Goal: Task Accomplishment & Management: Manage account settings

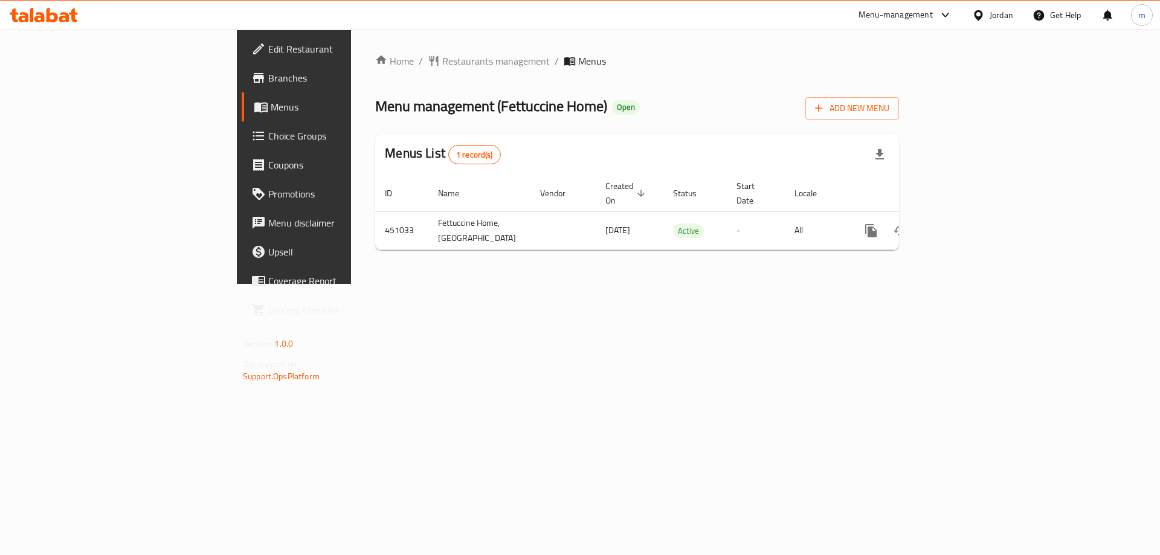
click at [268, 75] on span "Branches" at bounding box center [344, 78] width 153 height 14
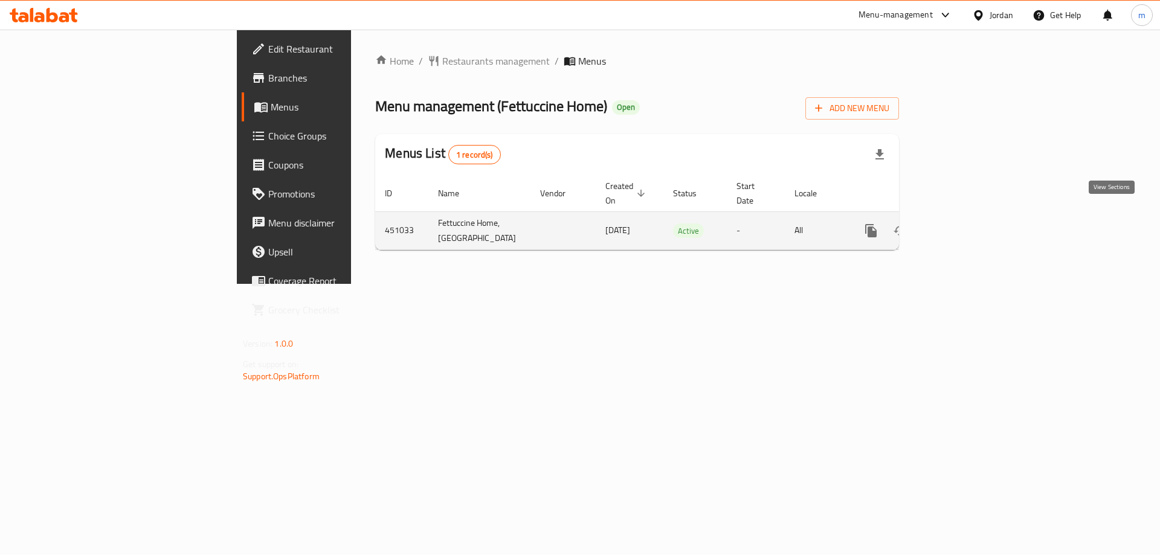
click at [965, 223] on icon "enhanced table" at bounding box center [958, 230] width 14 height 14
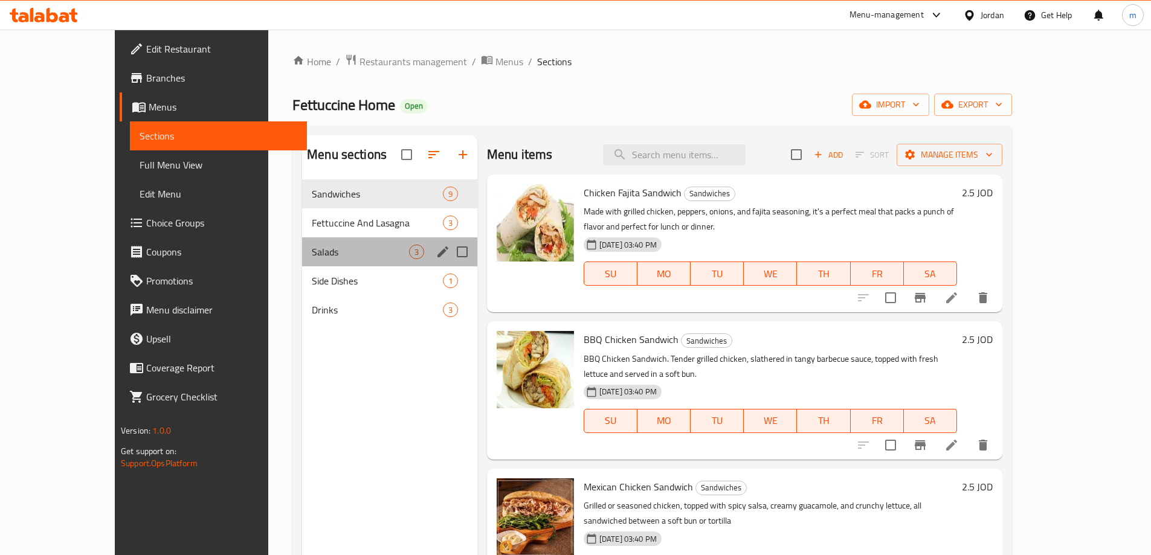
click at [306, 259] on div "Salads 3" at bounding box center [389, 251] width 175 height 29
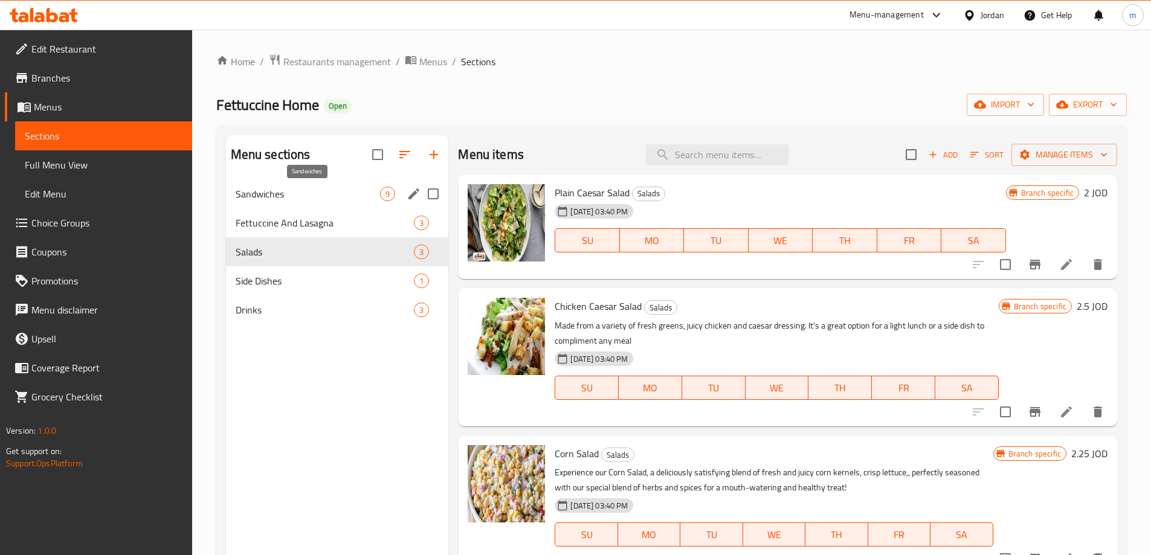
click at [284, 191] on span "Sandwiches" at bounding box center [308, 194] width 145 height 14
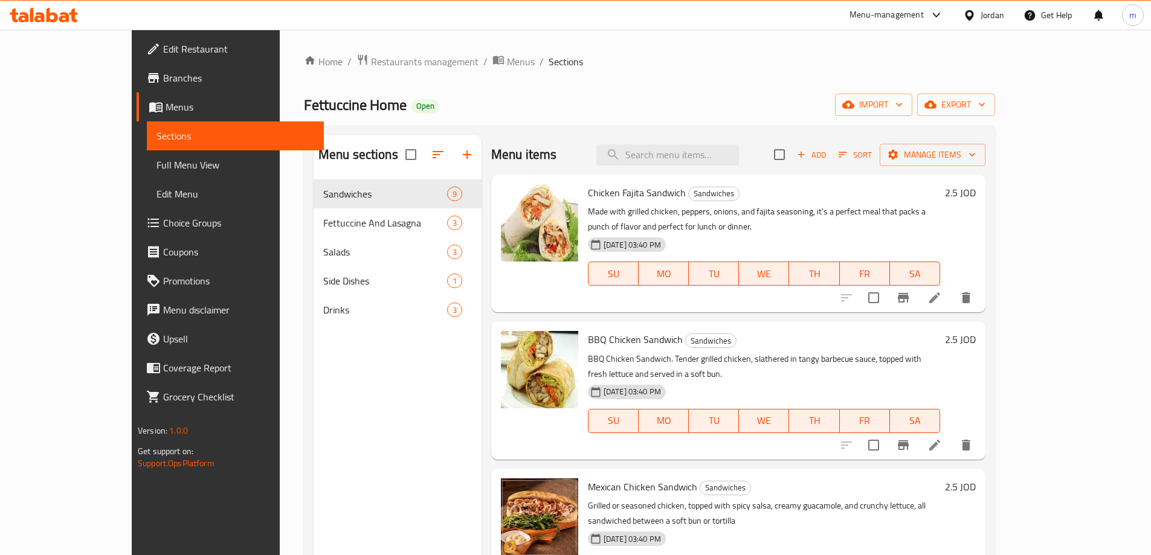
click at [165, 112] on span "Menus" at bounding box center [239, 107] width 149 height 14
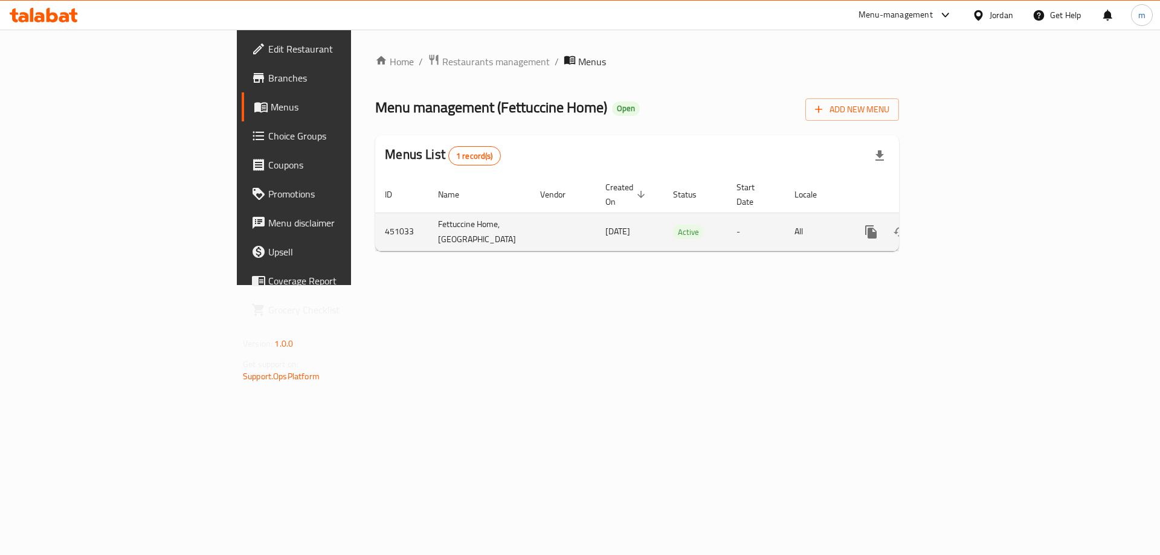
click at [963, 226] on icon "enhanced table" at bounding box center [957, 231] width 11 height 11
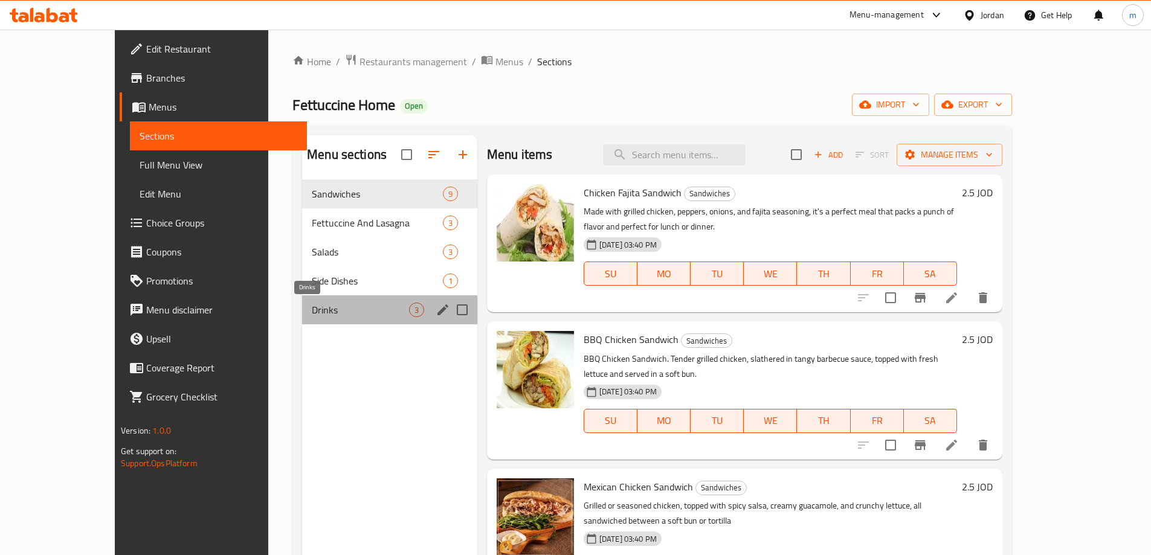
click at [316, 310] on span "Drinks" at bounding box center [360, 310] width 97 height 14
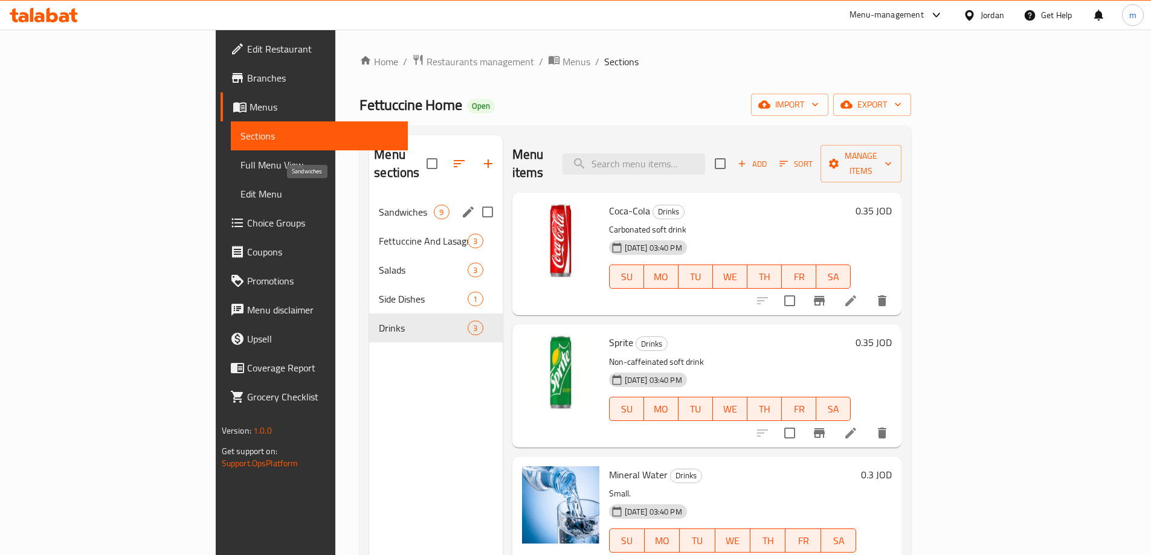
click at [379, 205] on span "Sandwiches" at bounding box center [406, 212] width 55 height 14
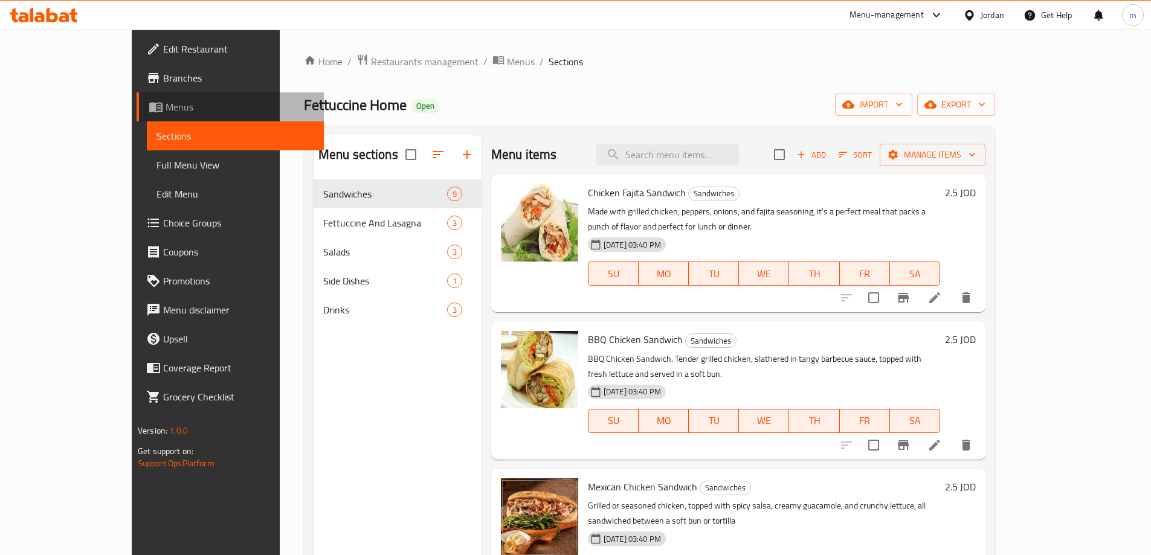
click at [165, 101] on span "Menus" at bounding box center [239, 107] width 149 height 14
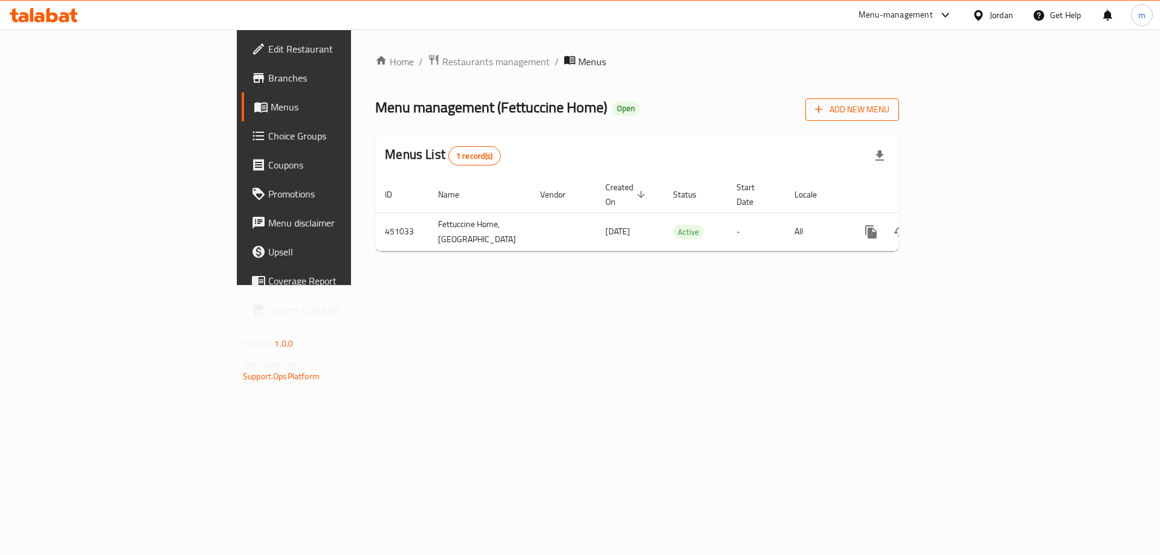
click at [899, 117] on button "Add New Menu" at bounding box center [852, 109] width 94 height 22
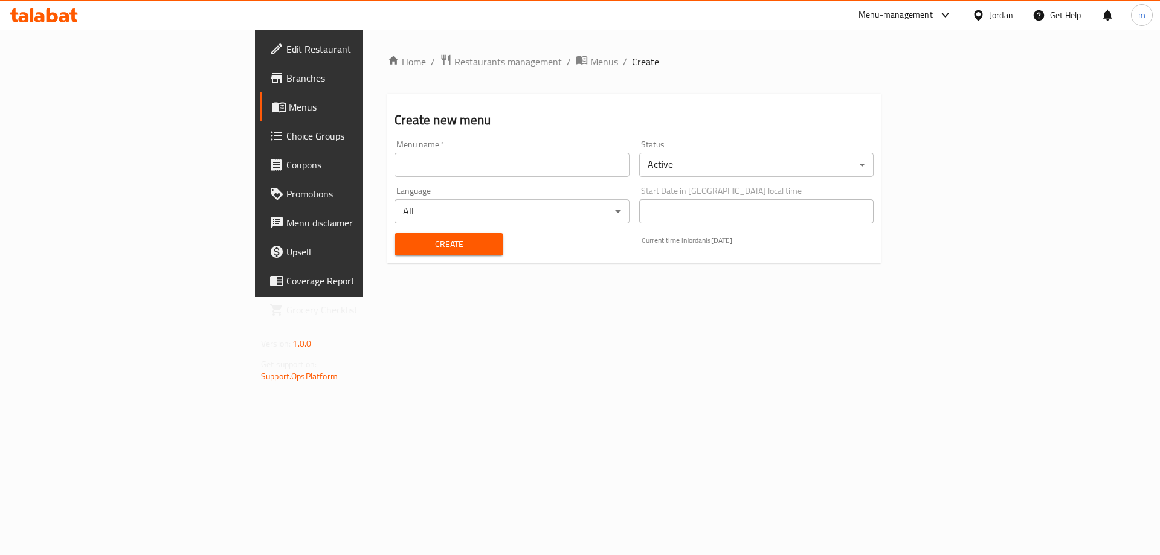
click at [586, 174] on input "text" at bounding box center [511, 165] width 234 height 24
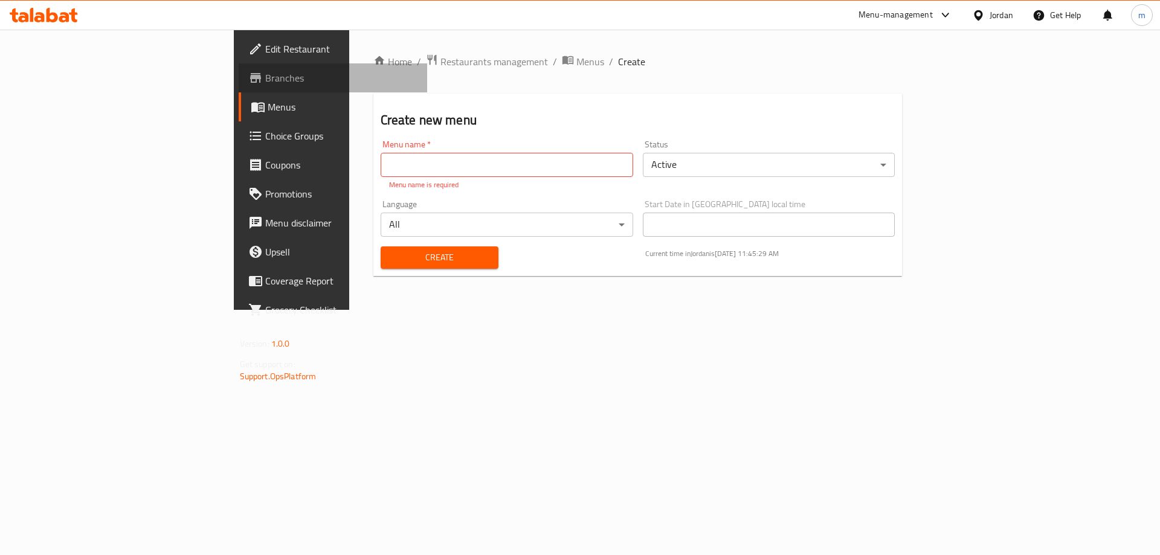
click at [265, 75] on span "Branches" at bounding box center [341, 78] width 153 height 14
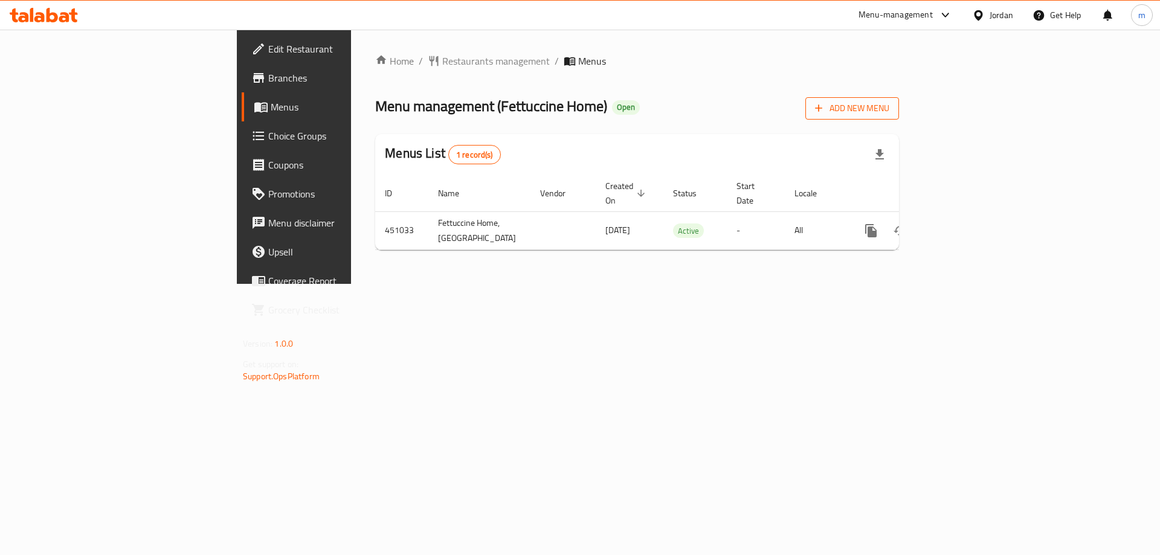
click at [889, 115] on span "Add New Menu" at bounding box center [852, 108] width 74 height 15
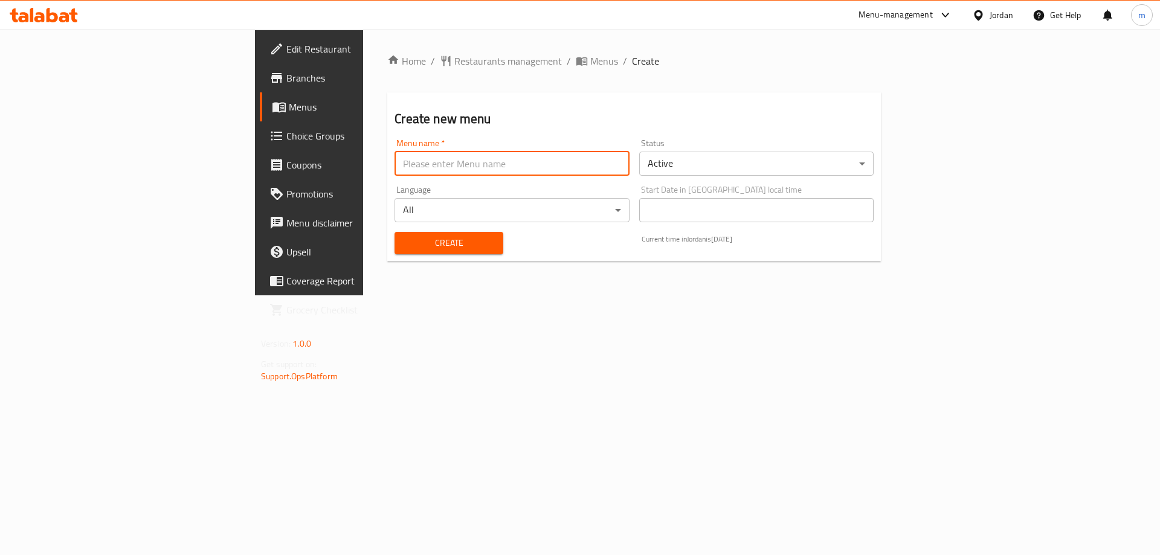
click at [394, 163] on input "text" at bounding box center [511, 164] width 234 height 24
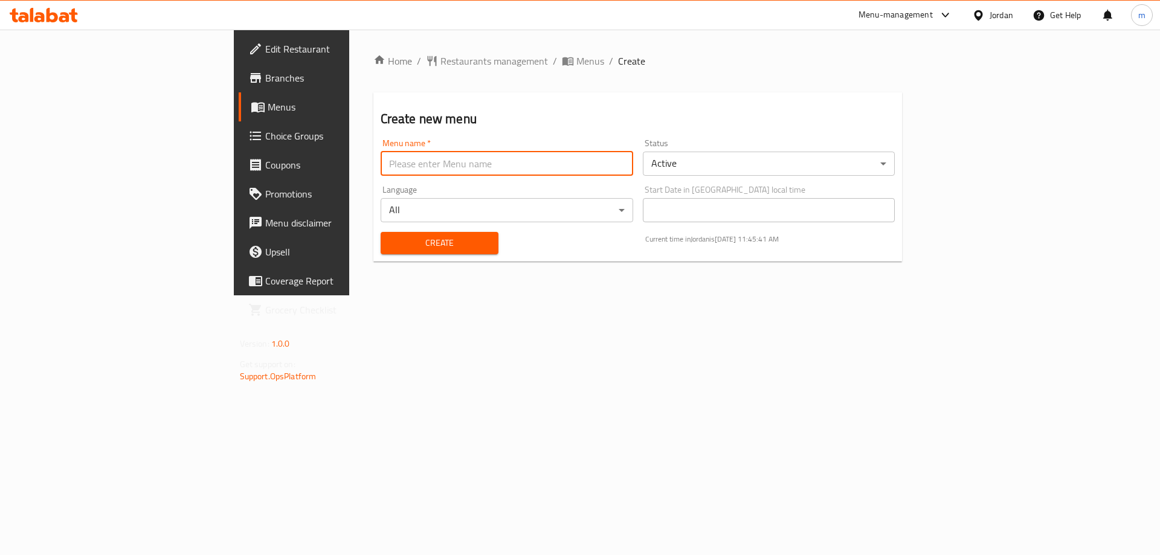
paste input "Fettuccine Home, Jubaiha"
click at [380, 165] on input "Fettuccine Home, Jubaiha" at bounding box center [506, 164] width 252 height 24
type input "Fettuccine Home, Jubaiha [DATE] W"
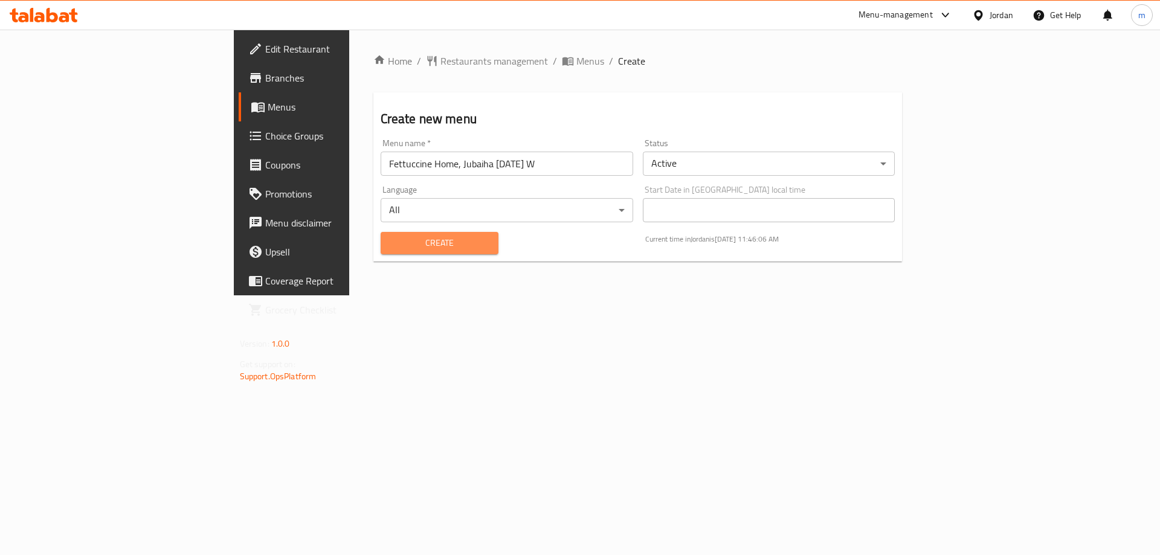
click at [390, 242] on span "Create" at bounding box center [439, 243] width 98 height 15
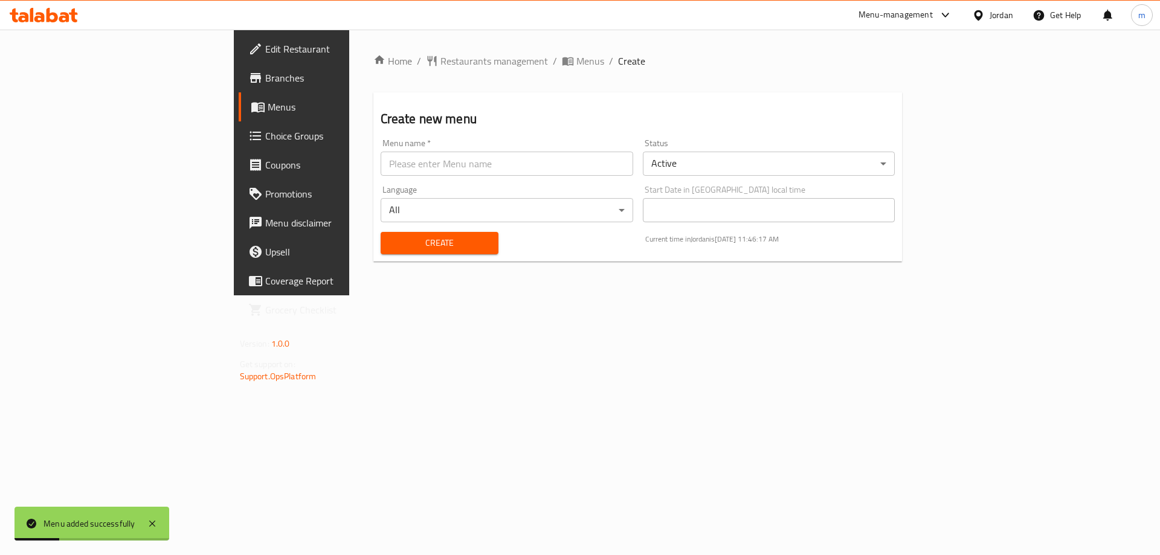
click at [239, 116] on link "Menus" at bounding box center [333, 106] width 189 height 29
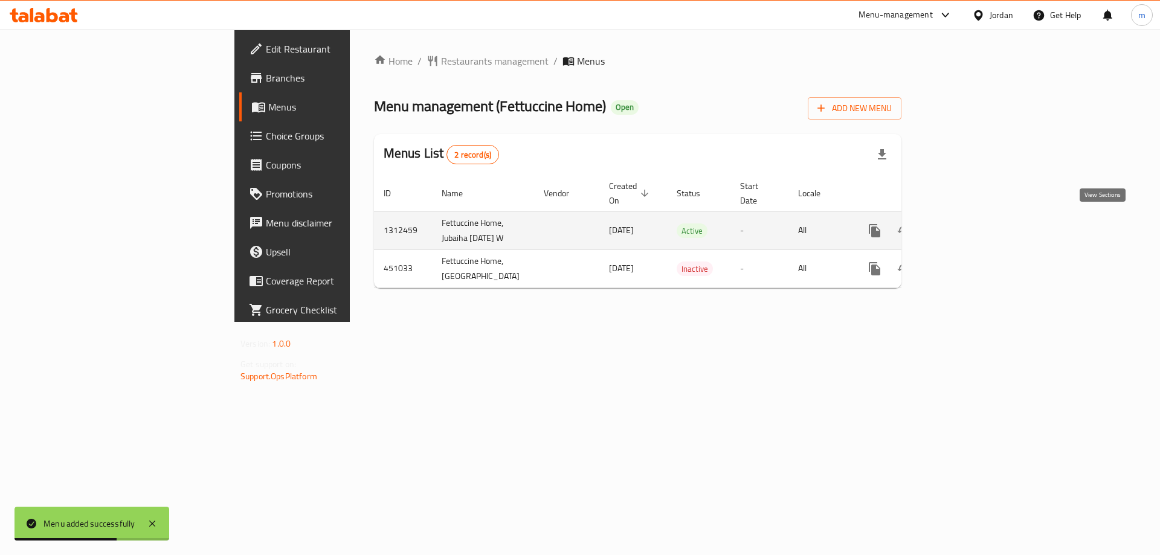
click at [969, 226] on icon "enhanced table" at bounding box center [961, 230] width 14 height 14
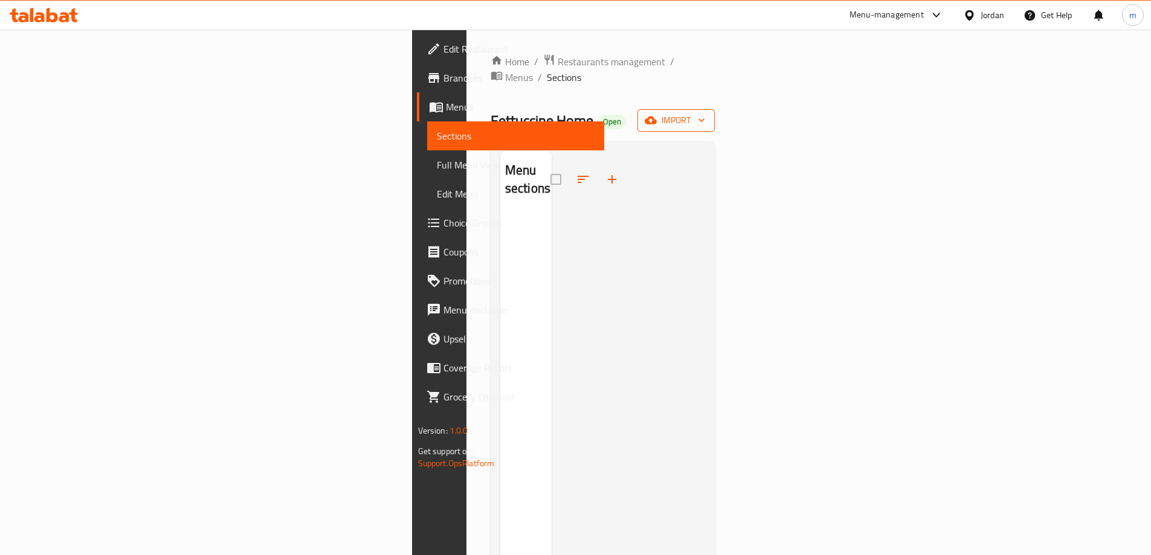
click at [707, 114] on icon "button" at bounding box center [701, 120] width 12 height 12
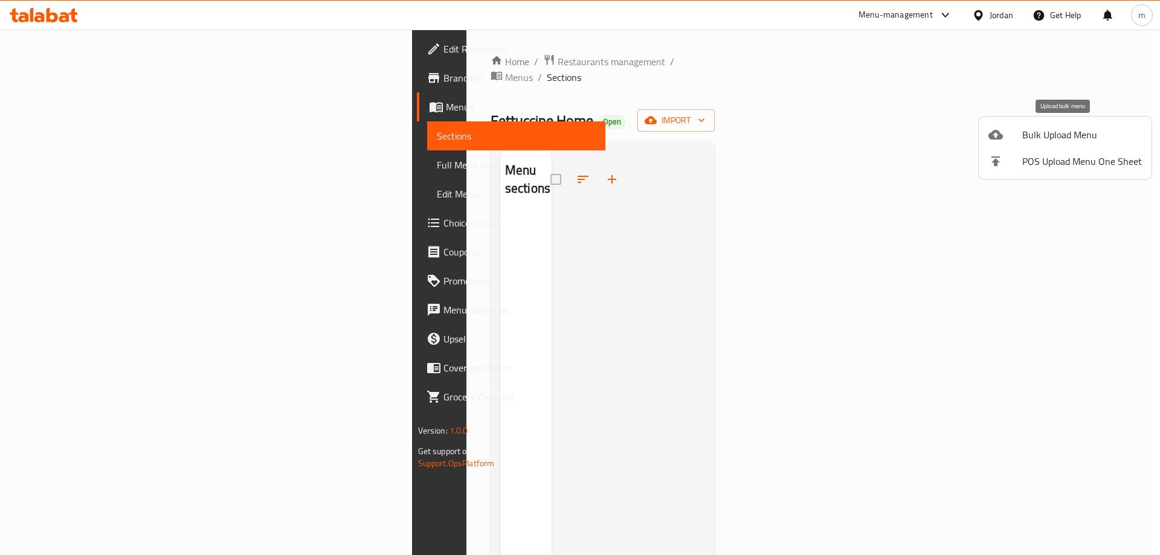
click at [1077, 127] on span "Bulk Upload Menu" at bounding box center [1082, 134] width 120 height 14
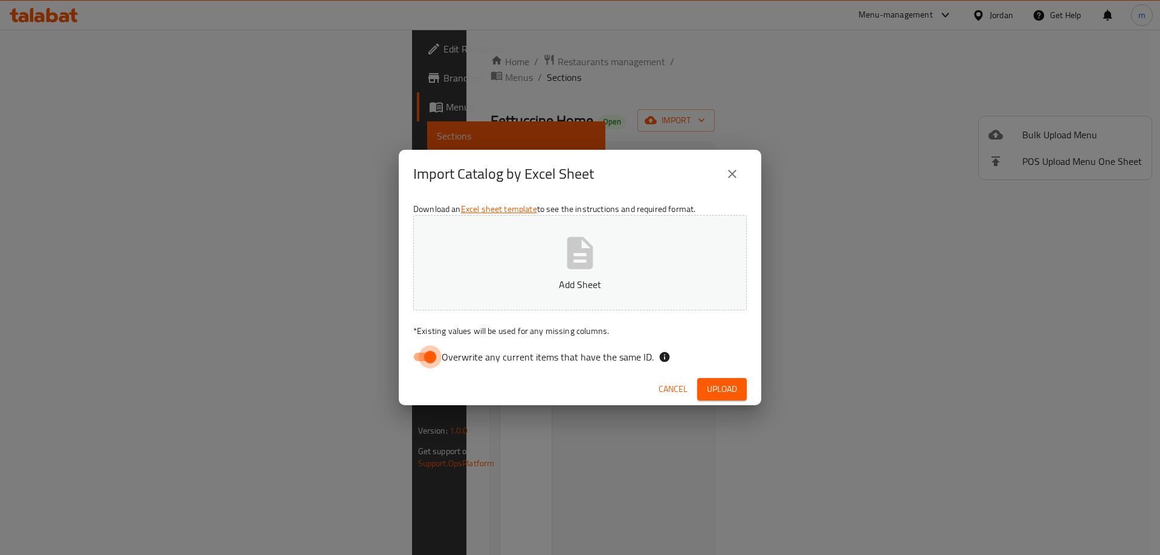
click at [428, 352] on input "Overwrite any current items that have the same ID." at bounding box center [430, 356] width 69 height 23
checkbox input "false"
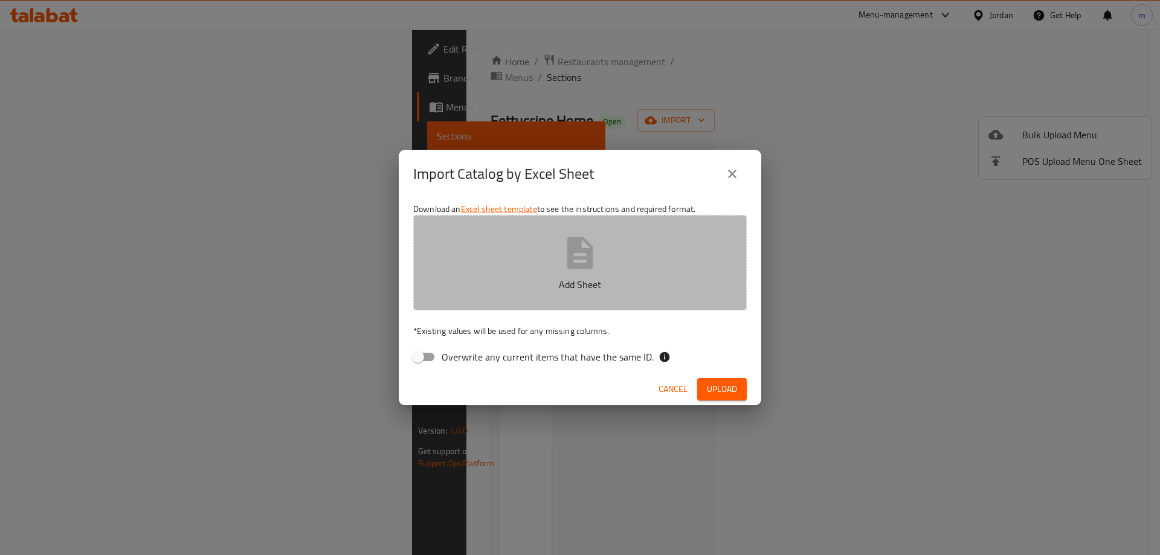
click at [563, 271] on icon "button" at bounding box center [579, 253] width 39 height 39
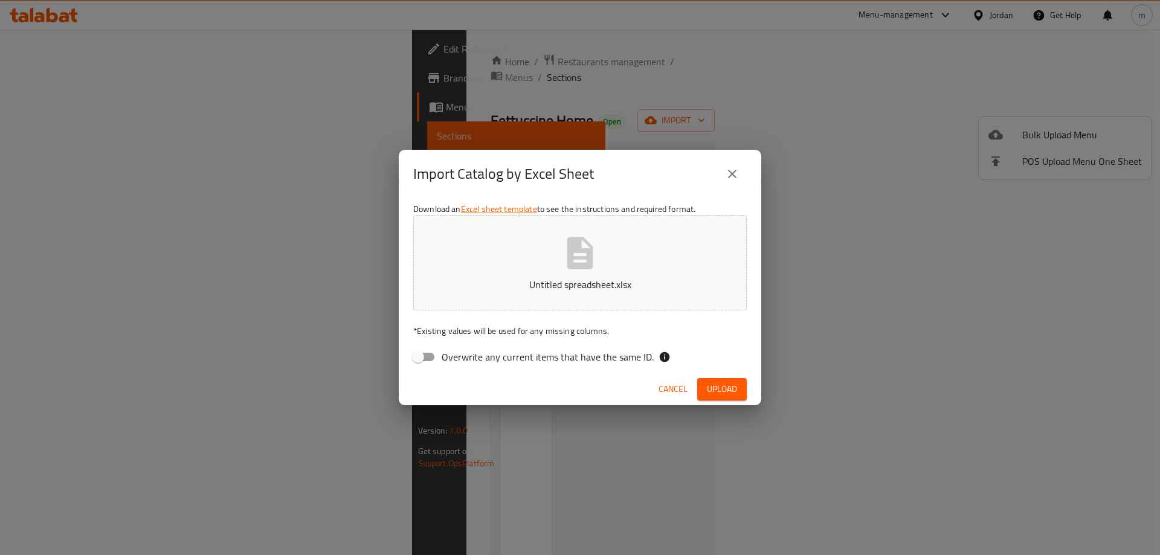
click at [727, 385] on span "Upload" at bounding box center [722, 389] width 30 height 15
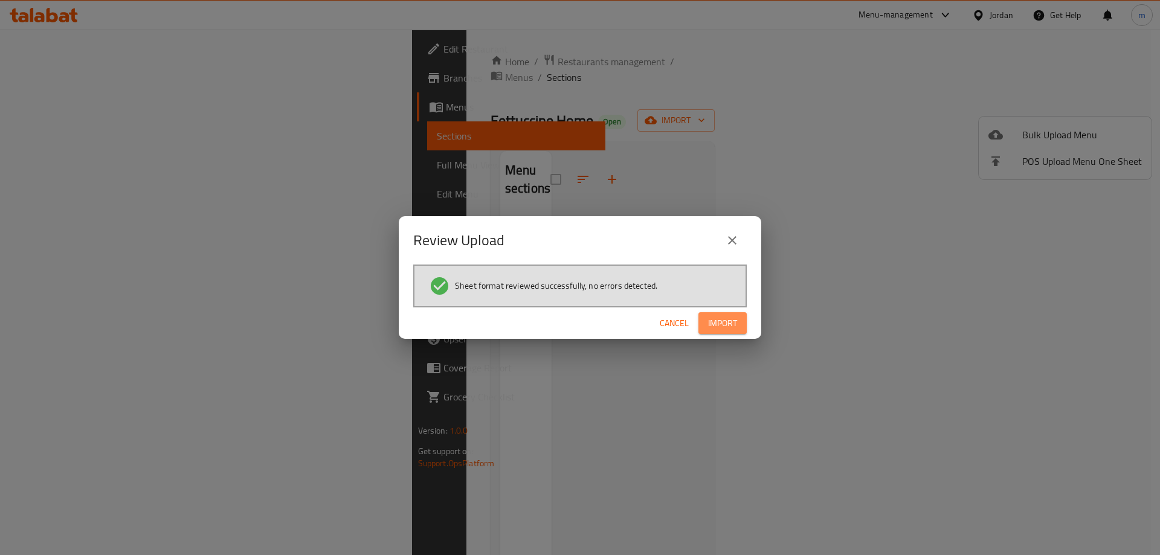
click at [717, 330] on span "Import" at bounding box center [722, 323] width 29 height 15
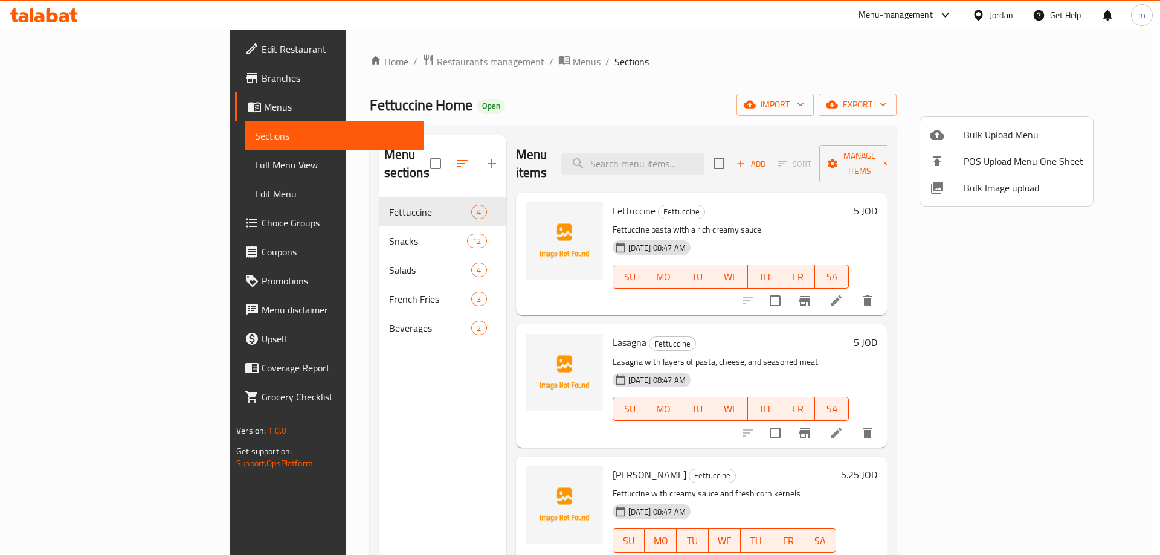
click at [370, 395] on div at bounding box center [580, 277] width 1160 height 555
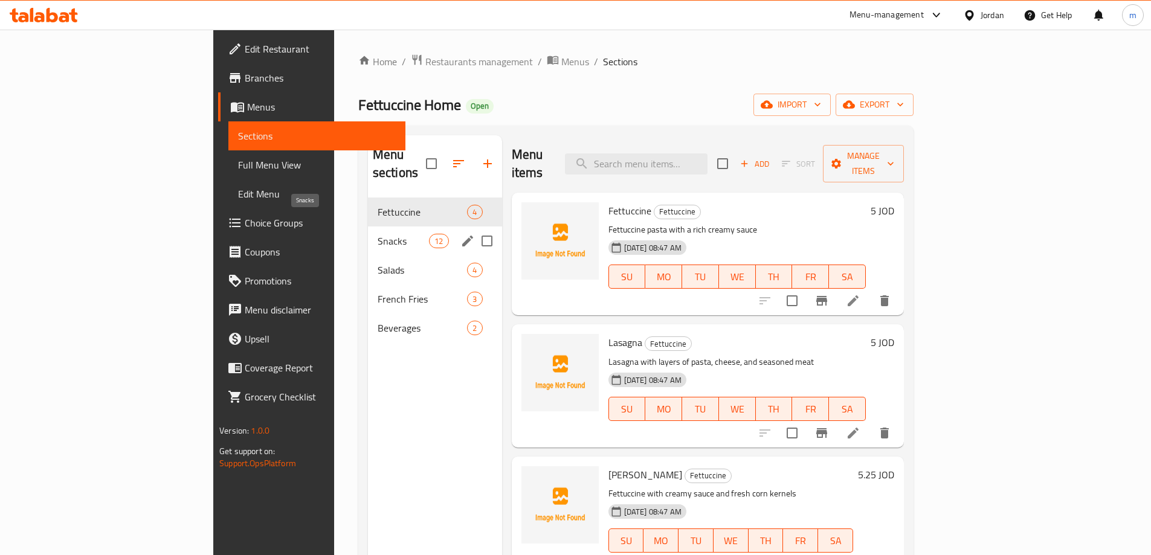
drag, startPoint x: 290, startPoint y: 223, endPoint x: 422, endPoint y: 251, distance: 134.6
click at [377, 234] on span "Snacks" at bounding box center [402, 241] width 51 height 14
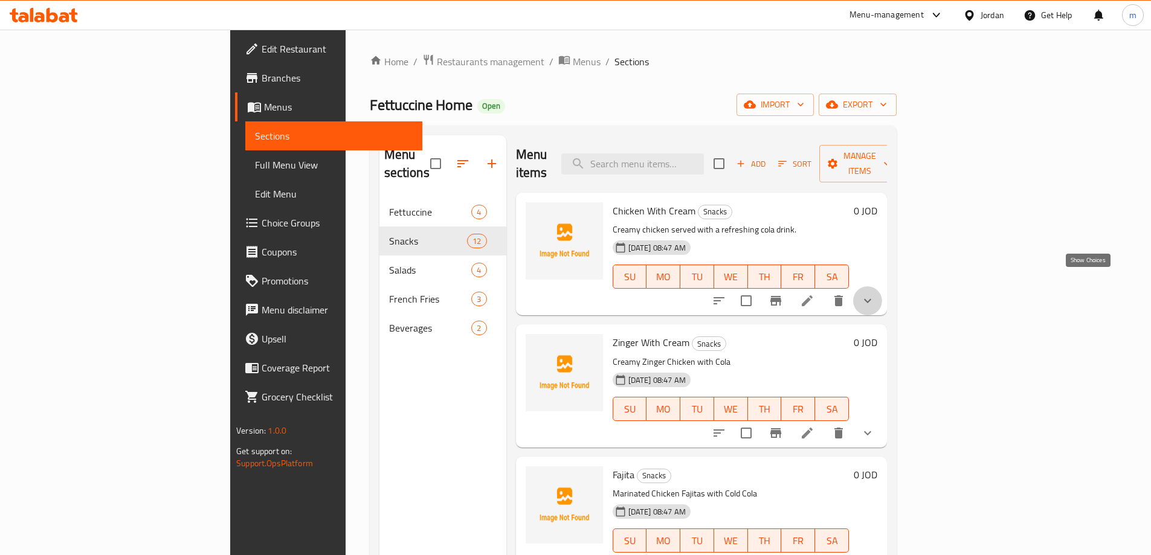
click at [871, 299] on icon "show more" at bounding box center [867, 301] width 7 height 4
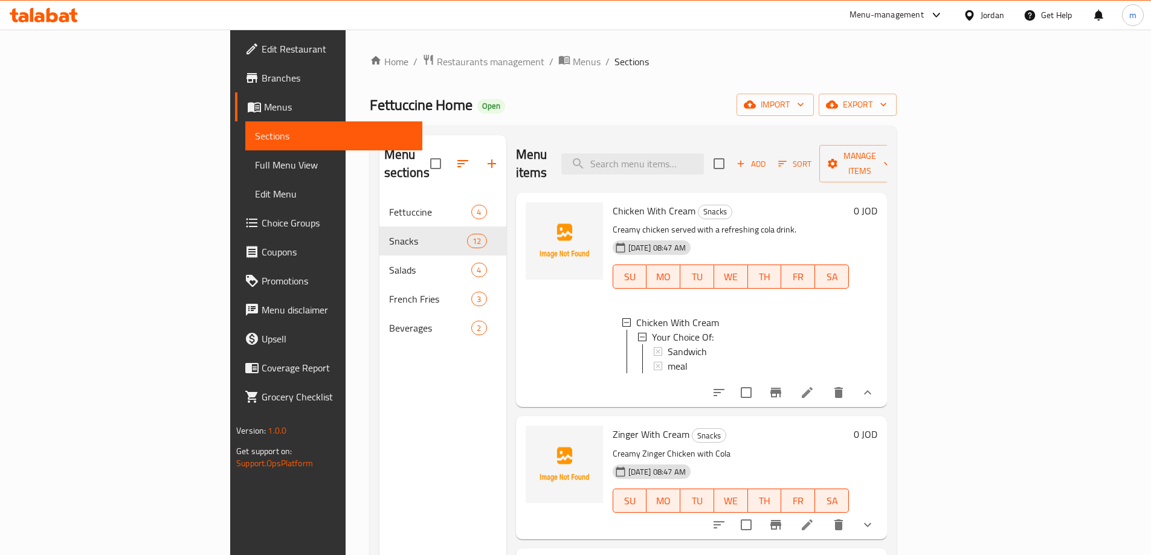
scroll to position [2, 0]
click at [255, 162] on span "Full Menu View" at bounding box center [334, 165] width 158 height 14
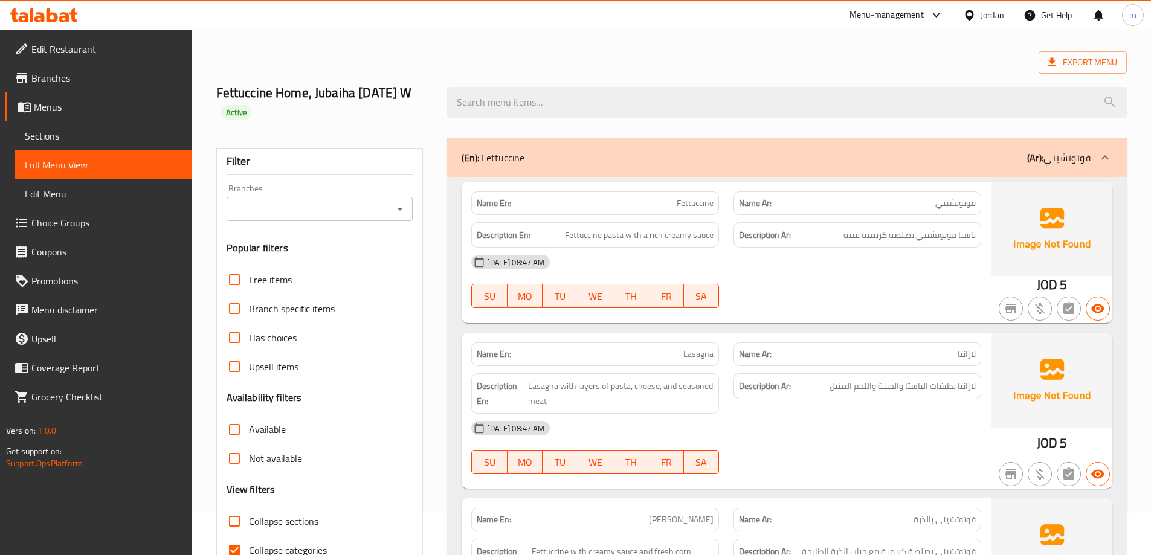
scroll to position [242, 0]
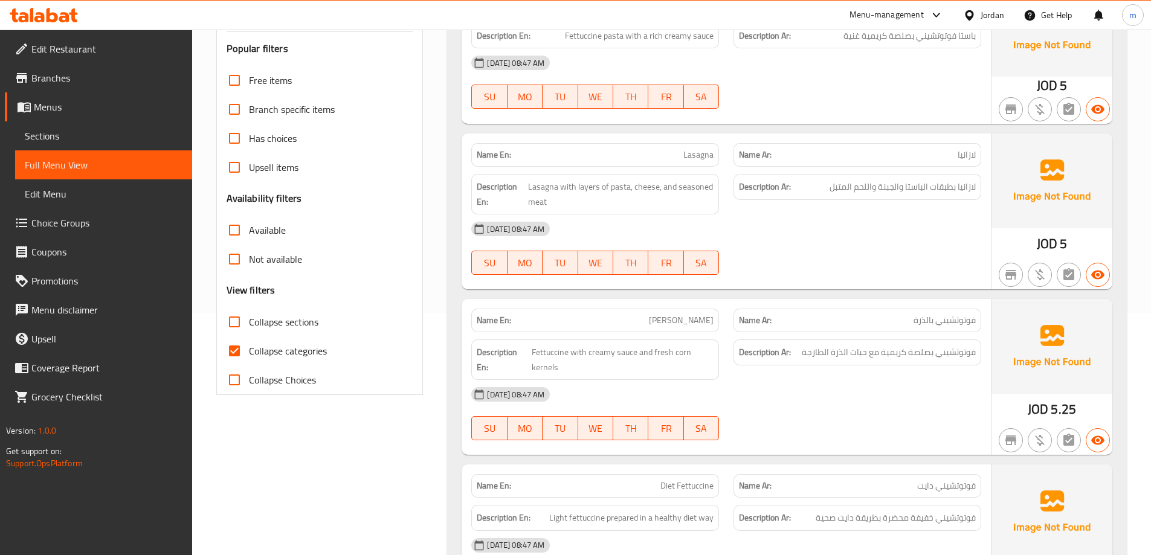
drag, startPoint x: 265, startPoint y: 344, endPoint x: 424, endPoint y: 345, distance: 158.9
click at [265, 344] on span "Collapse categories" at bounding box center [288, 351] width 78 height 14
click at [249, 344] on input "Collapse categories" at bounding box center [234, 350] width 29 height 29
checkbox input "false"
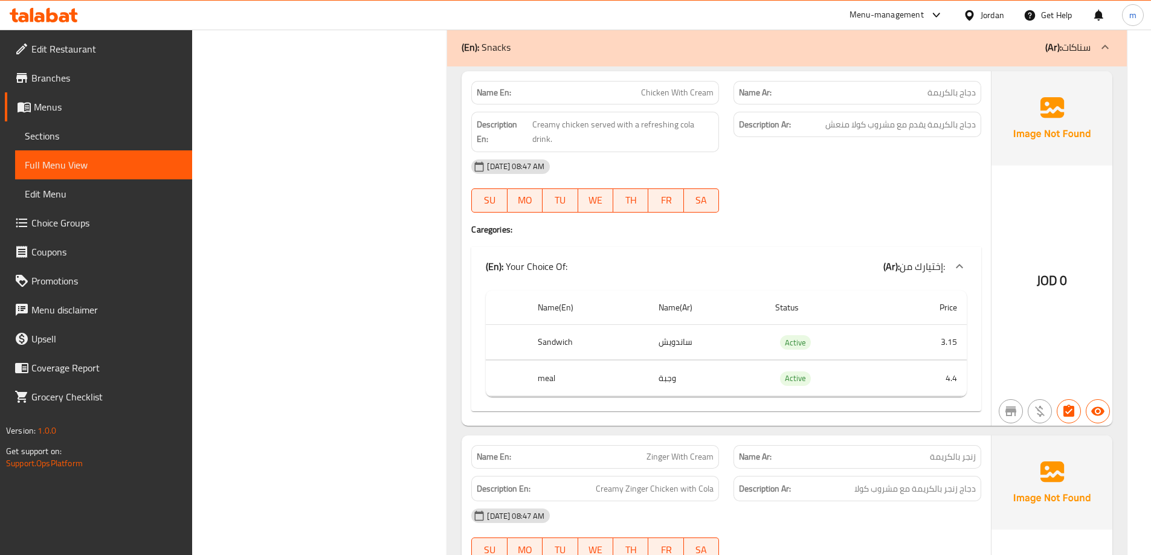
scroll to position [785, 0]
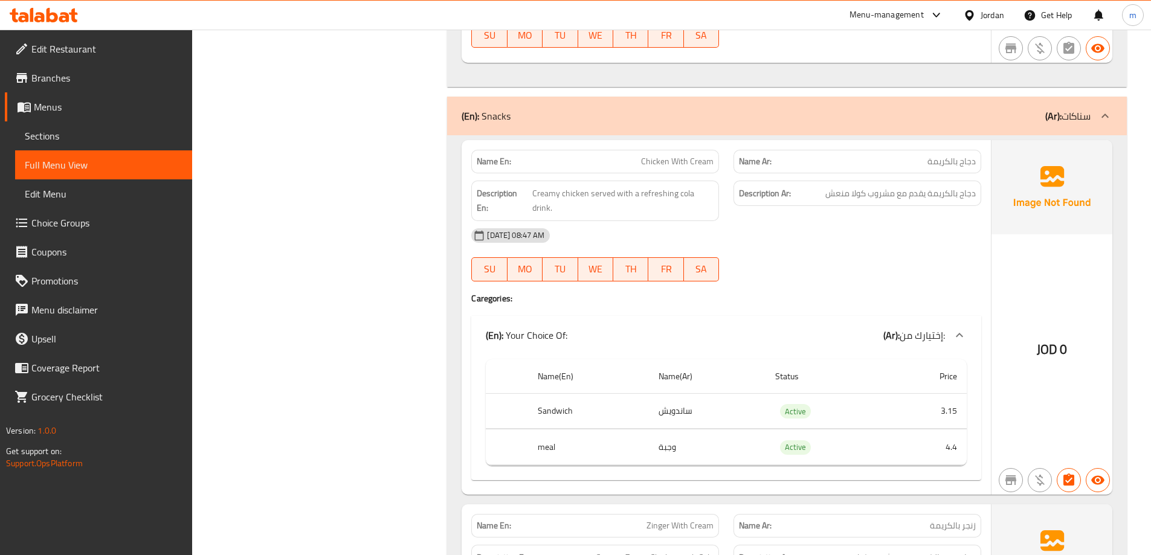
click at [72, 115] on link "Menus" at bounding box center [98, 106] width 187 height 29
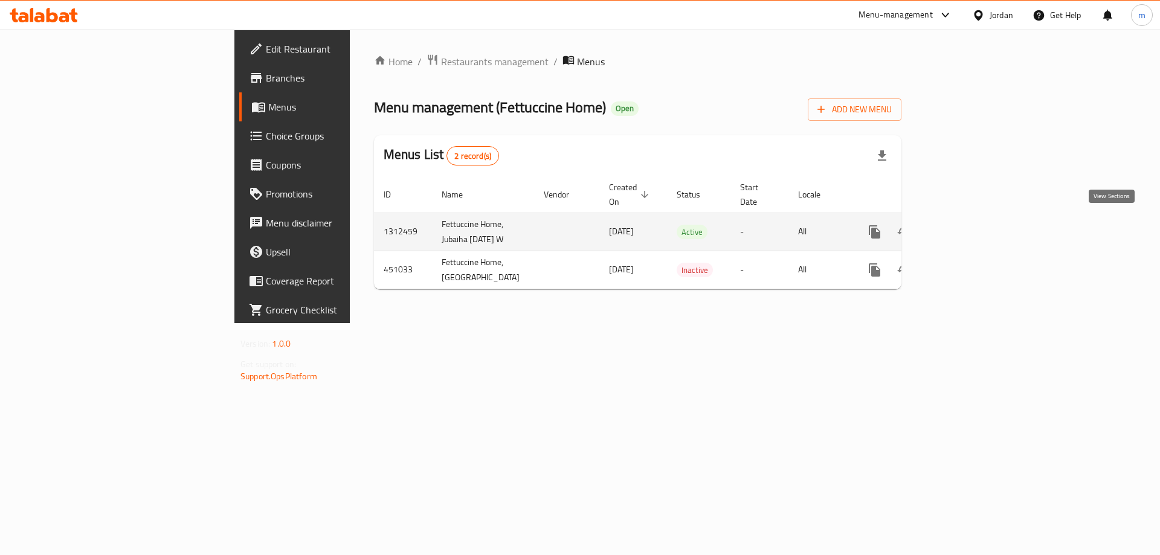
click at [969, 226] on icon "enhanced table" at bounding box center [961, 232] width 14 height 14
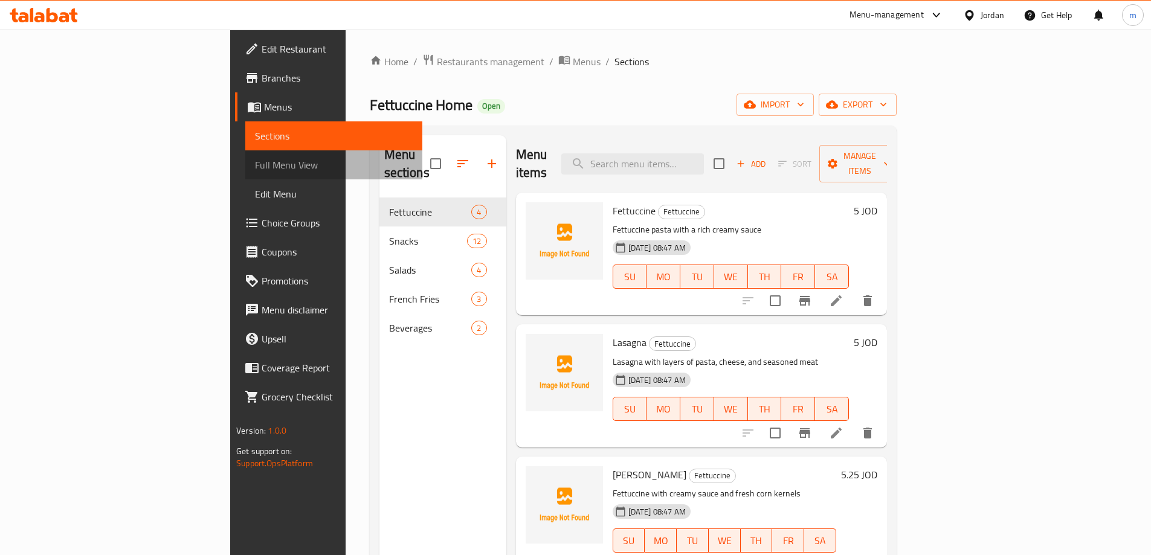
click at [245, 155] on link "Full Menu View" at bounding box center [333, 164] width 177 height 29
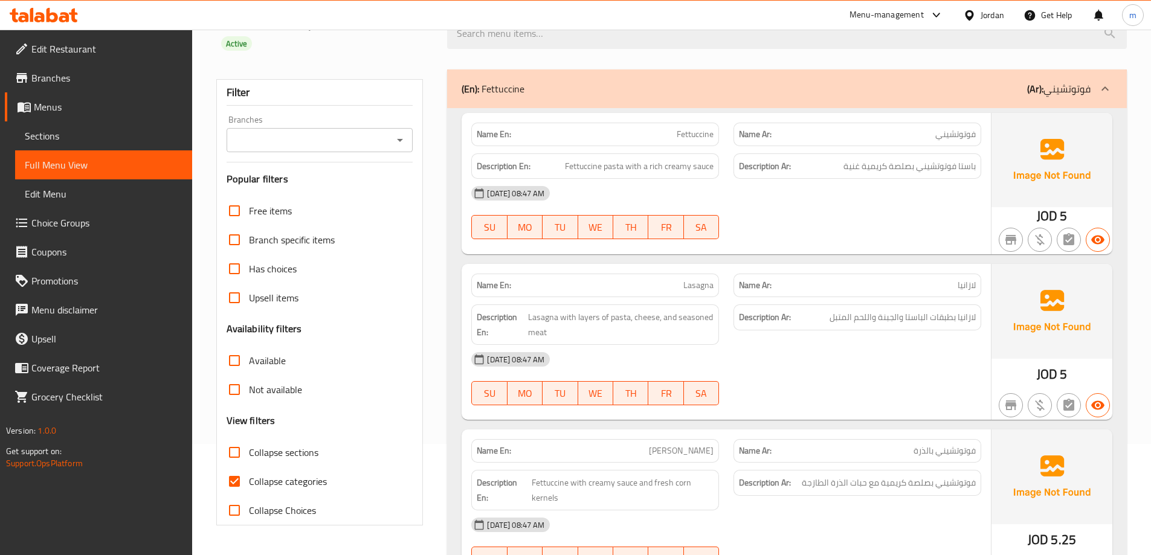
scroll to position [121, 0]
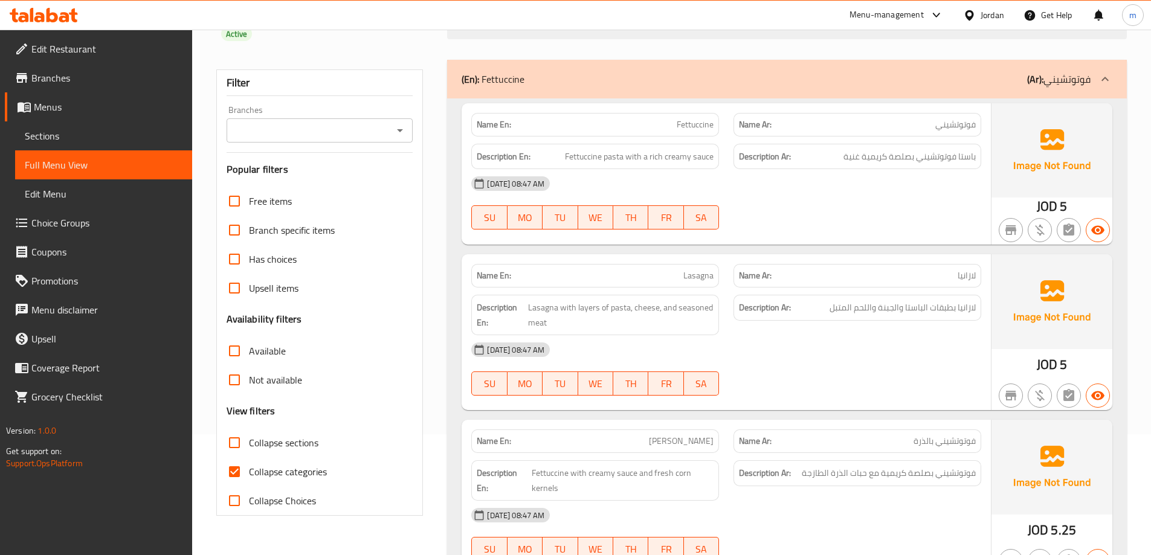
click at [253, 466] on span "Collapse categories" at bounding box center [288, 471] width 78 height 14
click at [249, 466] on input "Collapse categories" at bounding box center [234, 471] width 29 height 29
checkbox input "false"
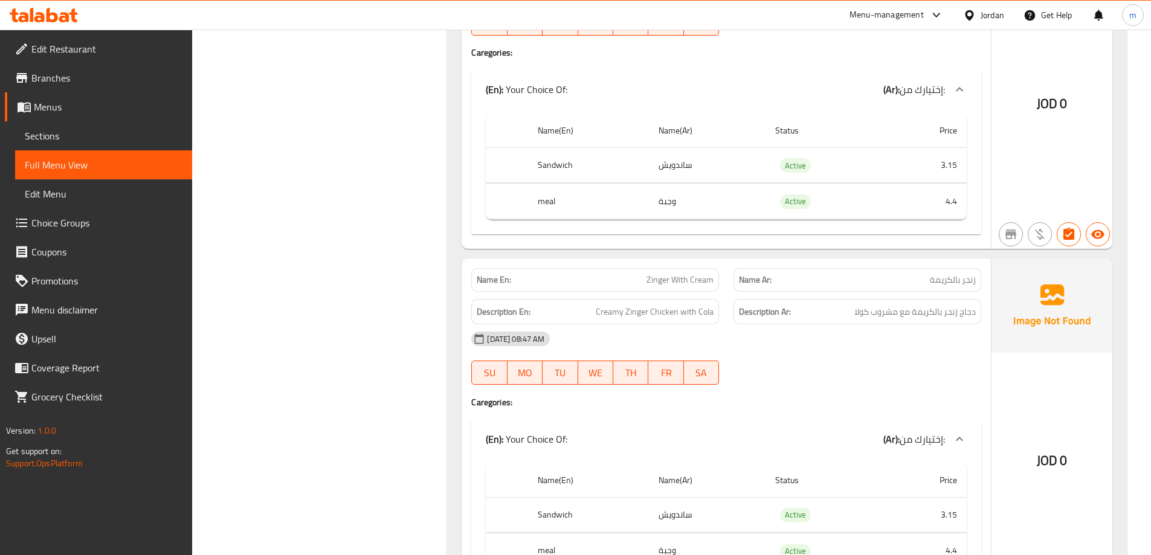
scroll to position [846, 0]
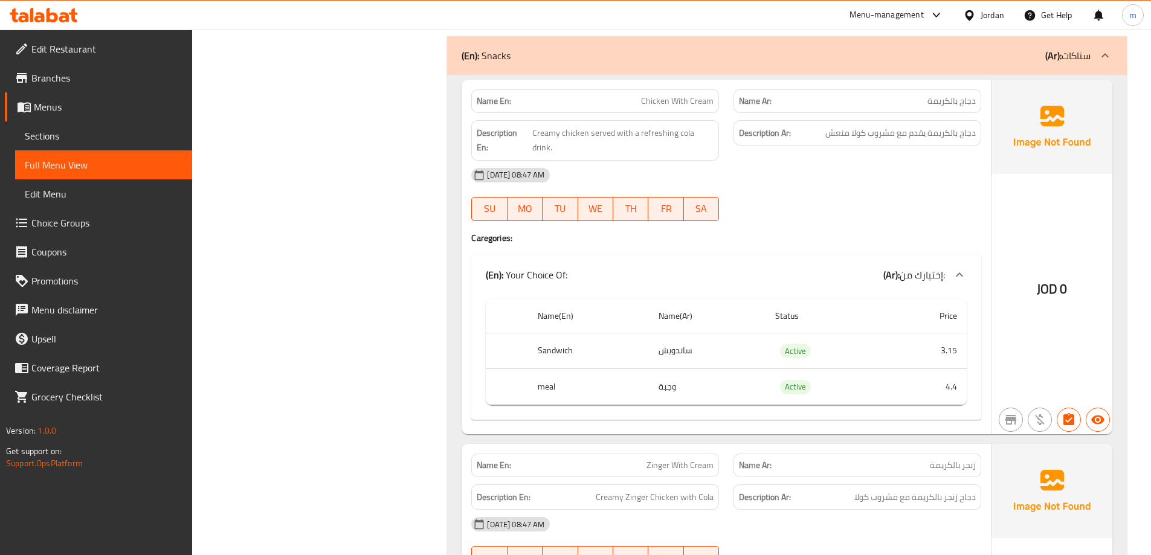
click at [63, 107] on span "Menus" at bounding box center [108, 107] width 149 height 14
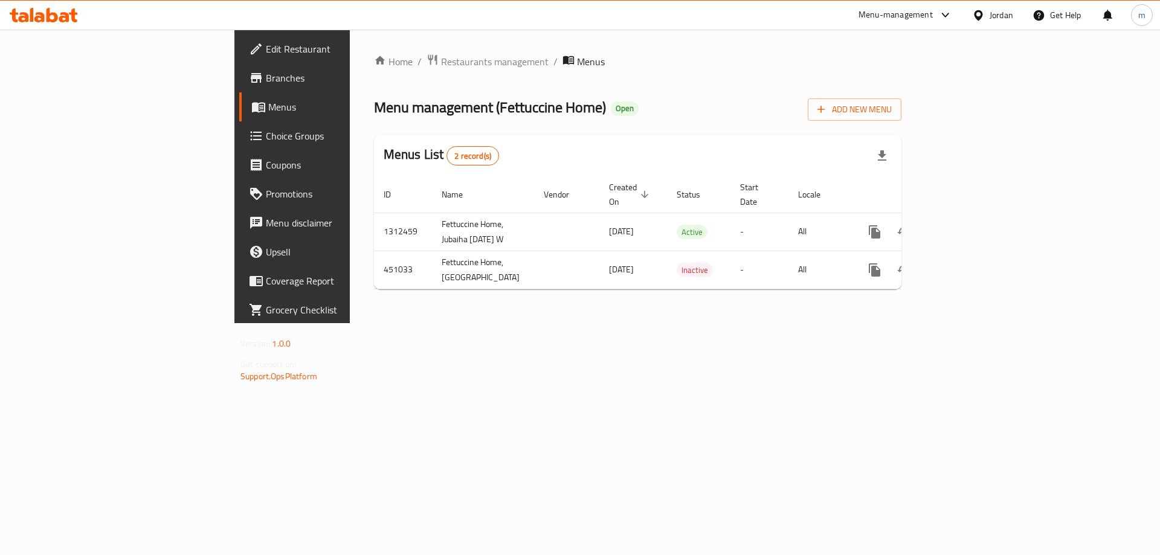
click at [268, 114] on span "Menus" at bounding box center [343, 107] width 150 height 14
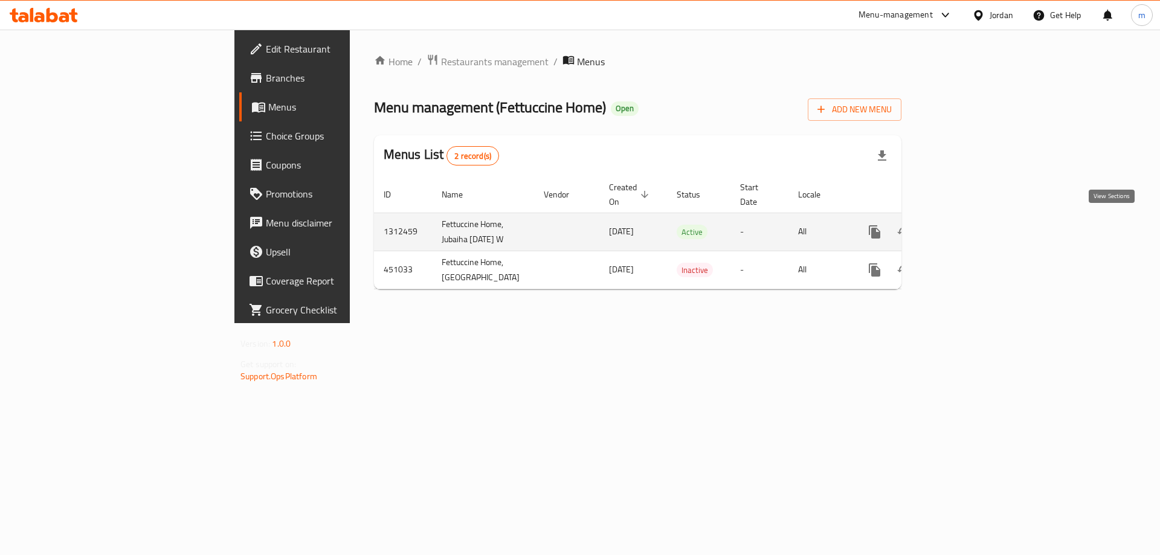
click at [969, 231] on icon "enhanced table" at bounding box center [961, 232] width 14 height 14
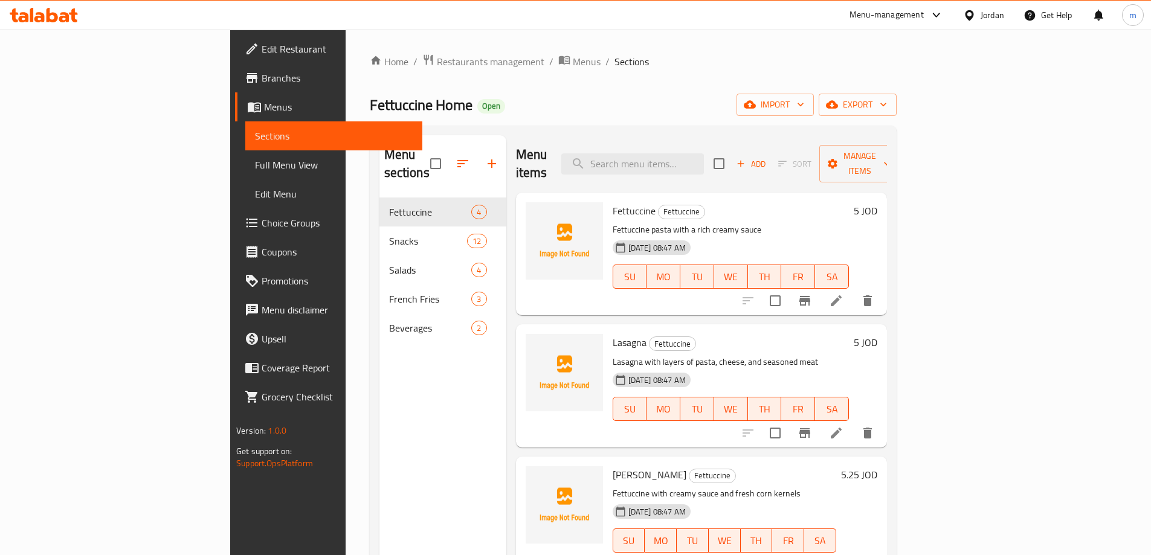
click at [262, 221] on span "Choice Groups" at bounding box center [337, 223] width 151 height 14
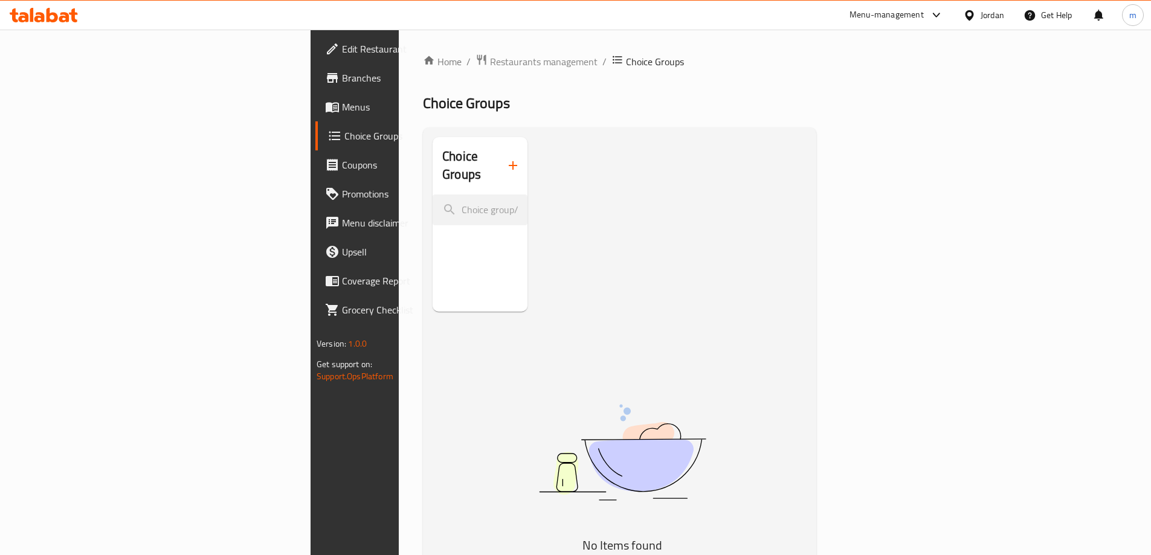
click at [506, 158] on icon "button" at bounding box center [513, 165] width 14 height 14
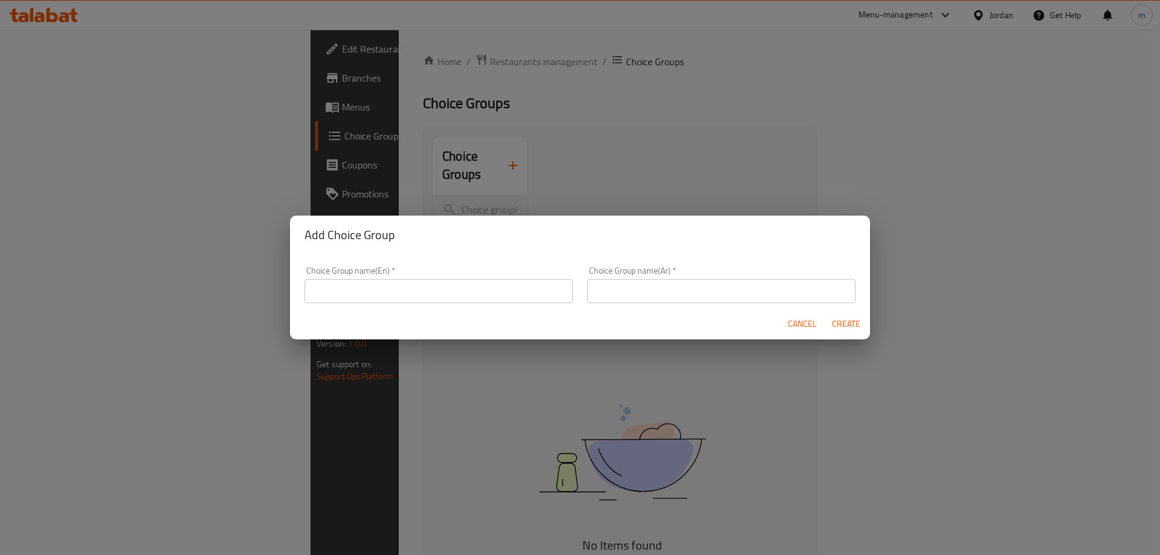
click at [423, 295] on input "text" at bounding box center [438, 291] width 268 height 24
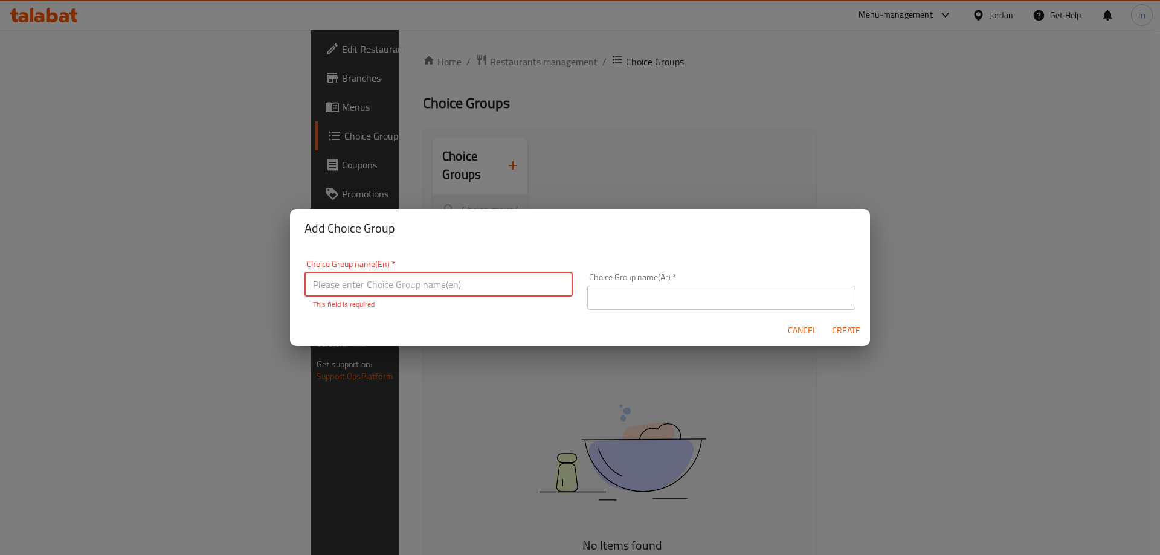
click at [357, 289] on input "text" at bounding box center [438, 284] width 268 height 24
paste input "Your Choice Of:"
type input "Your Choice Of Bread :"
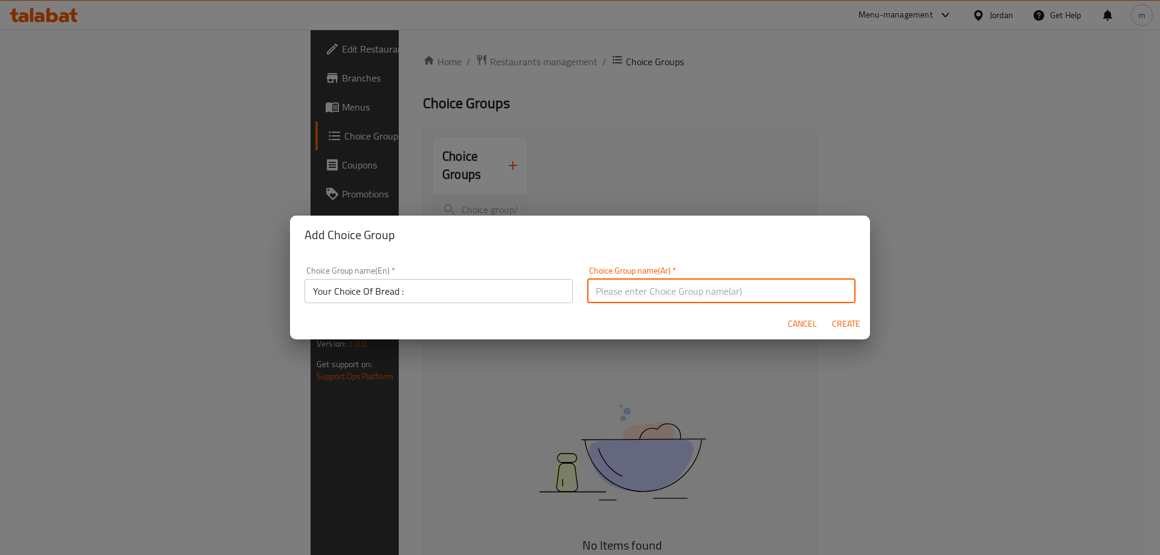
click at [656, 281] on input "text" at bounding box center [721, 291] width 268 height 24
type input "إختيارك من الخبز :"
click at [843, 325] on span "Create" at bounding box center [845, 323] width 29 height 15
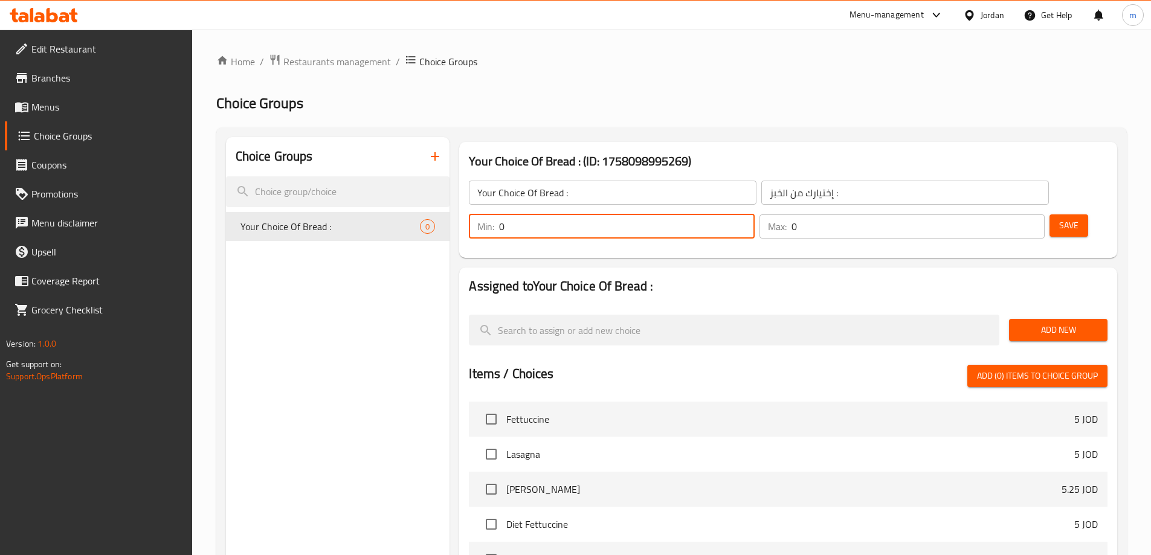
click at [754, 214] on input "0" at bounding box center [626, 226] width 255 height 24
type input "1"
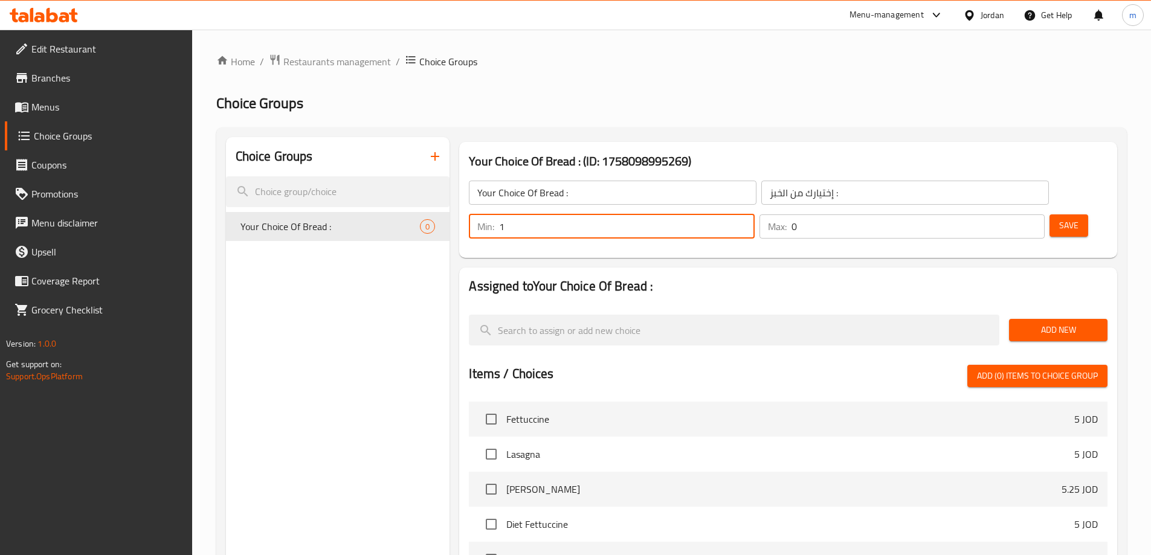
click at [997, 214] on input "0" at bounding box center [917, 226] width 253 height 24
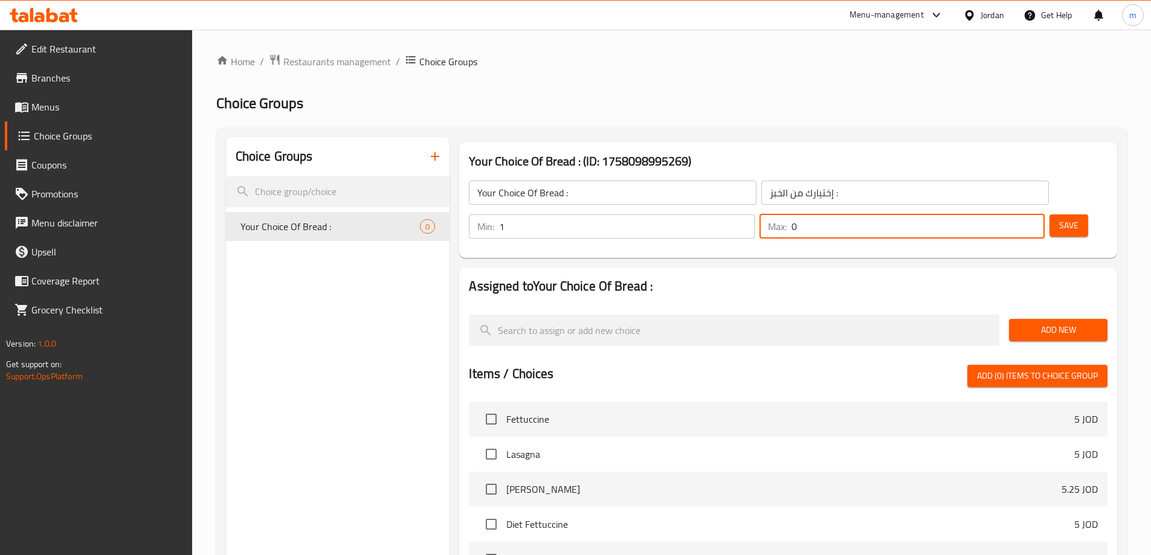
click at [997, 214] on input "0" at bounding box center [917, 226] width 253 height 24
type input "1"
click at [1059, 218] on span "Save" at bounding box center [1068, 225] width 19 height 15
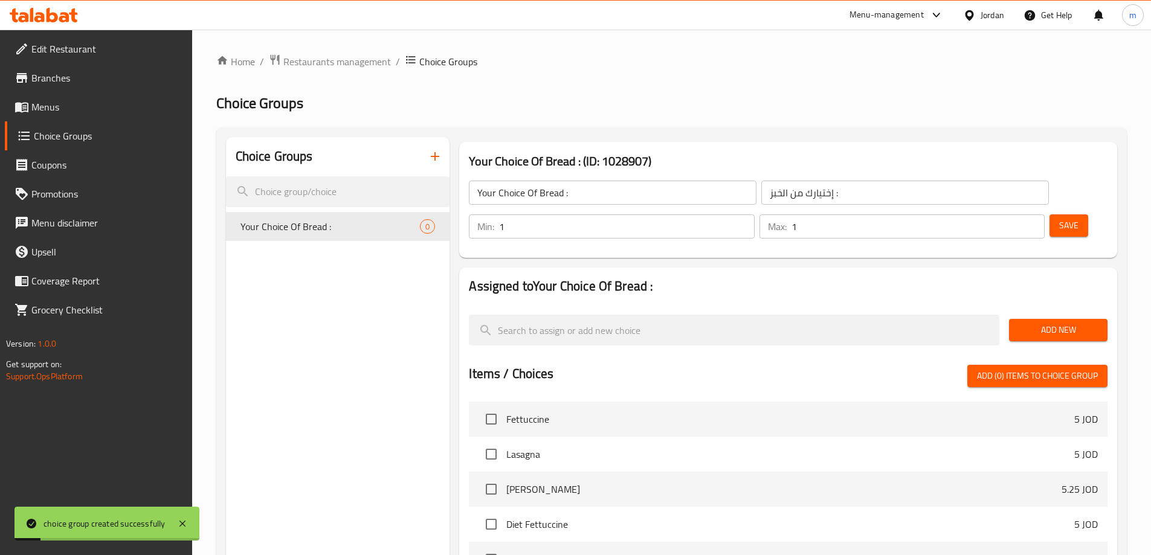
click at [1046, 323] on span "Add New" at bounding box center [1057, 330] width 79 height 15
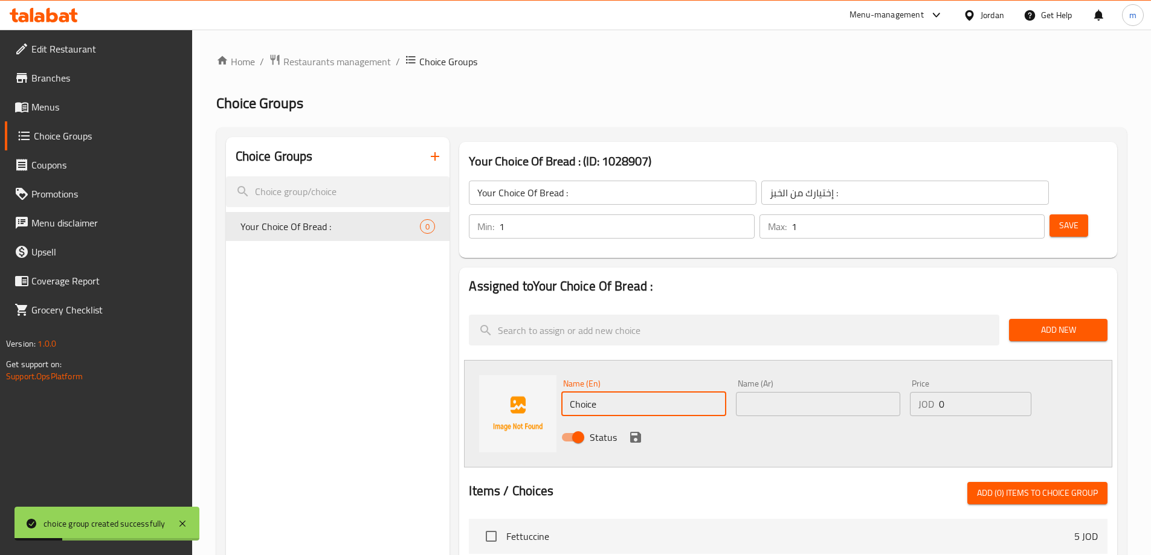
click at [643, 392] on input "Choice" at bounding box center [643, 404] width 164 height 24
click at [674, 392] on input "Choice" at bounding box center [643, 404] width 164 height 24
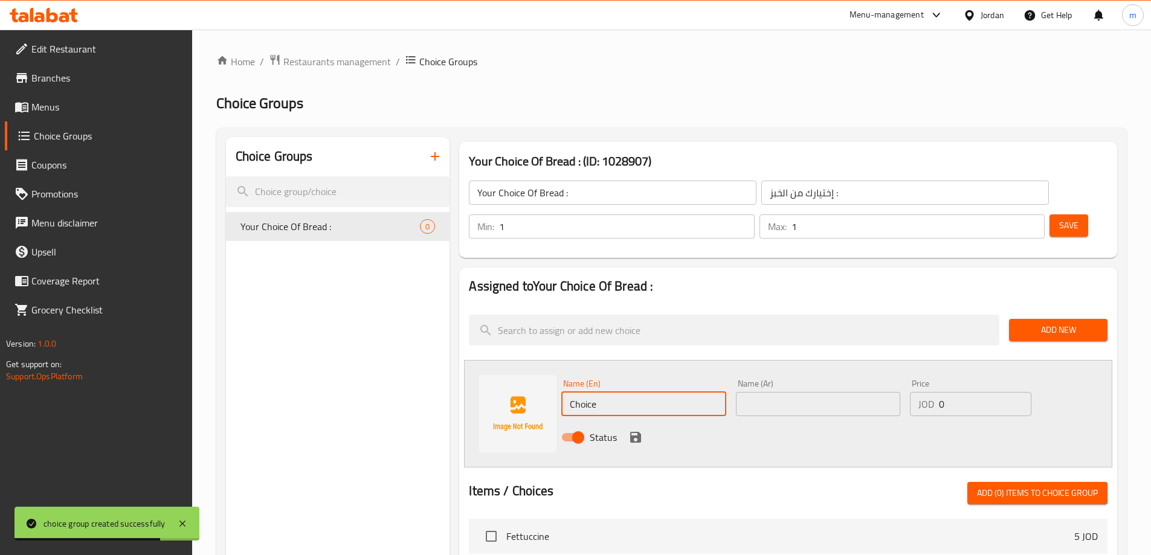
paste input "خبز فرنسي"
type input "خبز فرنسي"
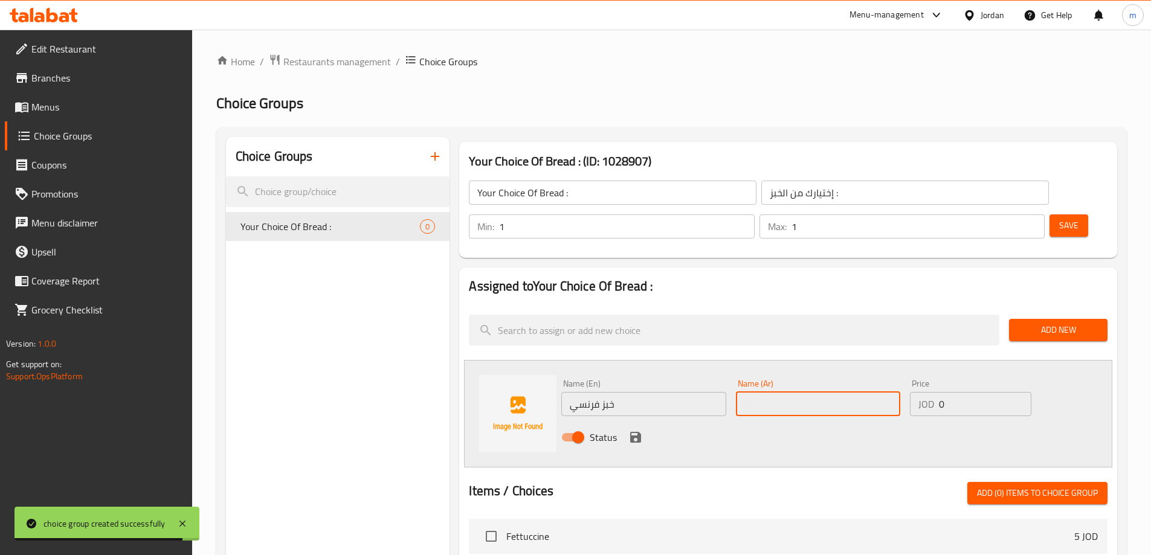
click at [815, 392] on input "text" at bounding box center [818, 404] width 164 height 24
click at [650, 392] on input "خبز فرنسي" at bounding box center [643, 404] width 164 height 24
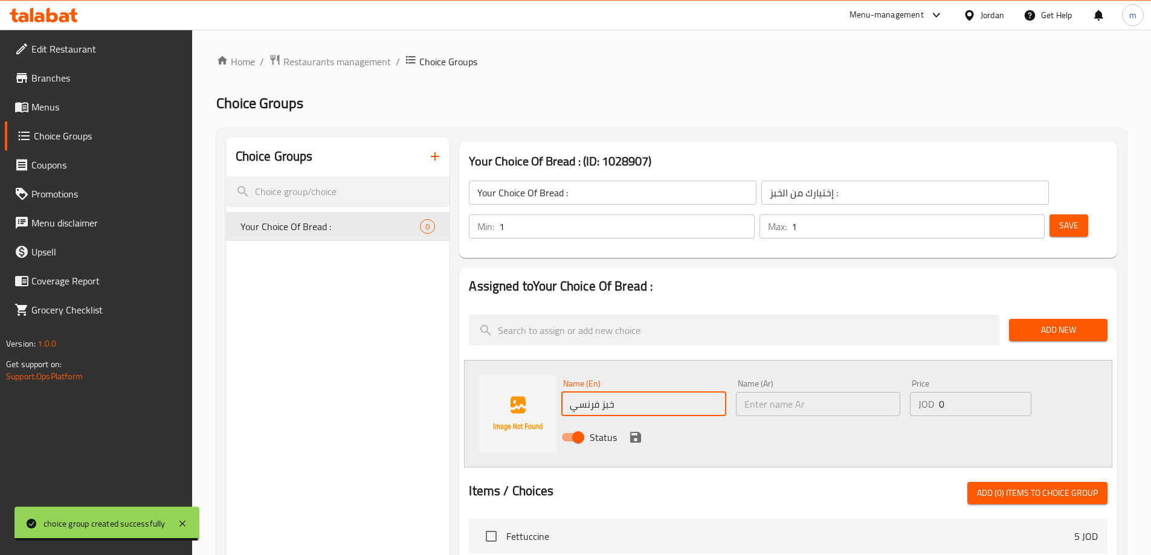
click at [650, 392] on input "خبز فرنسي" at bounding box center [643, 404] width 164 height 24
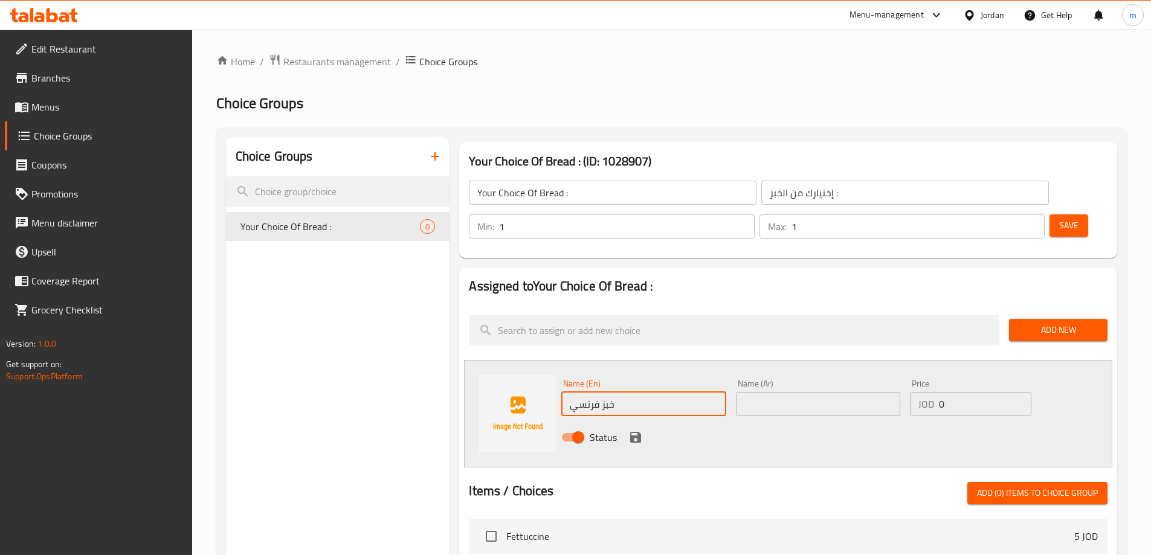
click at [650, 392] on input "خبز فرنسي" at bounding box center [643, 404] width 164 height 24
click at [791, 392] on input "text" at bounding box center [818, 404] width 164 height 24
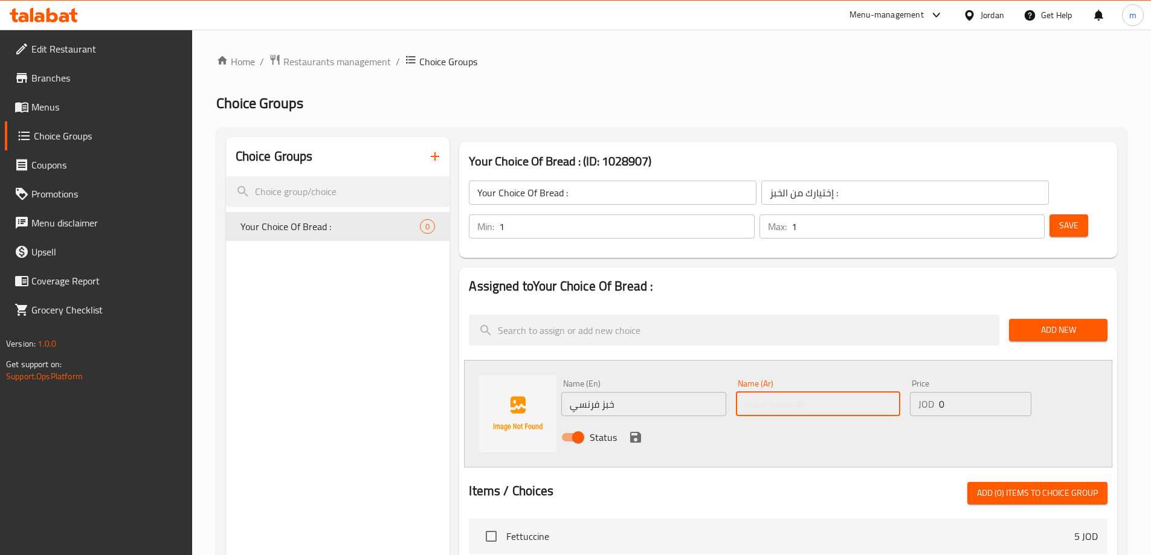
click at [791, 392] on input "text" at bounding box center [818, 404] width 164 height 24
paste input "خبز فرنسي"
type input "خبز فرنسي"
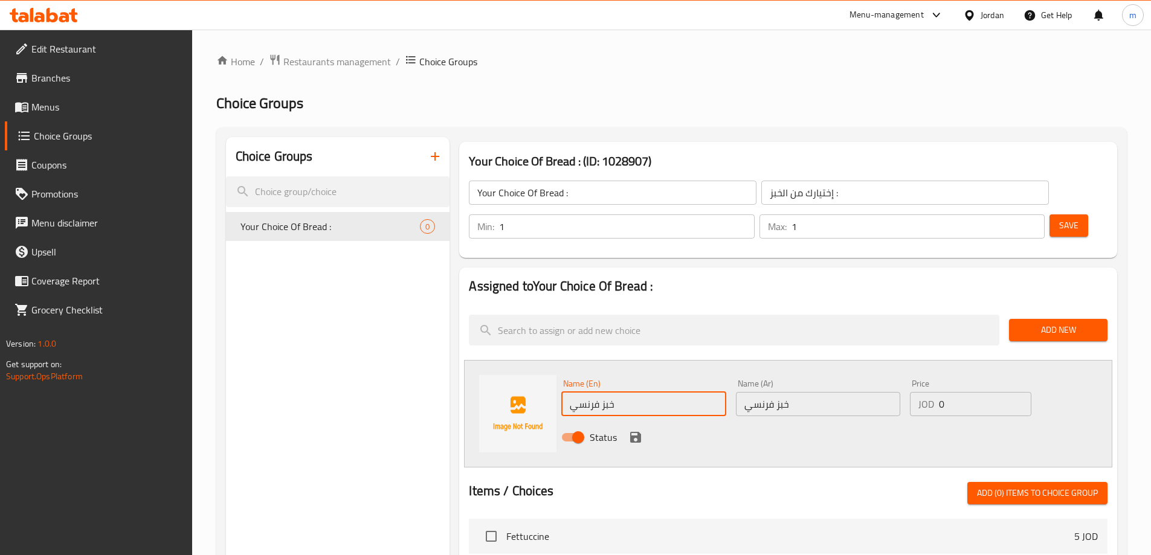
click at [687, 392] on input "خبز فرنسي" at bounding box center [643, 404] width 164 height 24
click at [665, 392] on input "text" at bounding box center [643, 404] width 164 height 24
paste input "French Bread"
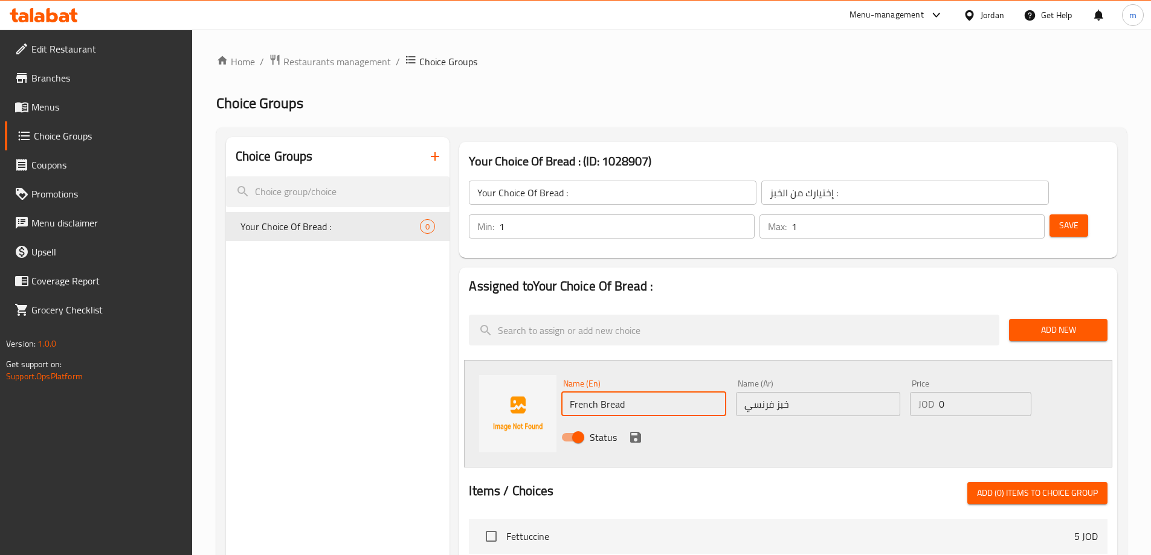
type input "French Bread"
click at [957, 392] on input "0" at bounding box center [985, 404] width 92 height 24
click at [632, 432] on icon "save" at bounding box center [635, 437] width 11 height 11
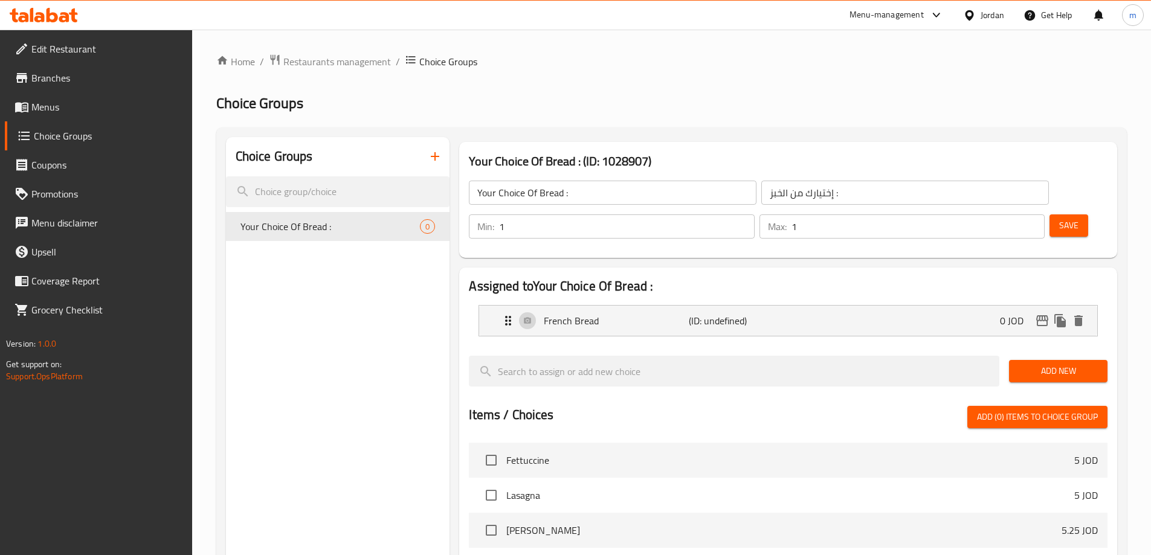
click at [1035, 364] on span "Add New" at bounding box center [1057, 371] width 79 height 15
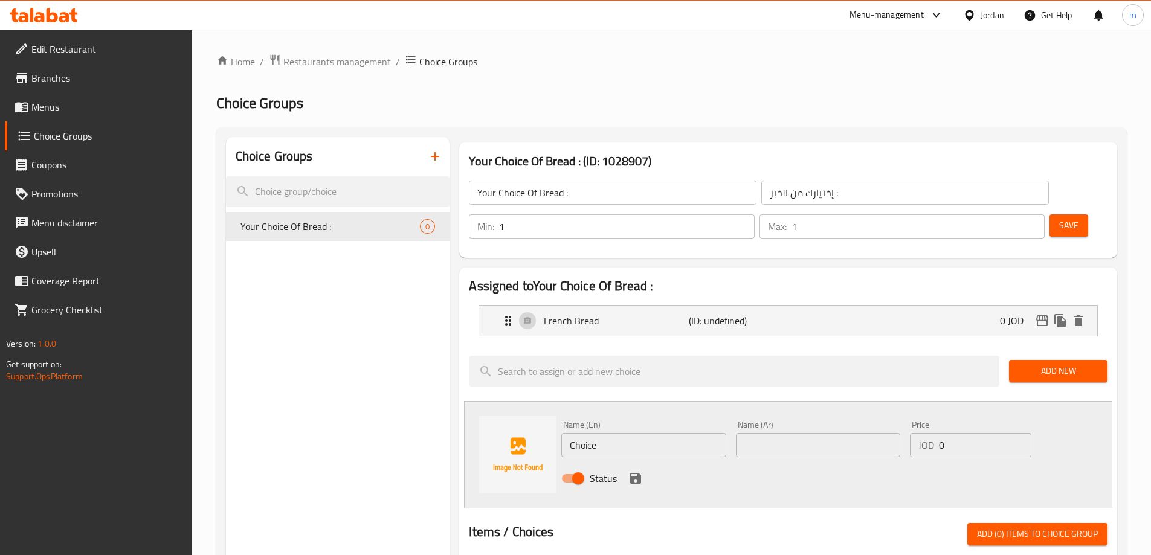
click at [664, 433] on input "Choice" at bounding box center [643, 445] width 164 height 24
click at [637, 433] on input "Choice" at bounding box center [643, 445] width 164 height 24
click at [790, 433] on input "text" at bounding box center [818, 445] width 164 height 24
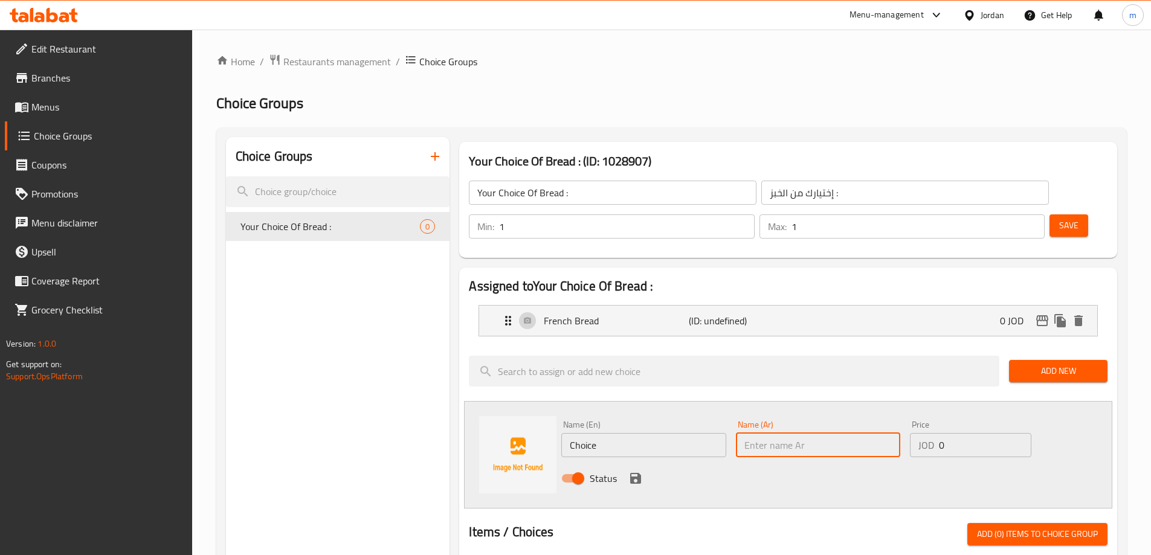
paste input "خبز تورتيلا"
type input "خبز تورتيلا"
click at [673, 433] on input "Choice" at bounding box center [643, 445] width 164 height 24
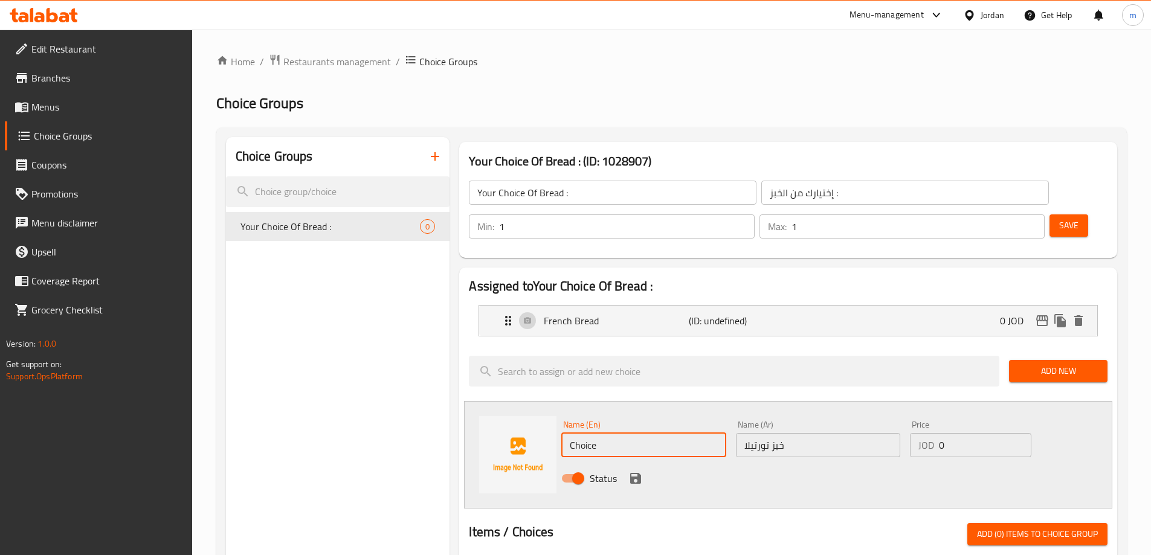
click at [626, 433] on input "Choice" at bounding box center [643, 445] width 164 height 24
paste input "Tortilla Bread"
type input "Tortilla Bread"
click at [634, 471] on icon "save" at bounding box center [635, 478] width 14 height 14
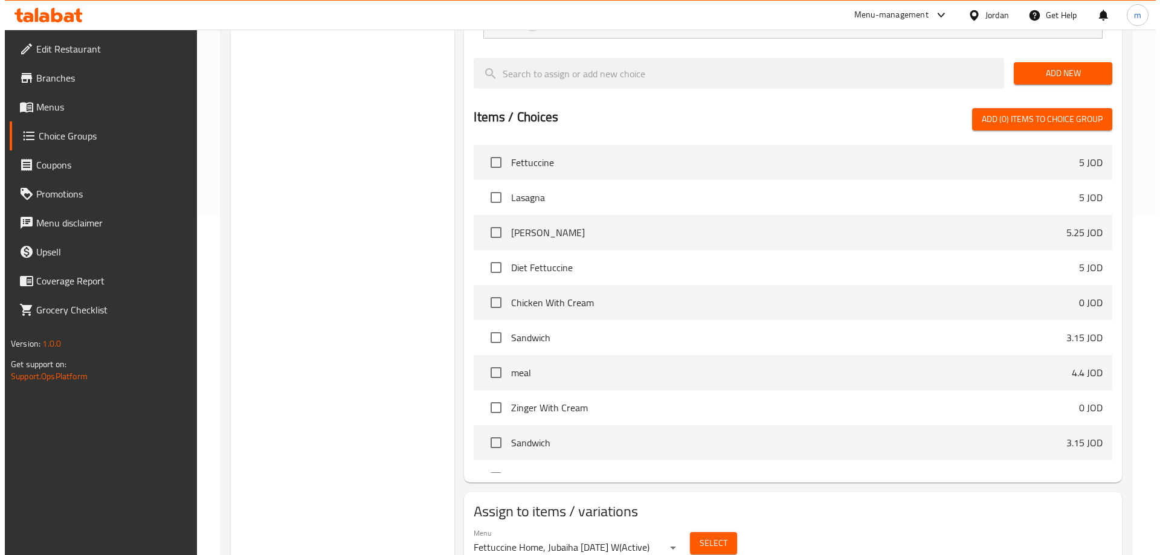
scroll to position [356, 0]
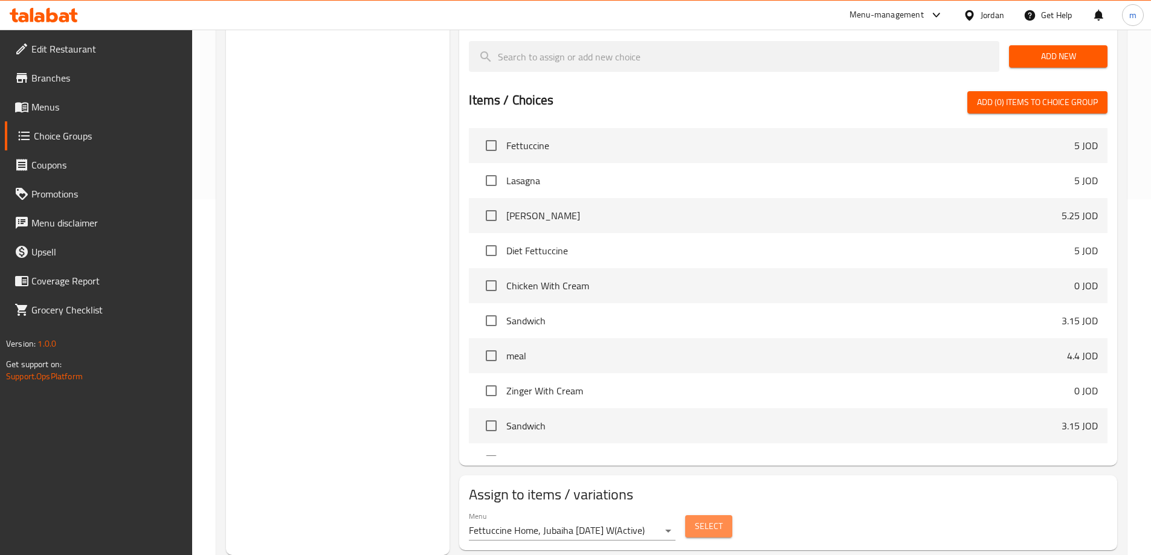
click at [724, 515] on button "Select" at bounding box center [708, 526] width 47 height 22
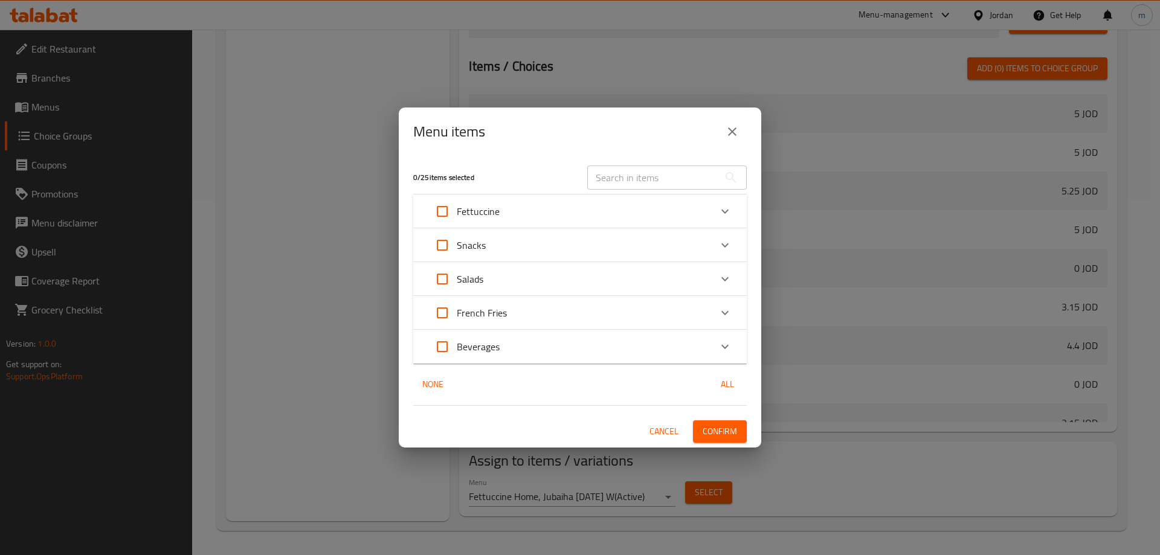
click at [728, 249] on icon "Expand" at bounding box center [724, 245] width 14 height 14
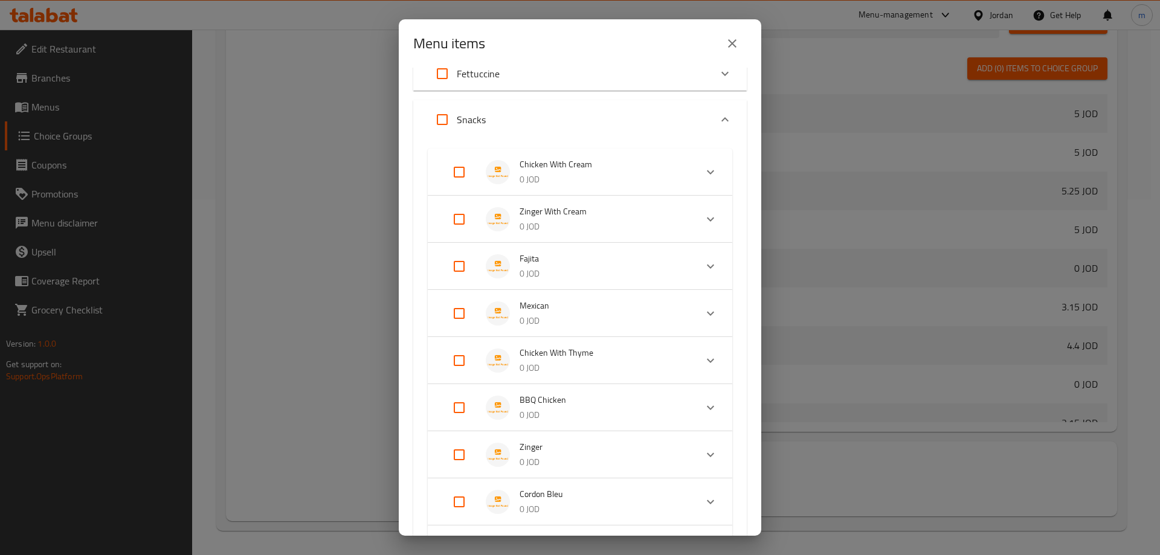
scroll to position [0, 0]
click at [439, 172] on input "Expand" at bounding box center [442, 168] width 29 height 29
checkbox input "true"
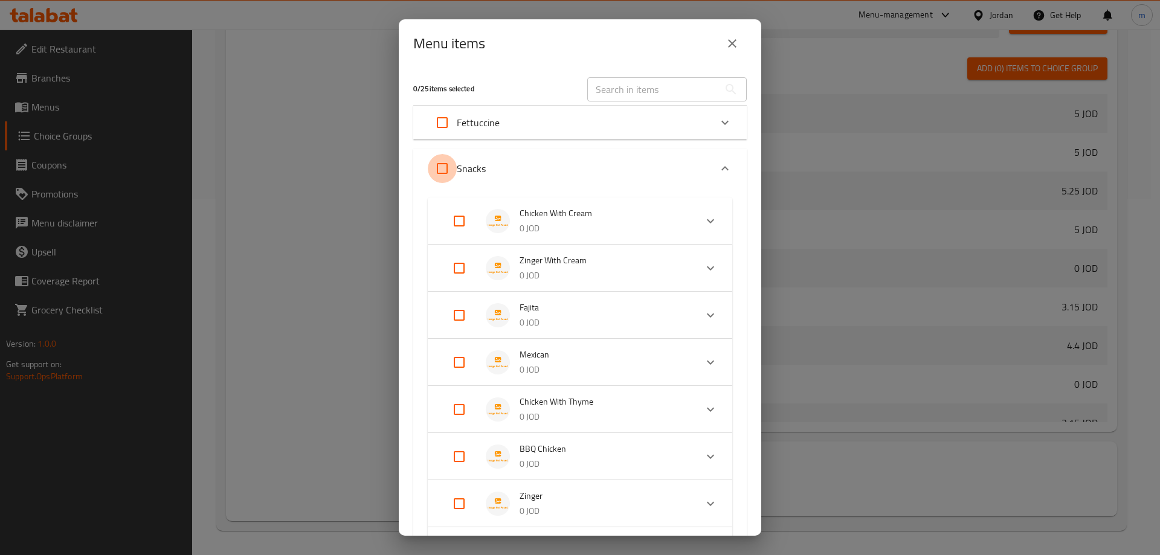
checkbox input "true"
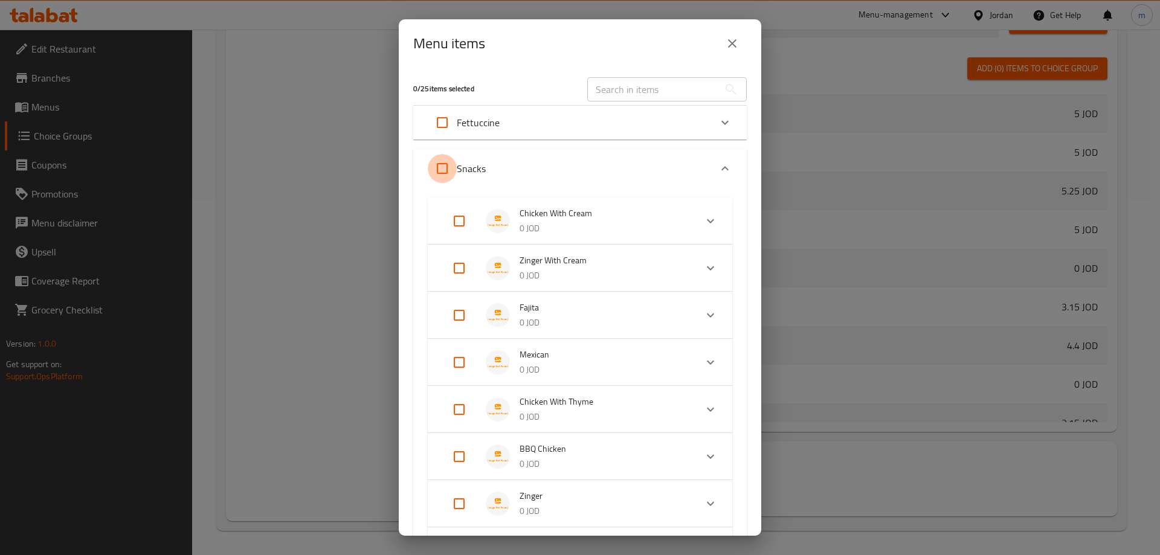
checkbox input "true"
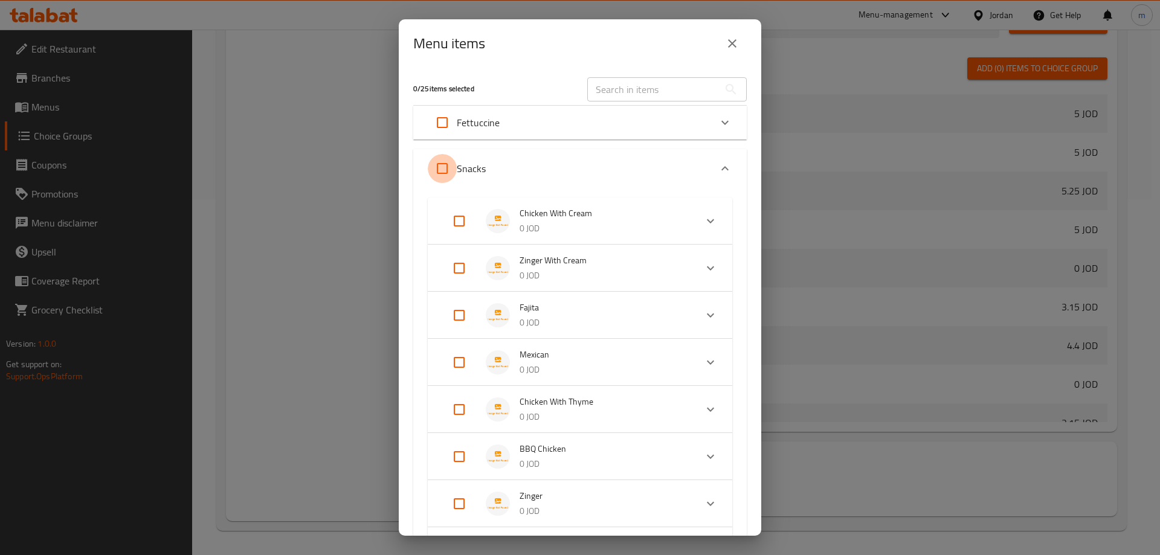
checkbox input "true"
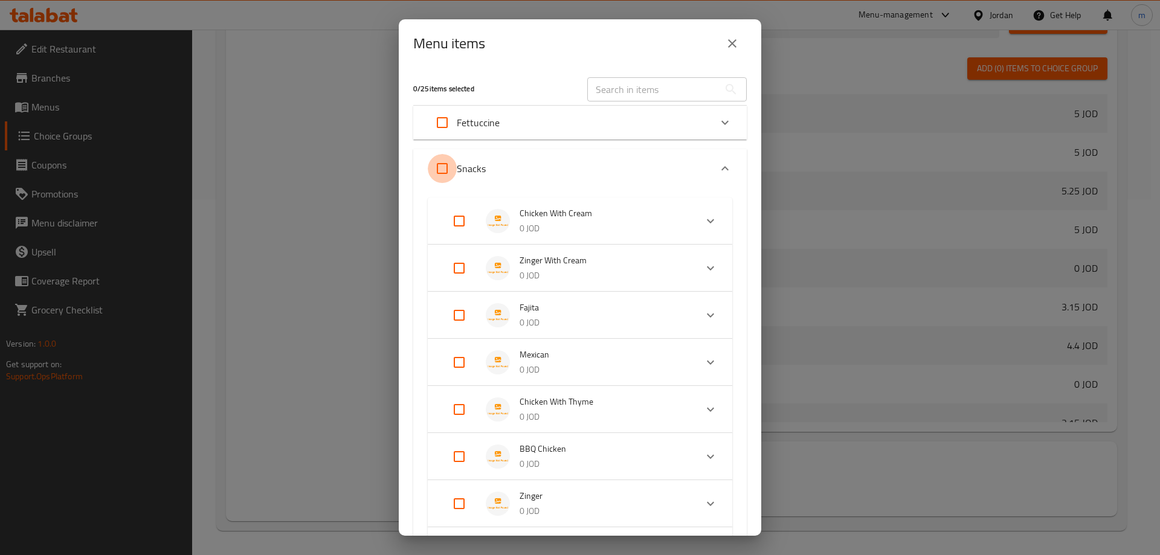
checkbox input "true"
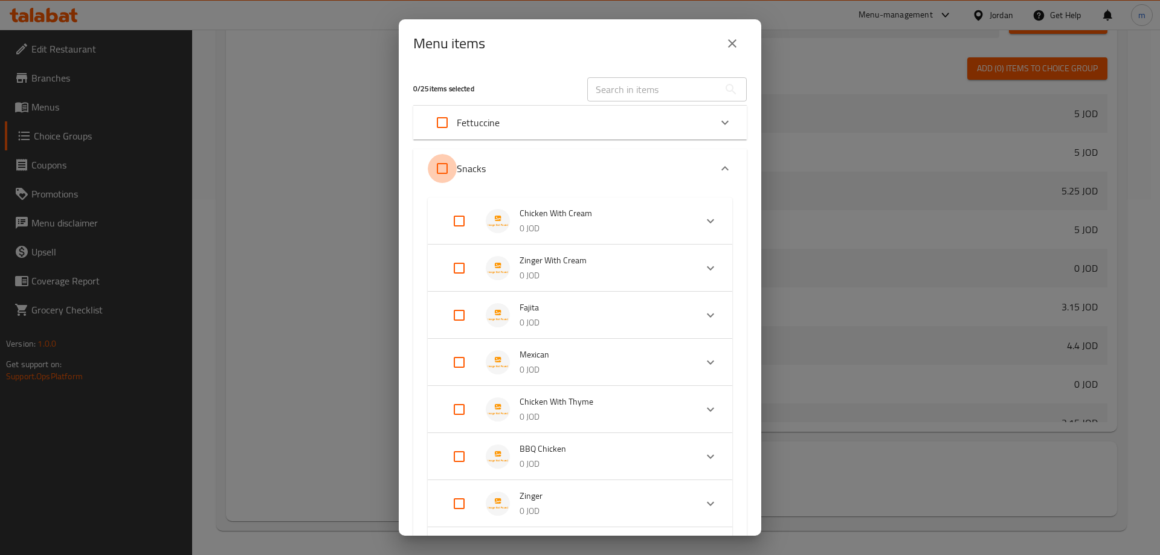
checkbox input "true"
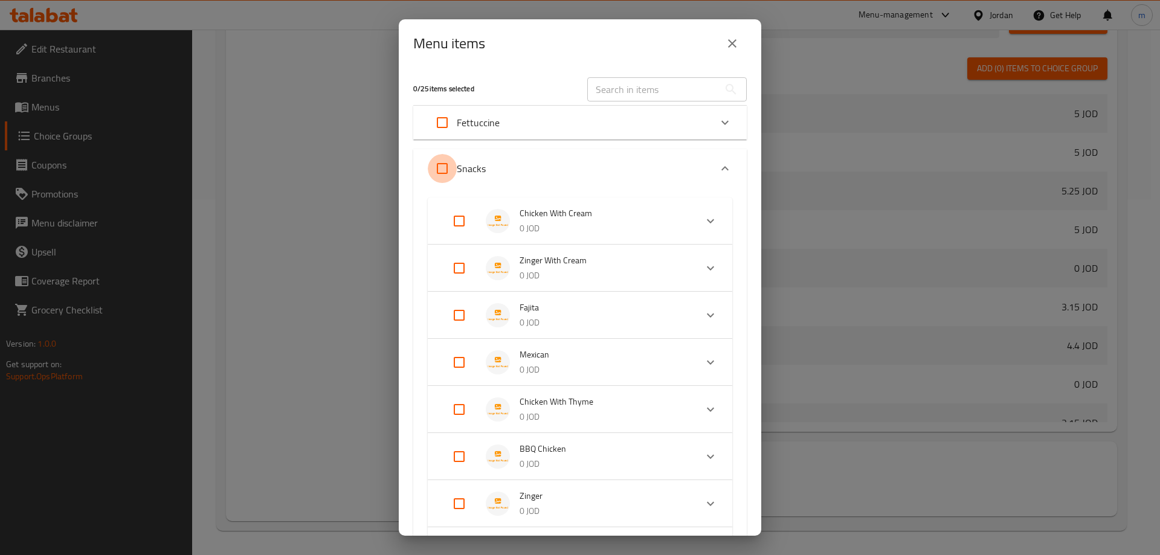
checkbox input "true"
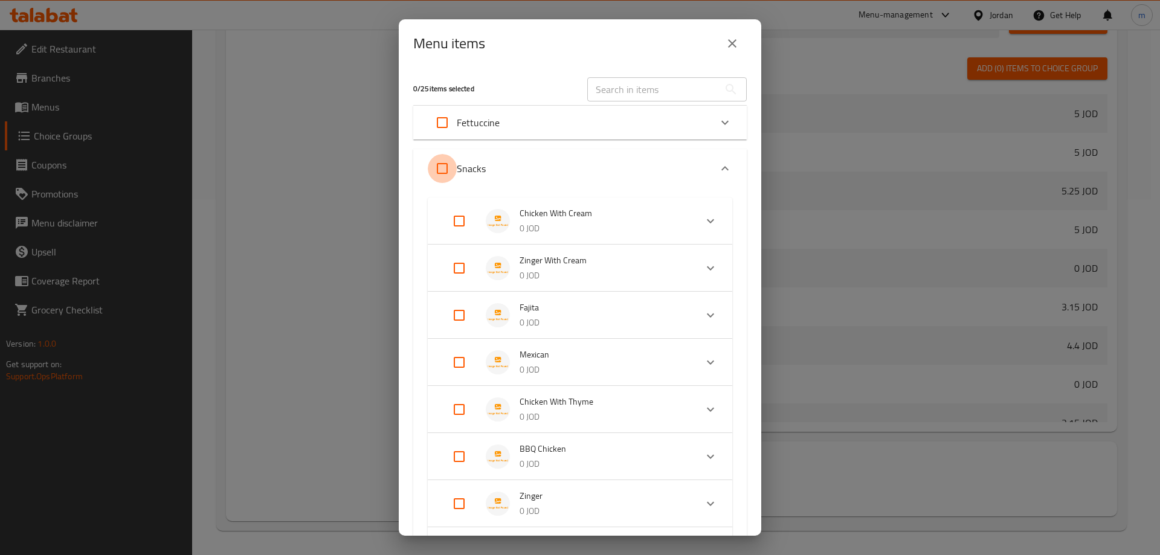
checkbox input "true"
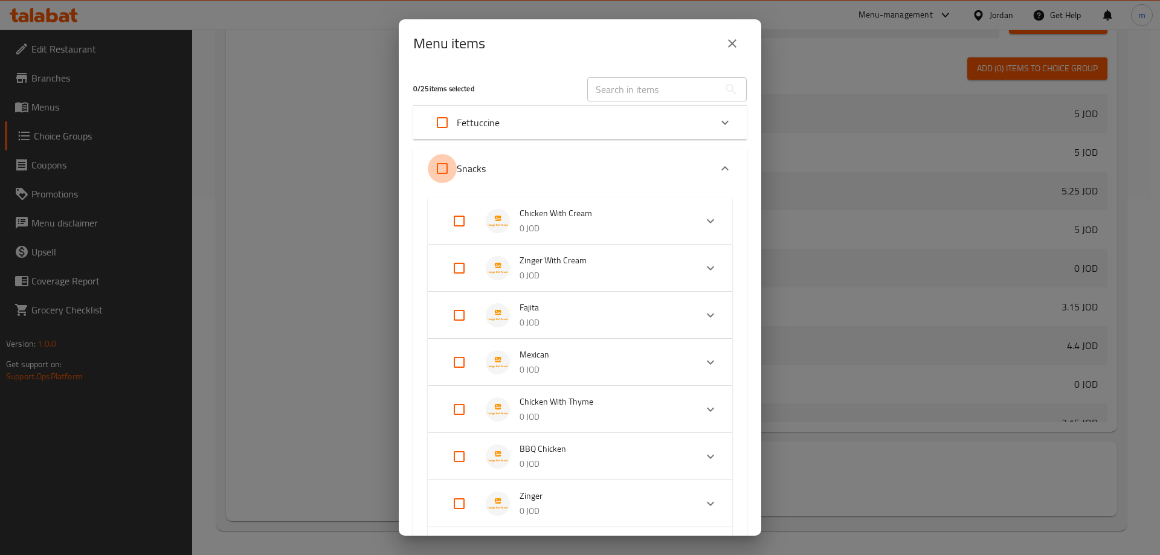
checkbox input "true"
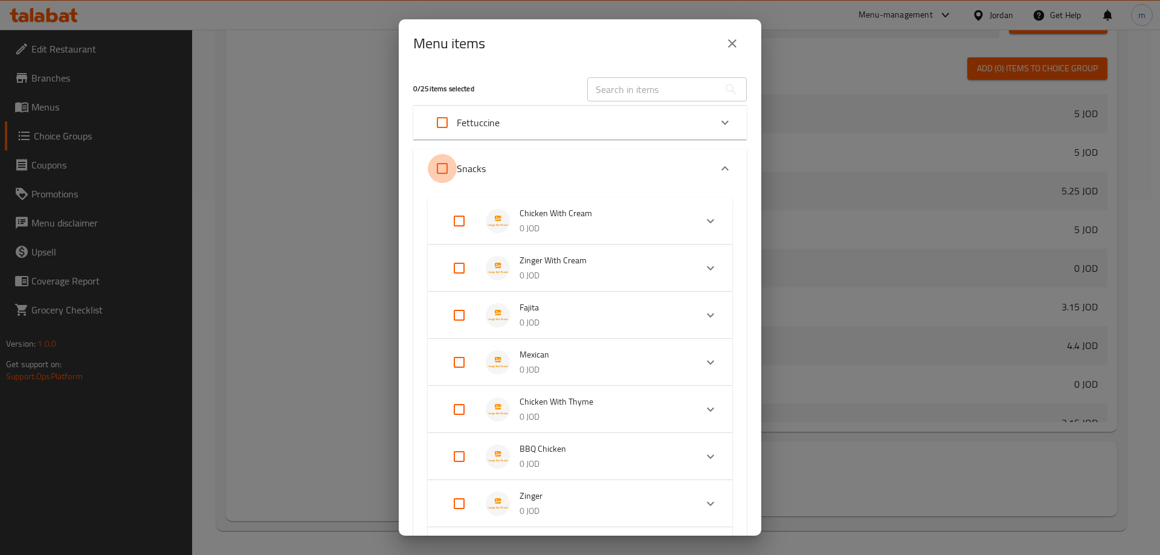
checkbox input "true"
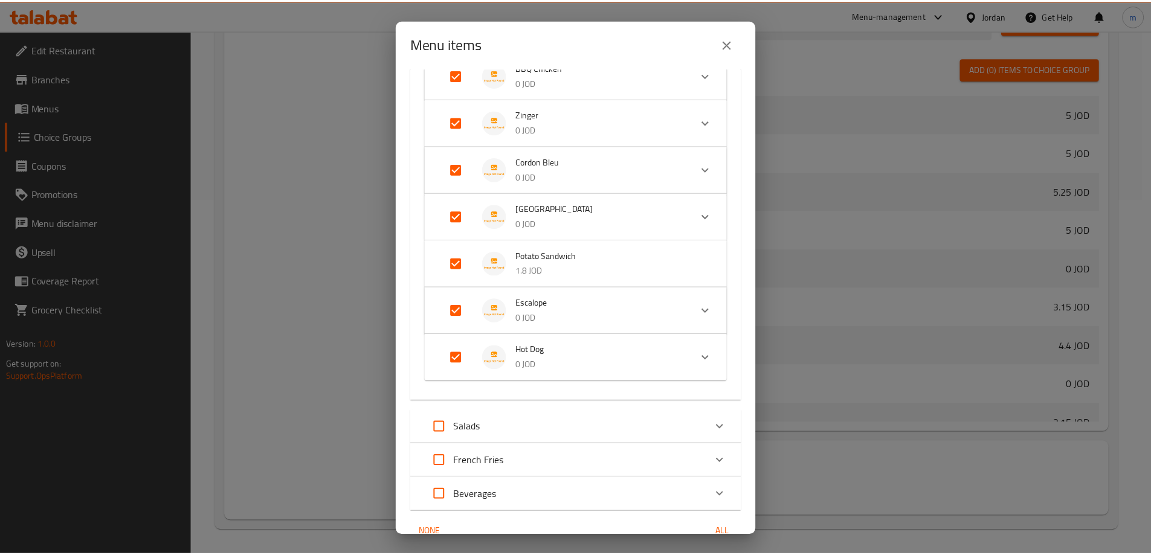
scroll to position [441, 0]
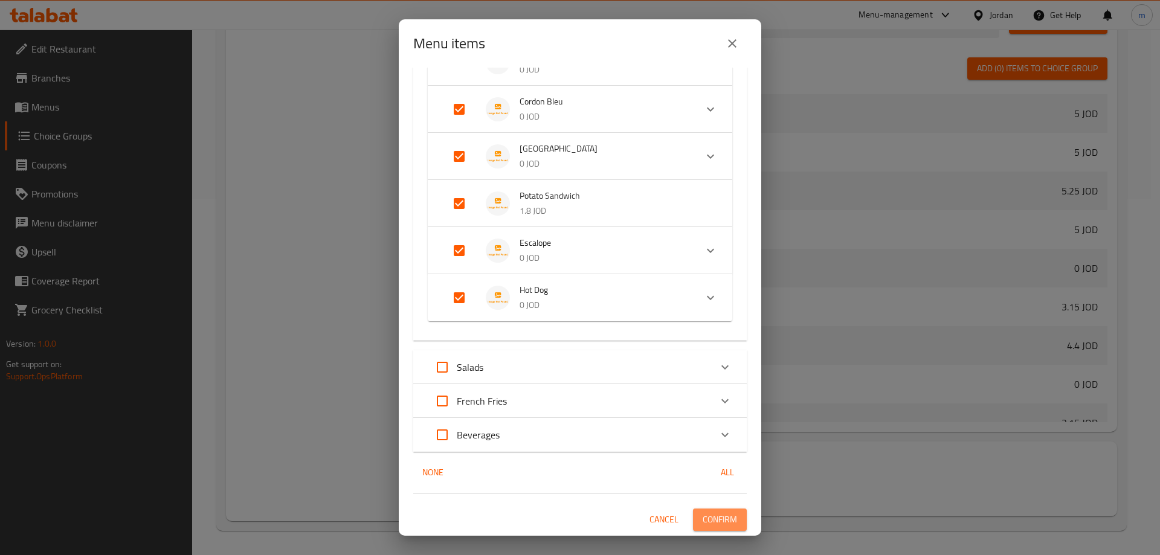
click at [708, 517] on span "Confirm" at bounding box center [719, 519] width 34 height 15
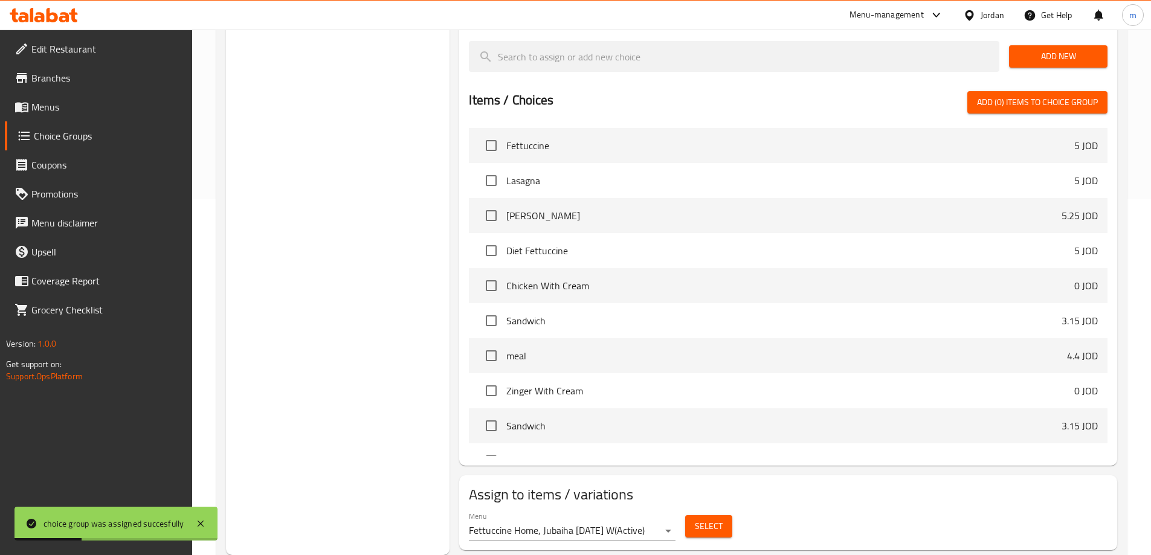
click at [86, 109] on span "Menus" at bounding box center [106, 107] width 151 height 14
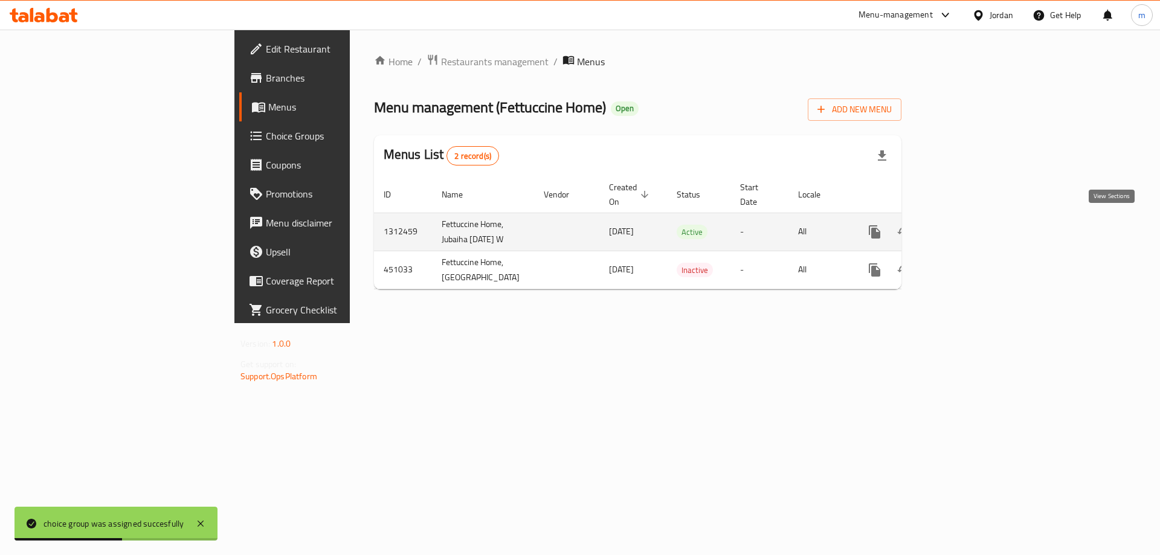
click at [967, 226] on icon "enhanced table" at bounding box center [961, 231] width 11 height 11
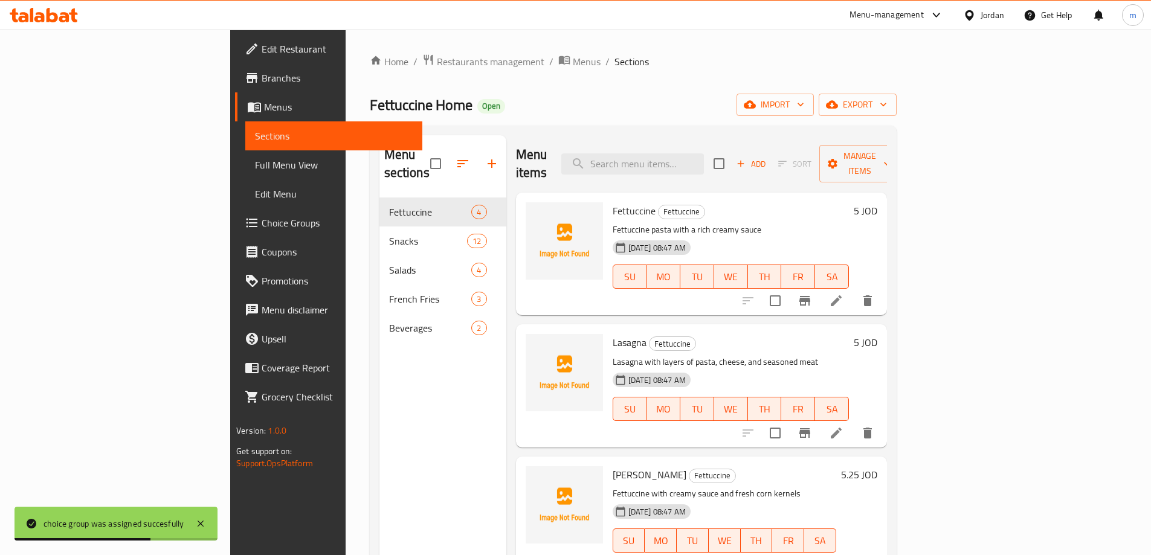
click at [245, 174] on link "Full Menu View" at bounding box center [333, 164] width 177 height 29
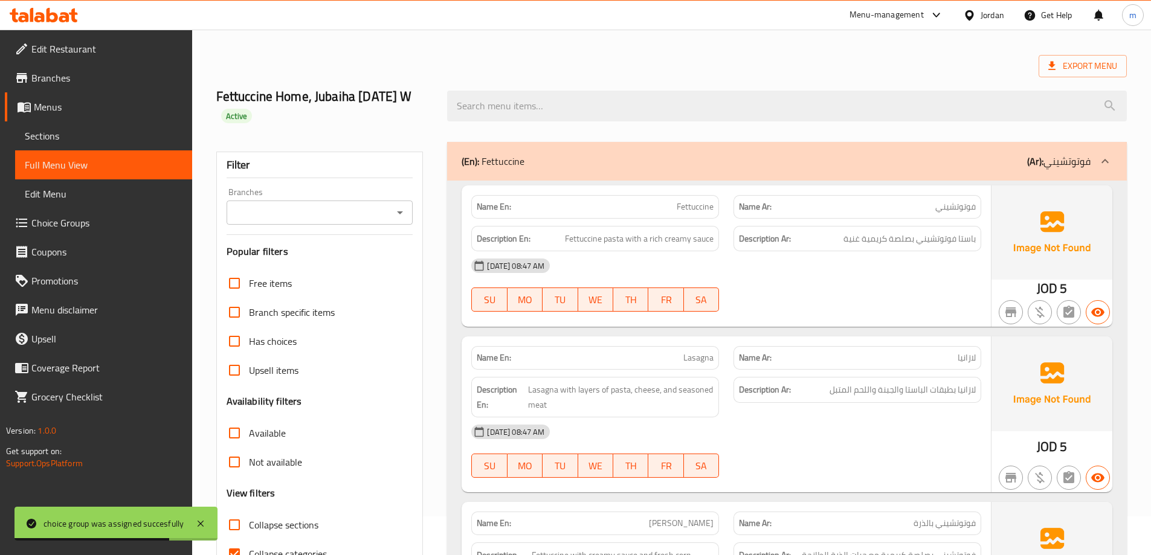
scroll to position [181, 0]
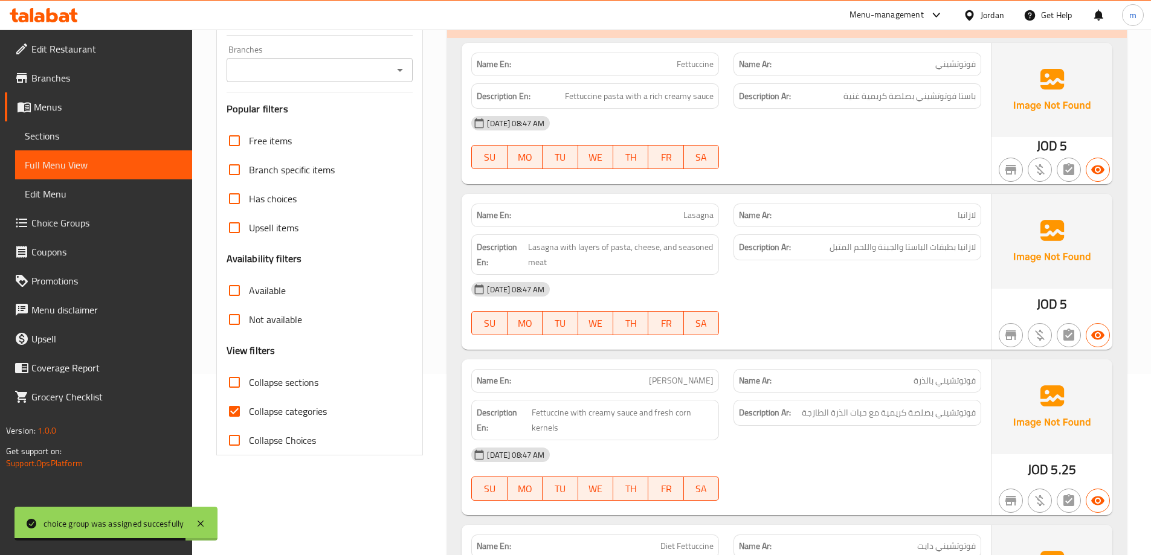
click at [278, 399] on label "Collapse categories" at bounding box center [273, 411] width 107 height 29
click at [249, 399] on input "Collapse categories" at bounding box center [234, 411] width 29 height 29
checkbox input "false"
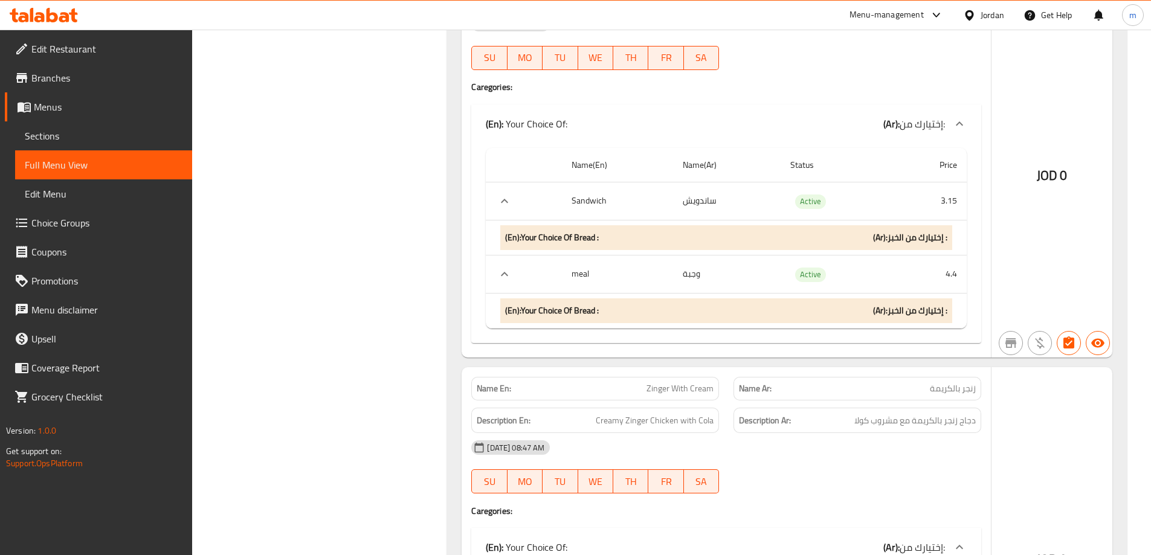
scroll to position [1027, 0]
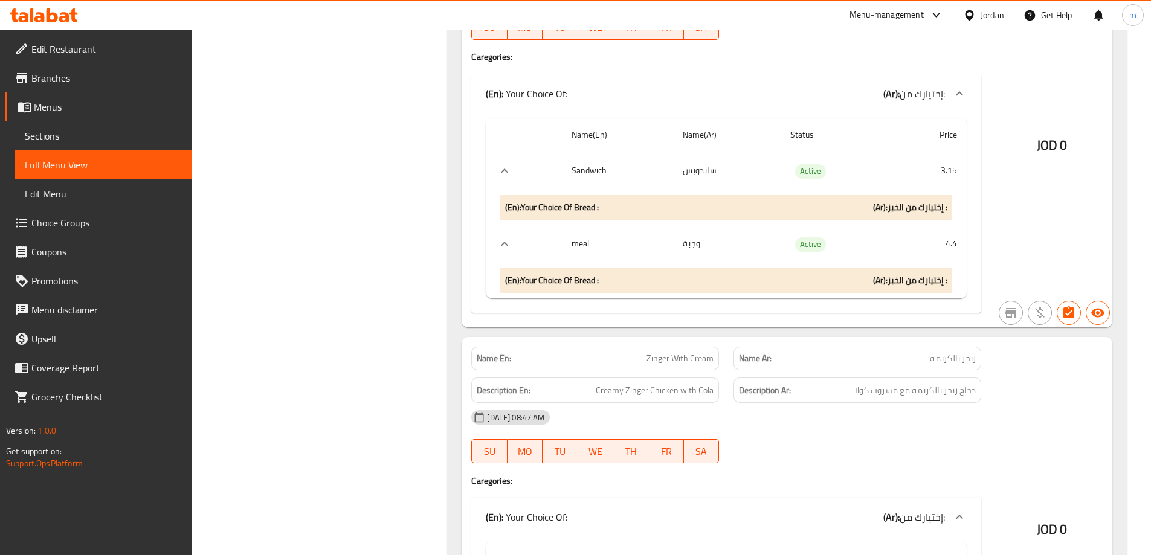
click at [720, 268] on div "(En): Your Choice Of Bread : (Ar): إختيارك من الخبز :" at bounding box center [726, 280] width 452 height 25
click at [728, 268] on div "(En): Your Choice Of Bread : (Ar): إختيارك من الخبز :" at bounding box center [726, 280] width 452 height 25
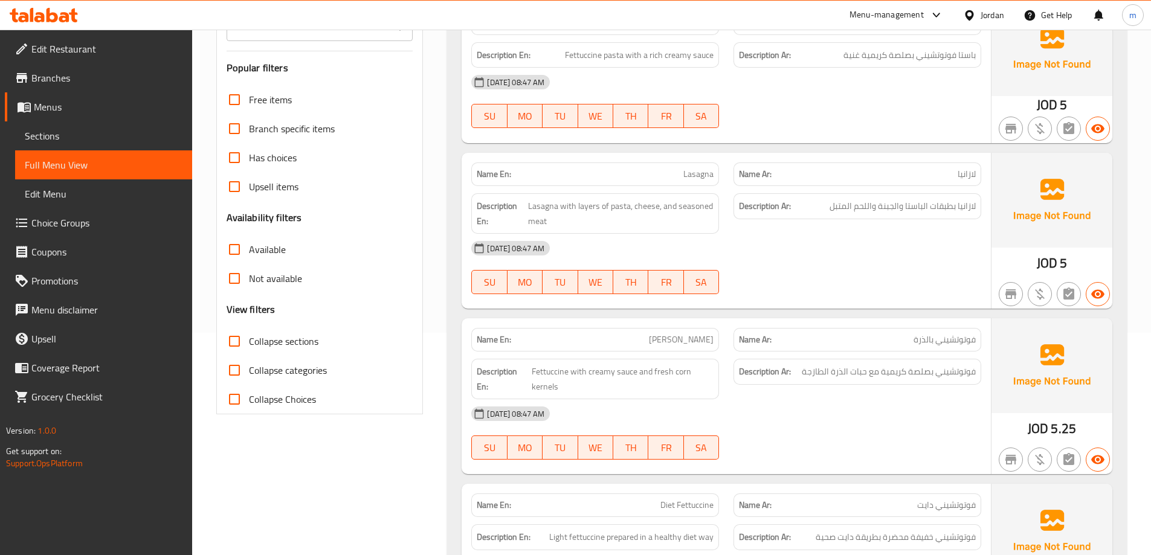
scroll to position [181, 0]
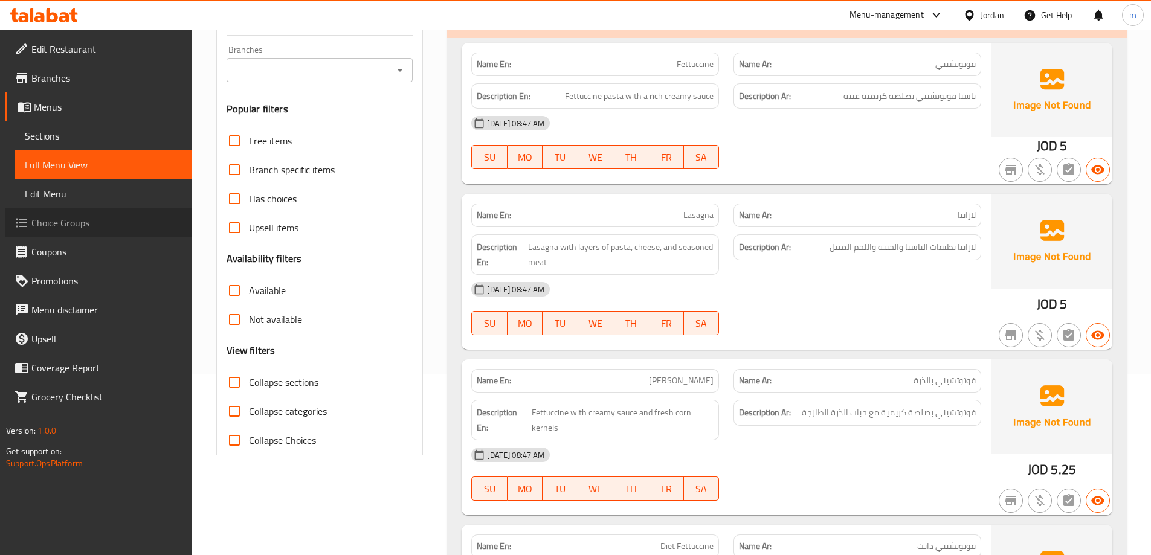
click at [98, 229] on span "Choice Groups" at bounding box center [106, 223] width 151 height 14
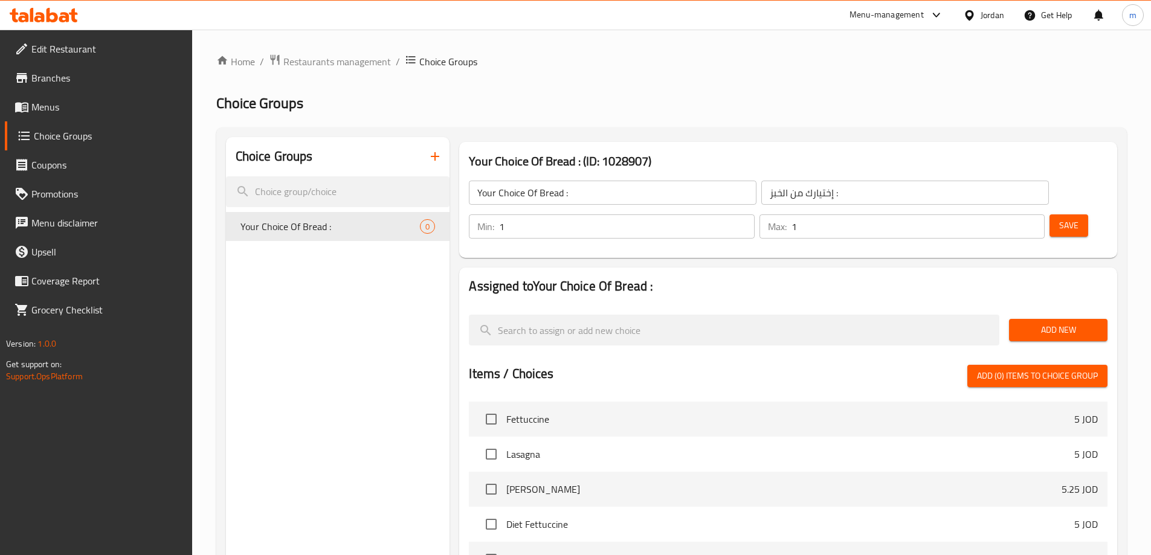
click at [1082, 323] on span "Add New" at bounding box center [1057, 330] width 79 height 15
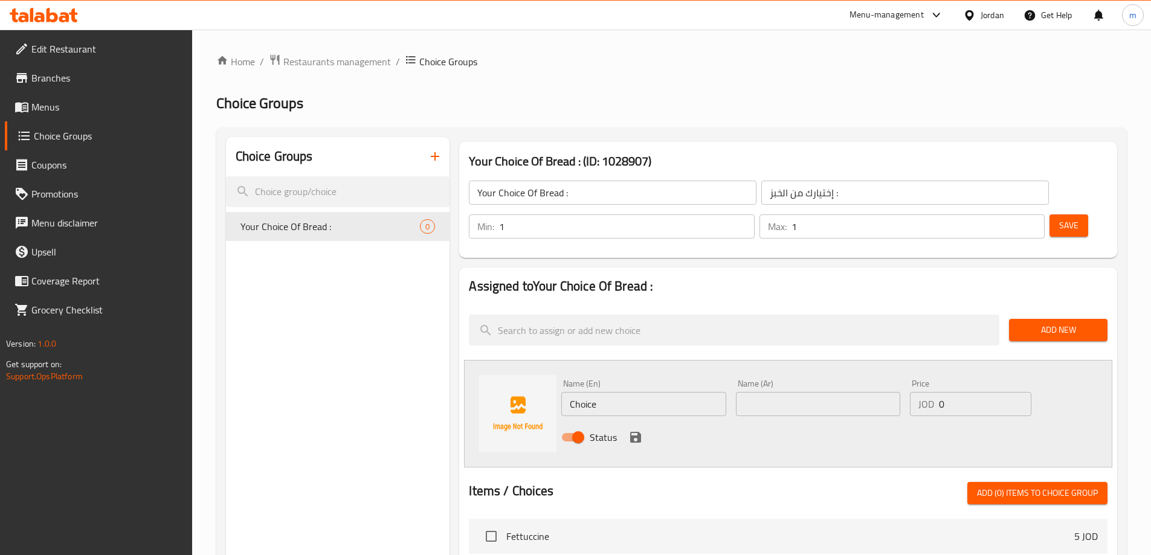
click at [647, 385] on div "Name (En) Choice Name (En)" at bounding box center [643, 397] width 174 height 47
click at [647, 392] on input "Choice" at bounding box center [643, 404] width 164 height 24
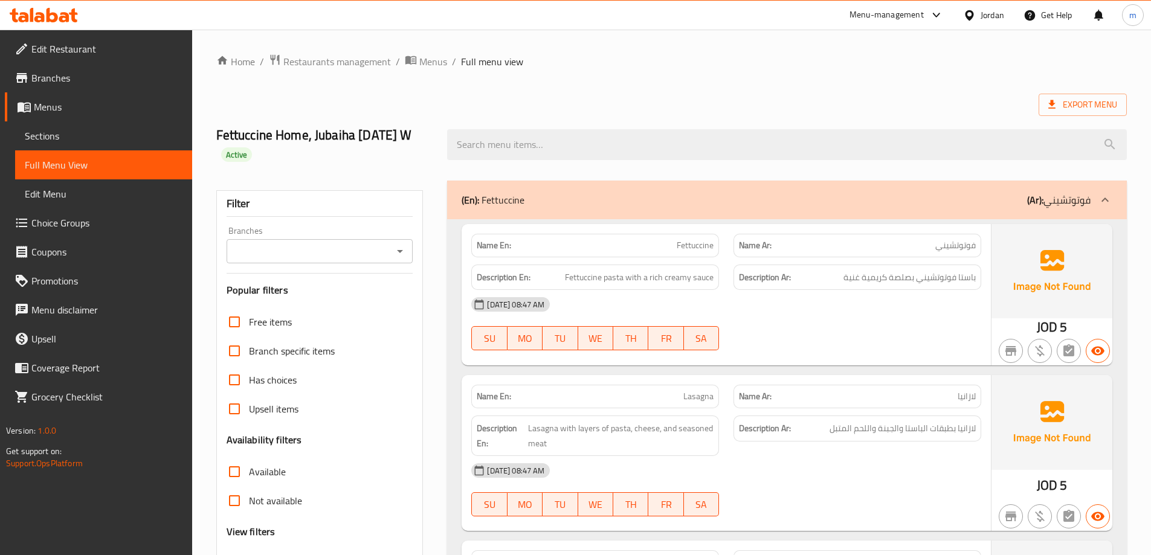
scroll to position [181, 0]
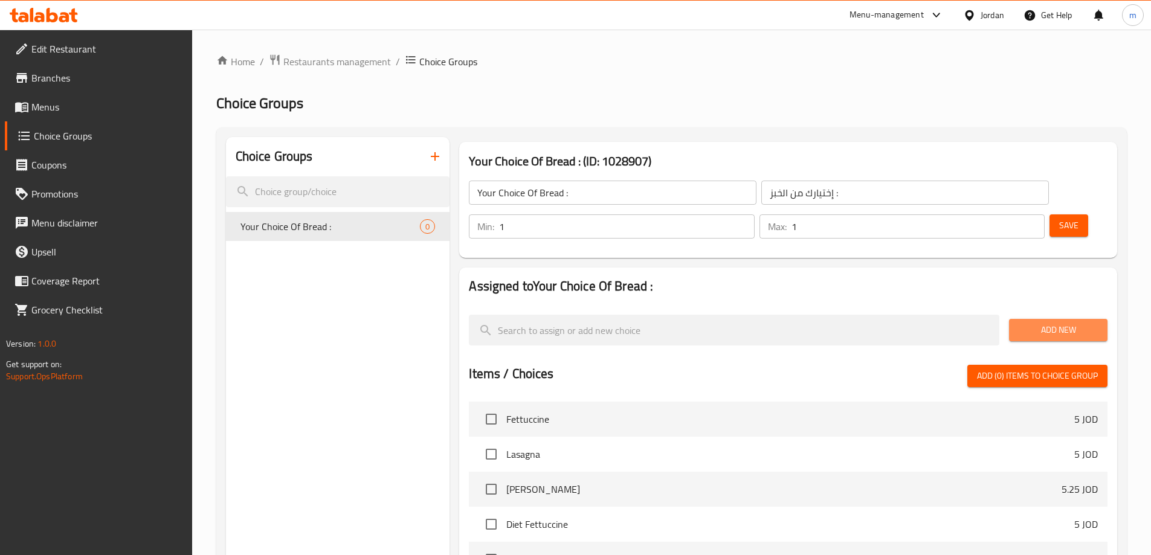
drag, startPoint x: 1061, startPoint y: 294, endPoint x: 950, endPoint y: 321, distance: 114.0
click at [1060, 323] on span "Add New" at bounding box center [1057, 330] width 79 height 15
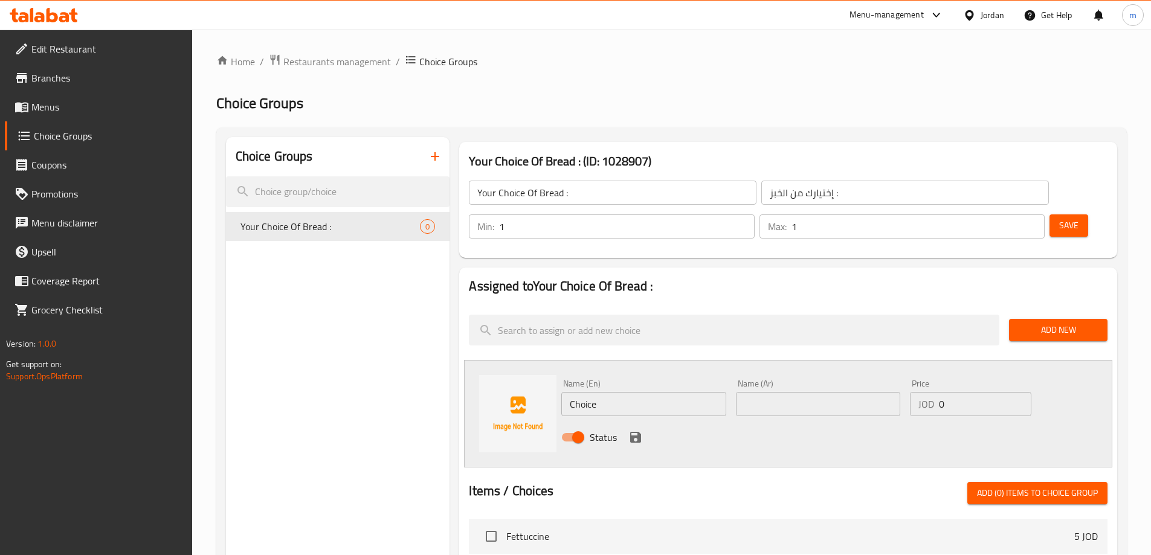
click at [613, 392] on input "Choice" at bounding box center [643, 404] width 164 height 24
paste input "French Bread"
type input "French Bread"
click at [778, 392] on input "text" at bounding box center [818, 404] width 164 height 24
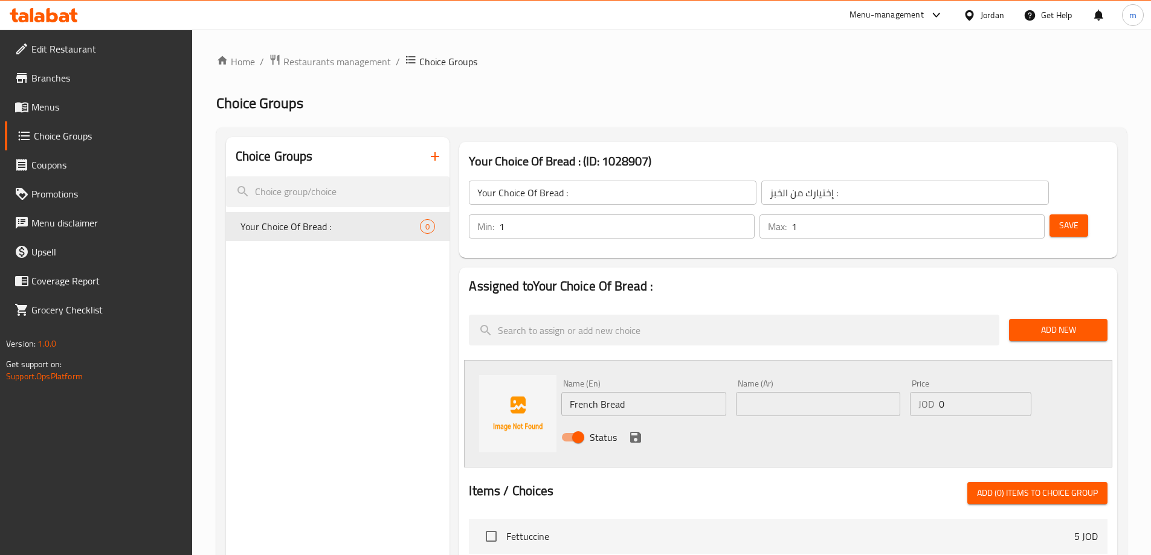
click at [800, 392] on input "text" at bounding box center [818, 404] width 164 height 24
paste input "خبز فرنسي"
type input "خبز فرنسي"
click at [634, 430] on icon "save" at bounding box center [635, 437] width 14 height 14
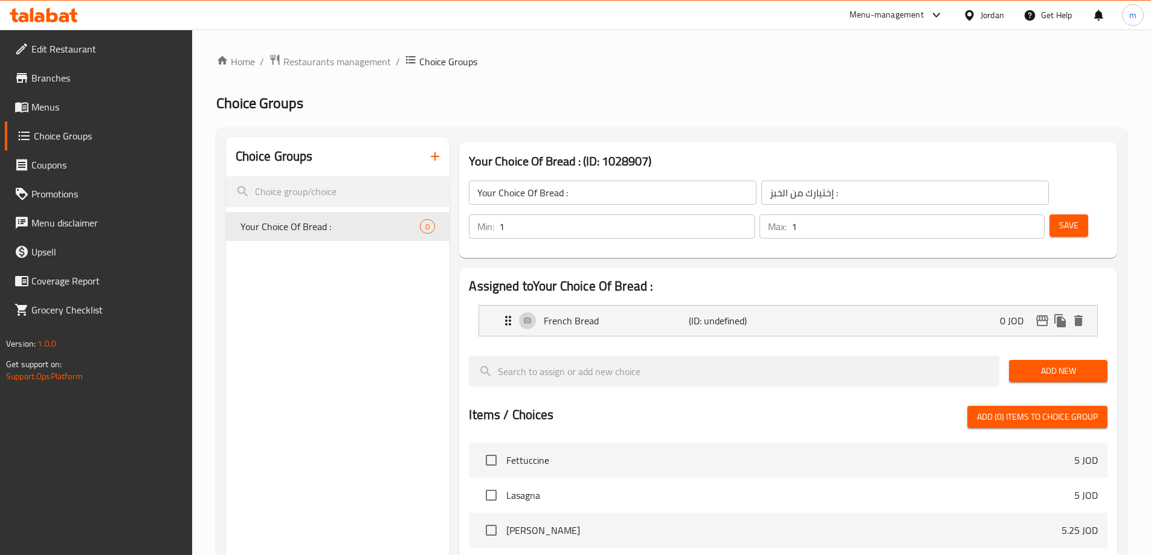
click at [1045, 360] on button "Add New" at bounding box center [1058, 371] width 98 height 22
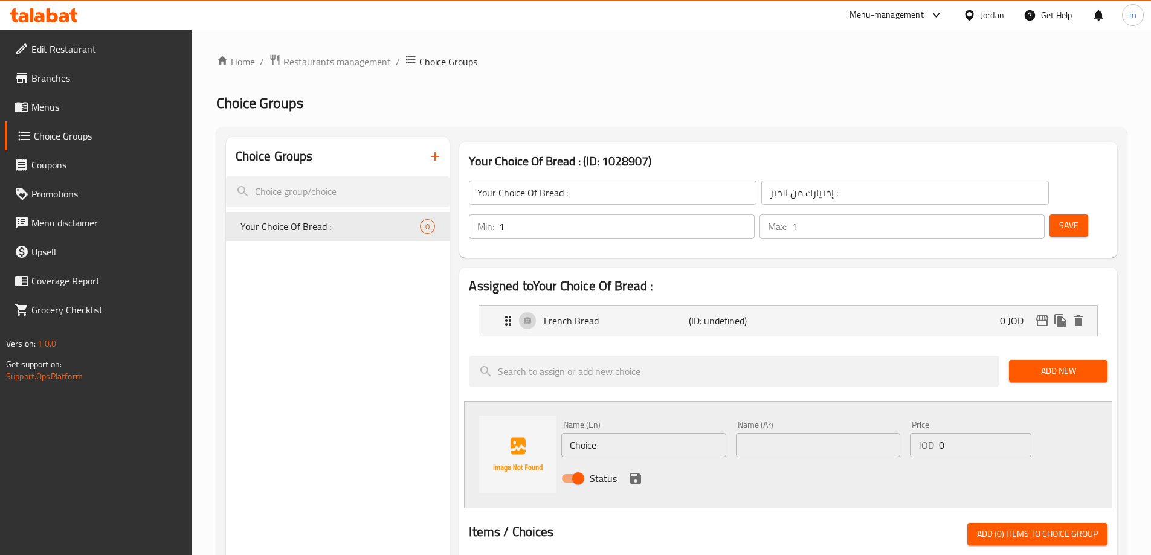
click at [746, 433] on input "text" at bounding box center [818, 445] width 164 height 24
paste input "خبز تورتيلا"
type input "خبز تورتيلا"
click at [660, 433] on input "Choice" at bounding box center [643, 445] width 164 height 24
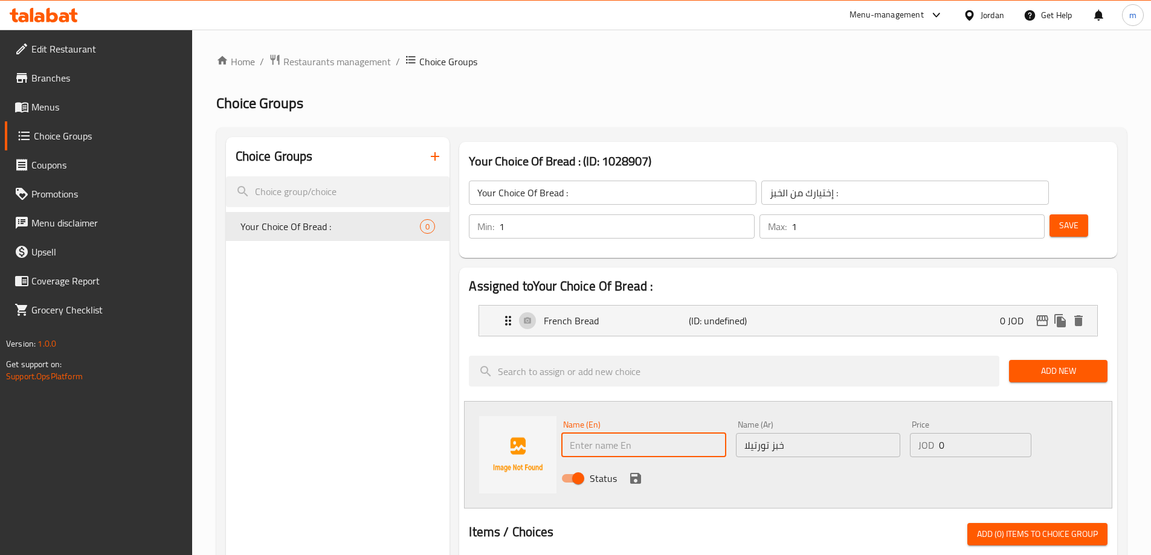
click at [660, 433] on input "text" at bounding box center [643, 445] width 164 height 24
click at [658, 433] on input "text" at bounding box center [643, 445] width 164 height 24
paste input "Tortilla Bread"
type input "Tortilla Bread"
click at [634, 471] on icon "save" at bounding box center [635, 478] width 14 height 14
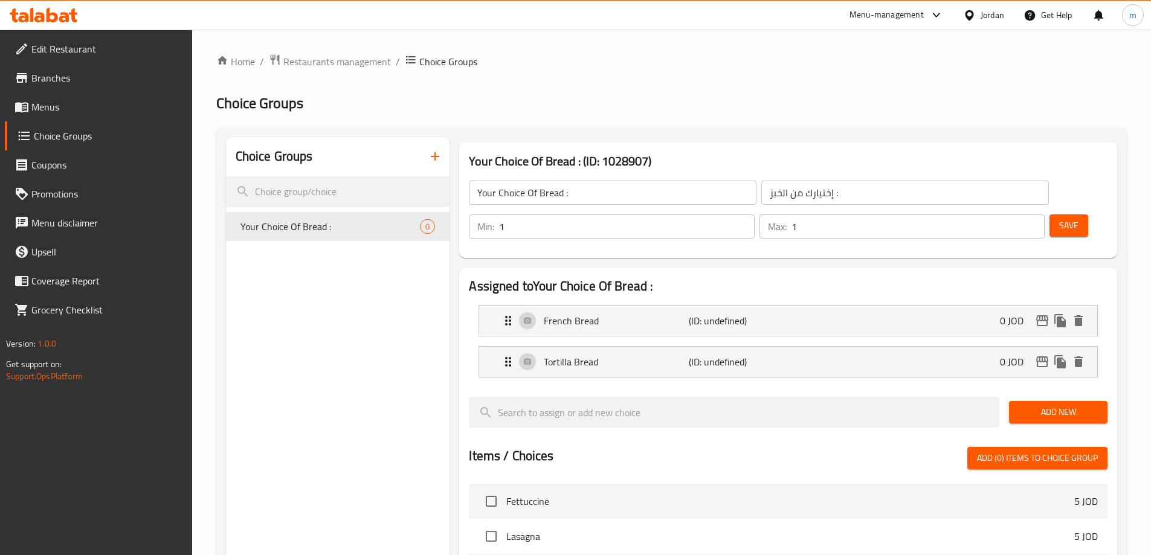
click at [1059, 218] on span "Save" at bounding box center [1068, 225] width 19 height 15
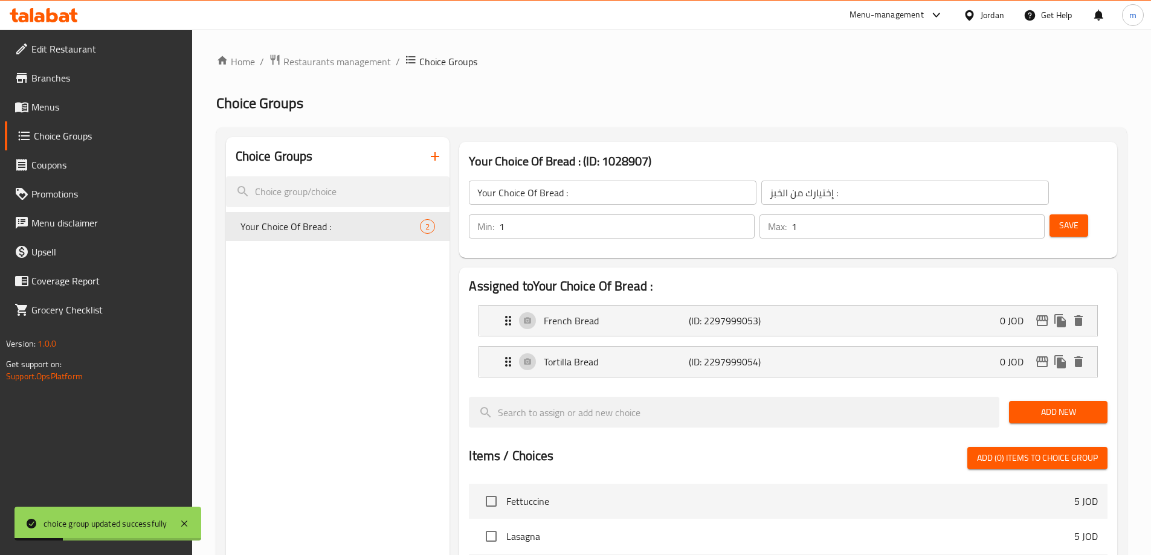
click at [76, 112] on span "Menus" at bounding box center [106, 107] width 151 height 14
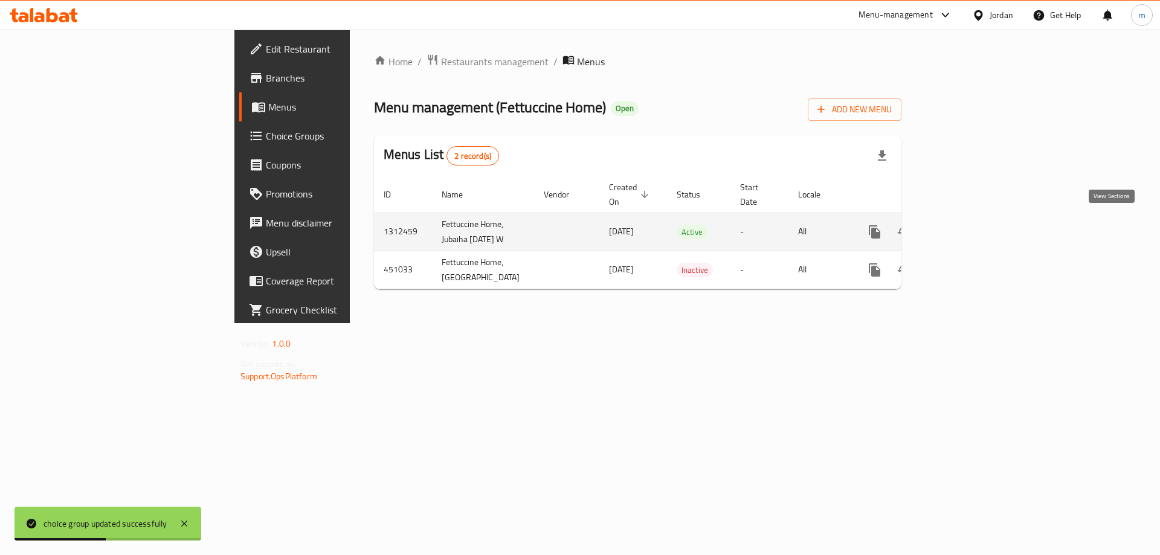
click at [969, 225] on icon "enhanced table" at bounding box center [961, 232] width 14 height 14
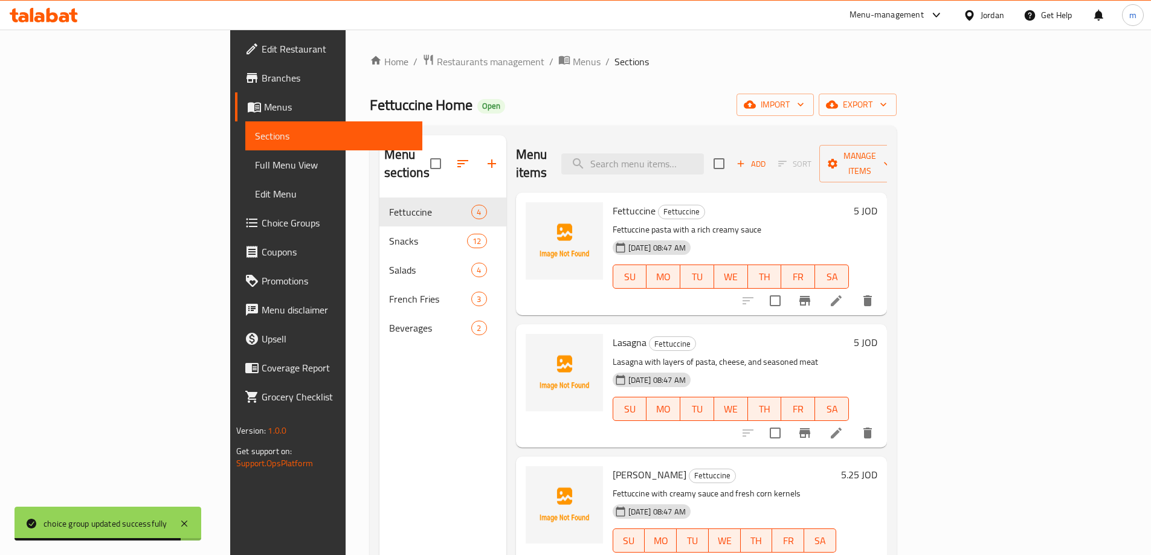
click at [255, 164] on span "Full Menu View" at bounding box center [334, 165] width 158 height 14
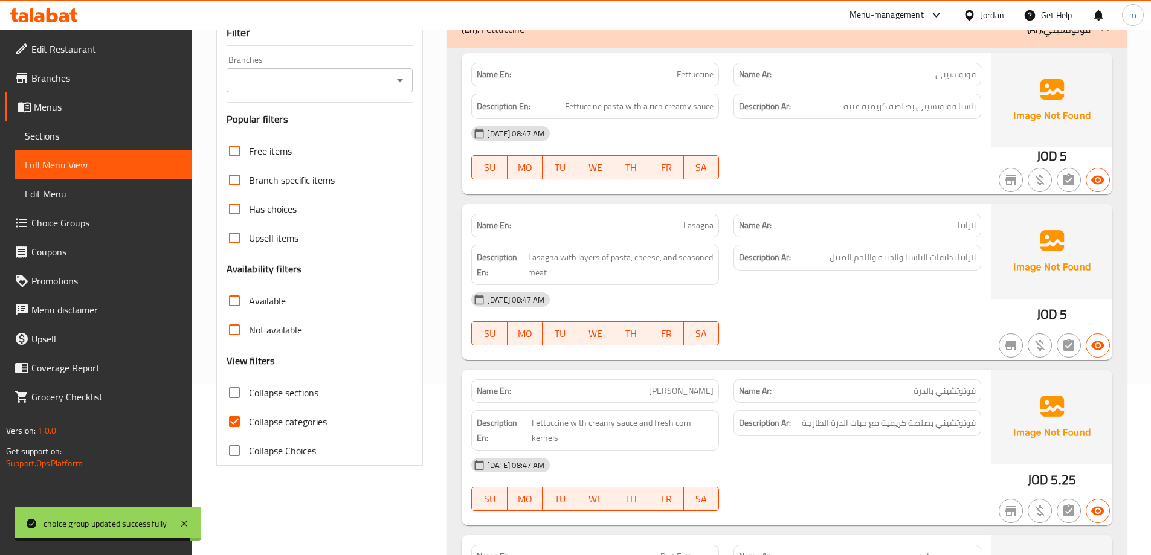
scroll to position [302, 0]
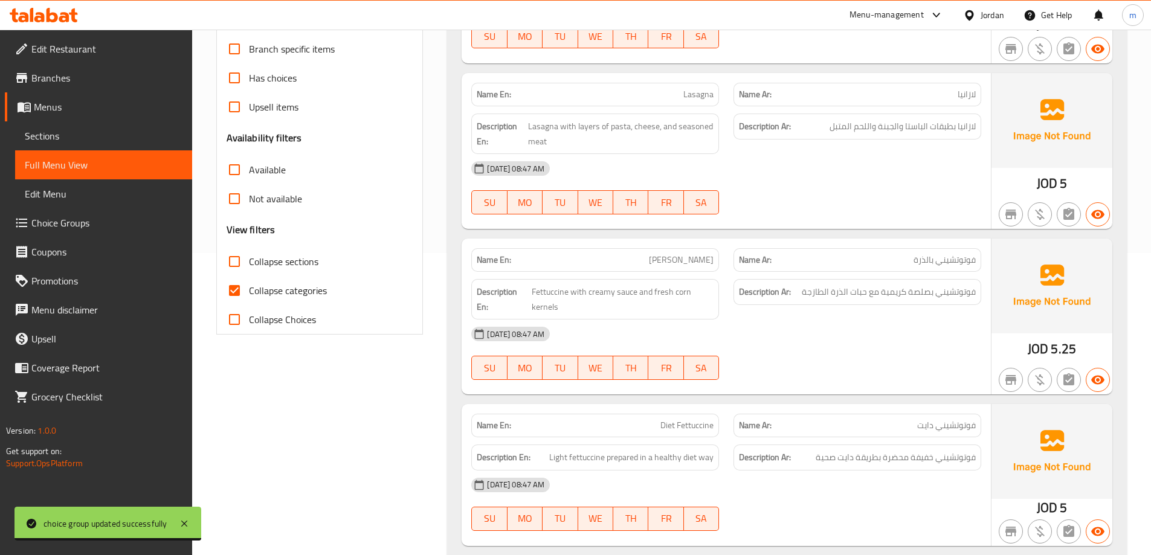
click at [278, 283] on span "Collapse categories" at bounding box center [288, 290] width 78 height 14
click at [249, 283] on input "Collapse categories" at bounding box center [234, 290] width 29 height 29
checkbox input "false"
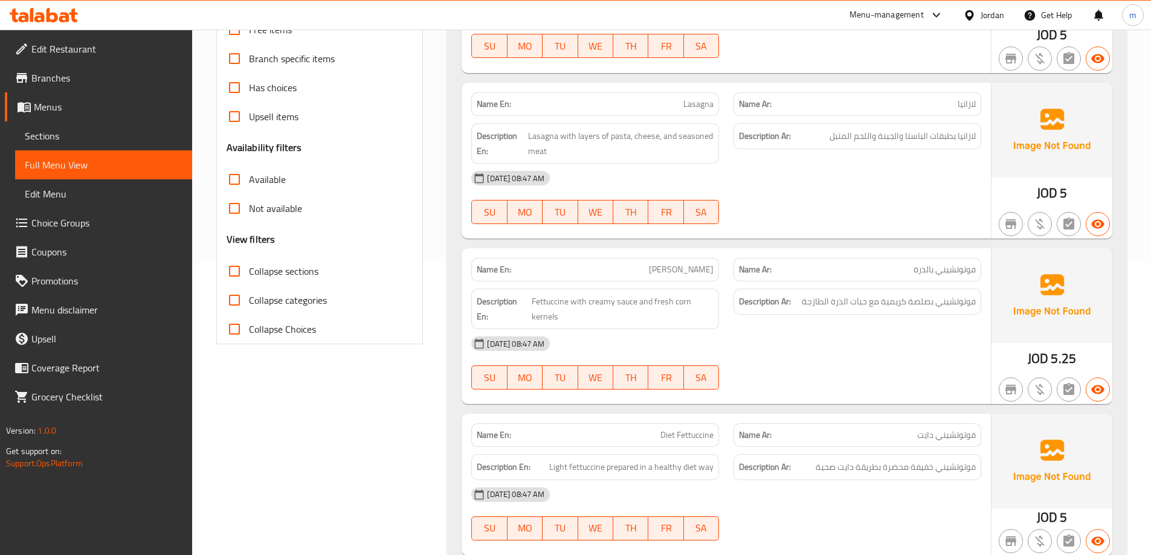
scroll to position [121, 0]
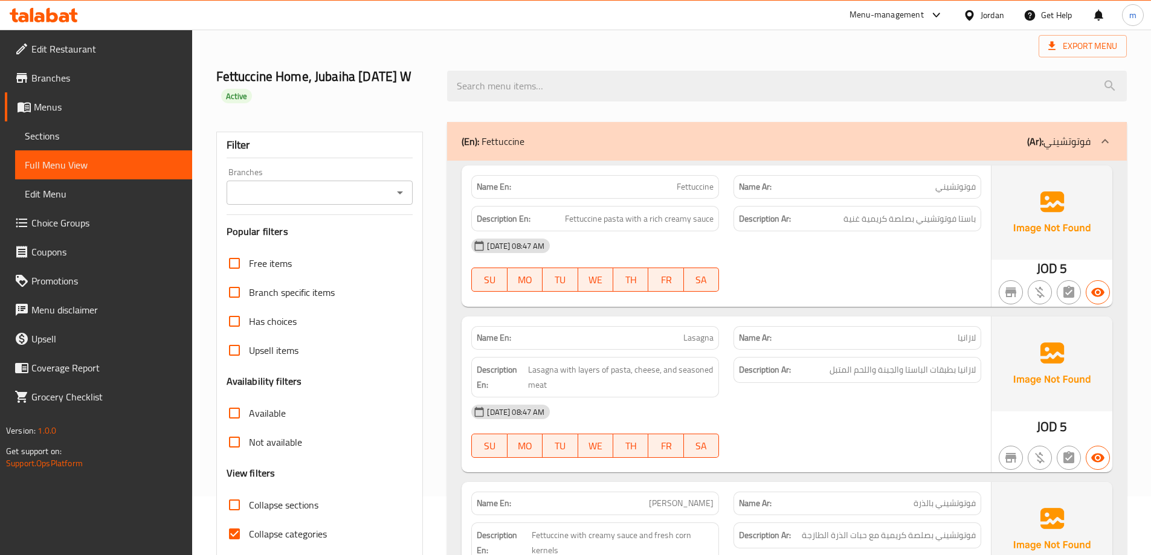
scroll to position [302, 0]
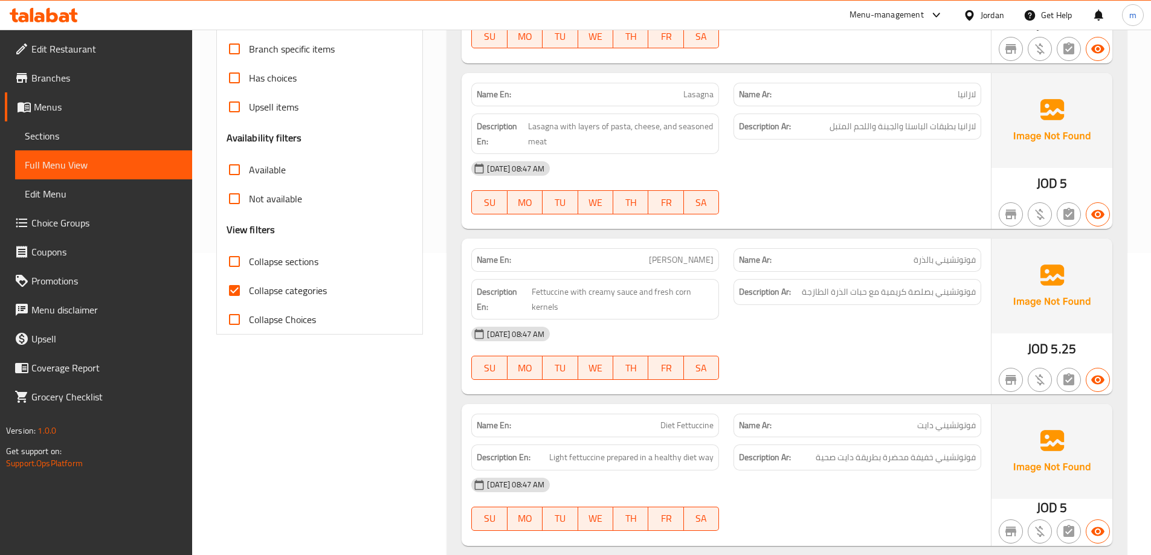
click at [322, 291] on span "Collapse categories" at bounding box center [288, 290] width 78 height 14
click at [249, 291] on input "Collapse categories" at bounding box center [234, 290] width 29 height 29
checkbox input "false"
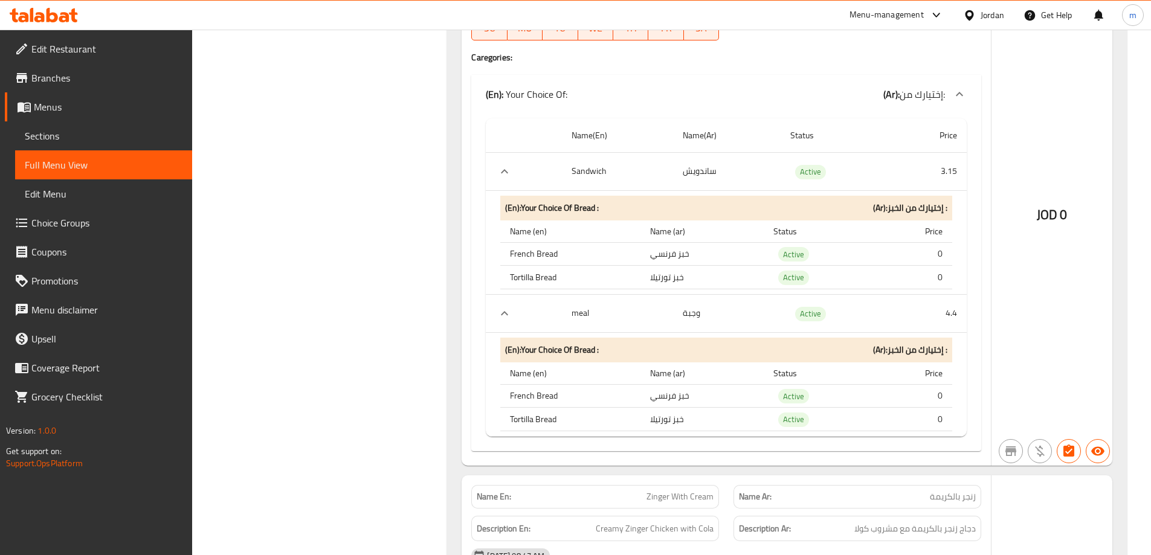
scroll to position [1027, 0]
click at [695, 300] on td "وجبة" at bounding box center [727, 313] width 108 height 38
click at [542, 295] on td "choices table" at bounding box center [523, 313] width 75 height 38
click at [507, 310] on icon "expand row" at bounding box center [504, 312] width 7 height 4
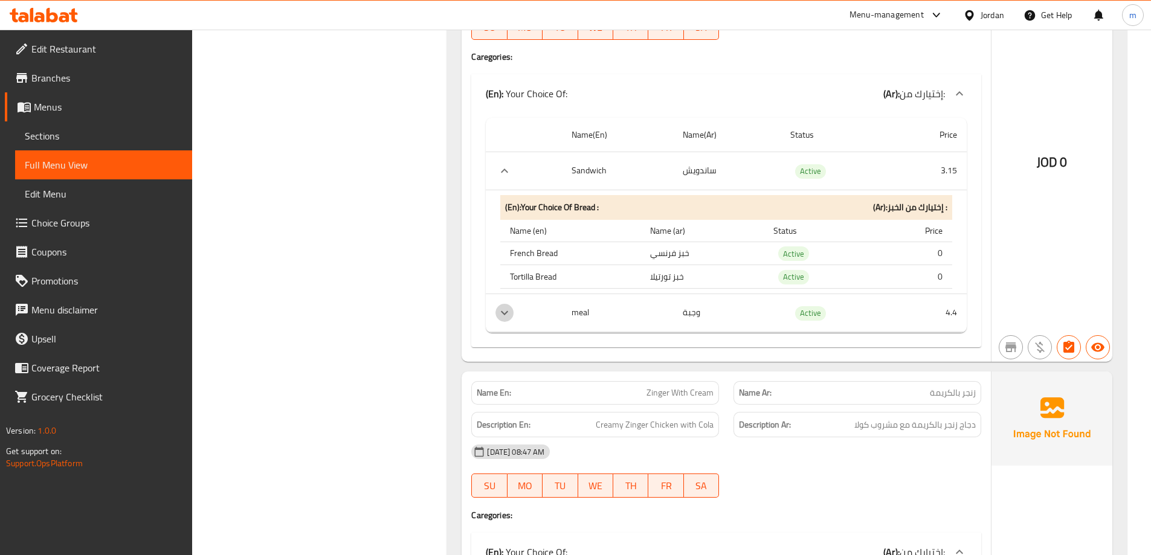
click at [507, 306] on icon "expand row" at bounding box center [504, 313] width 14 height 14
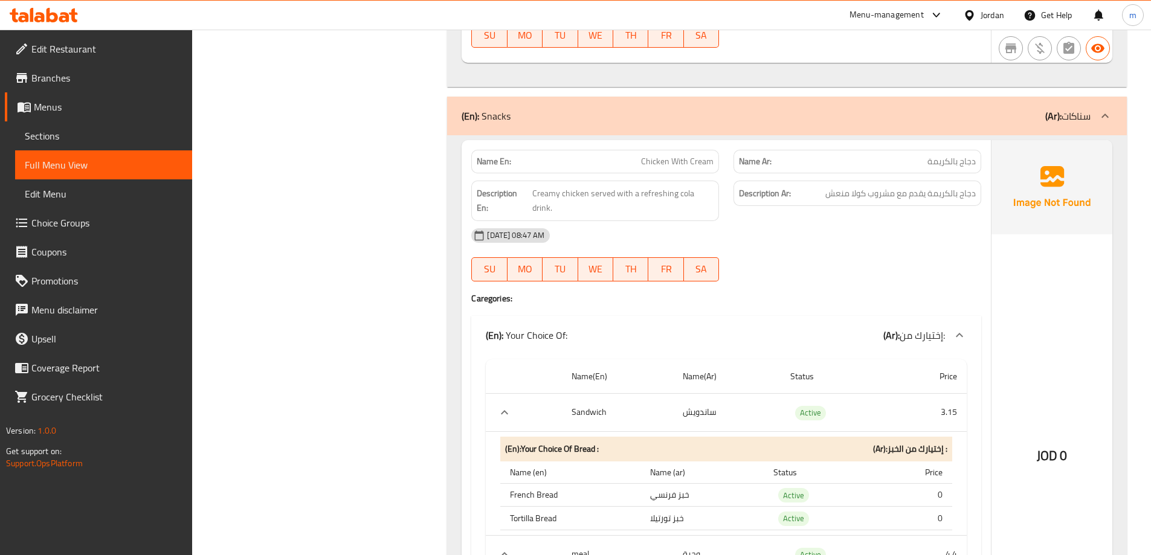
scroll to position [604, 0]
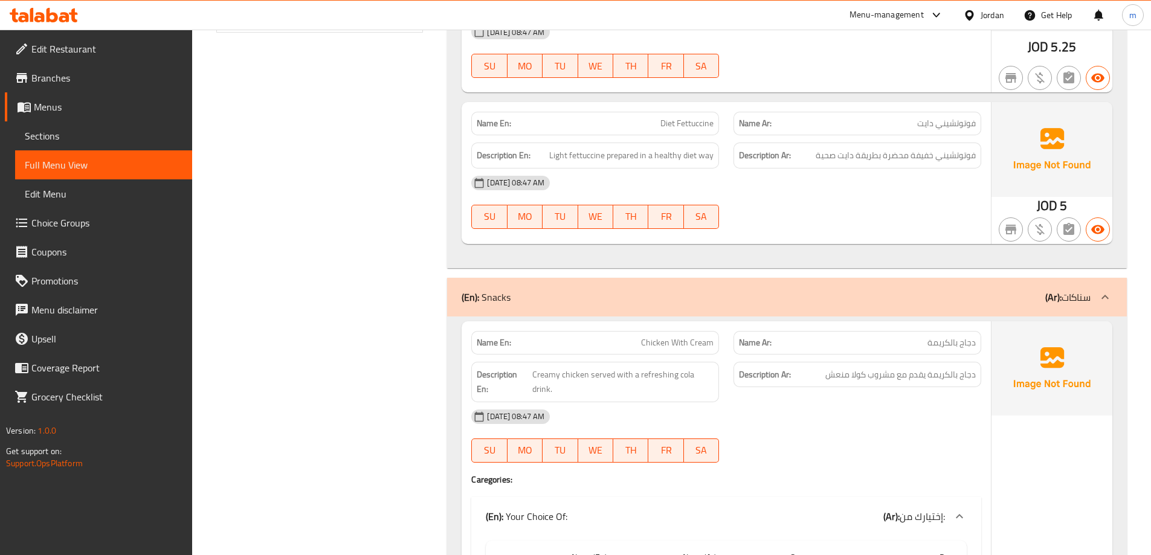
click at [135, 169] on span "Full Menu View" at bounding box center [104, 165] width 158 height 14
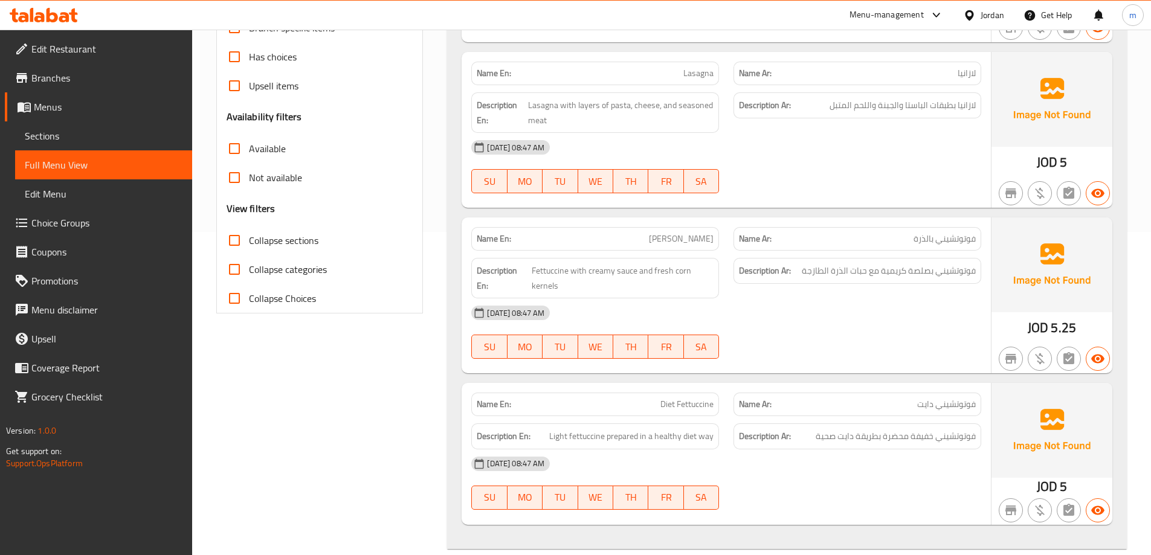
scroll to position [302, 0]
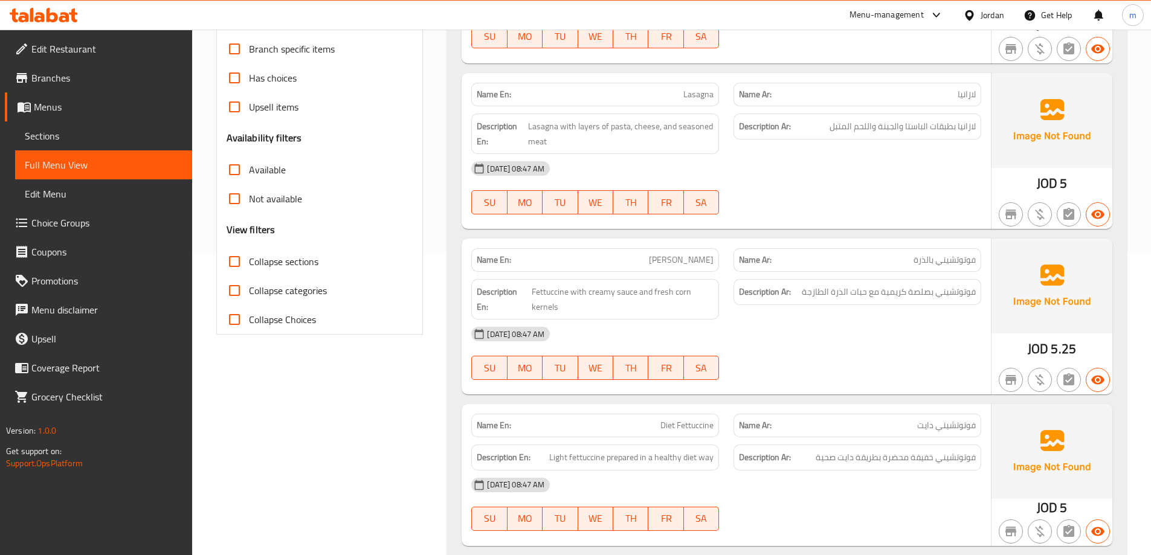
click at [120, 105] on span "Menus" at bounding box center [108, 107] width 149 height 14
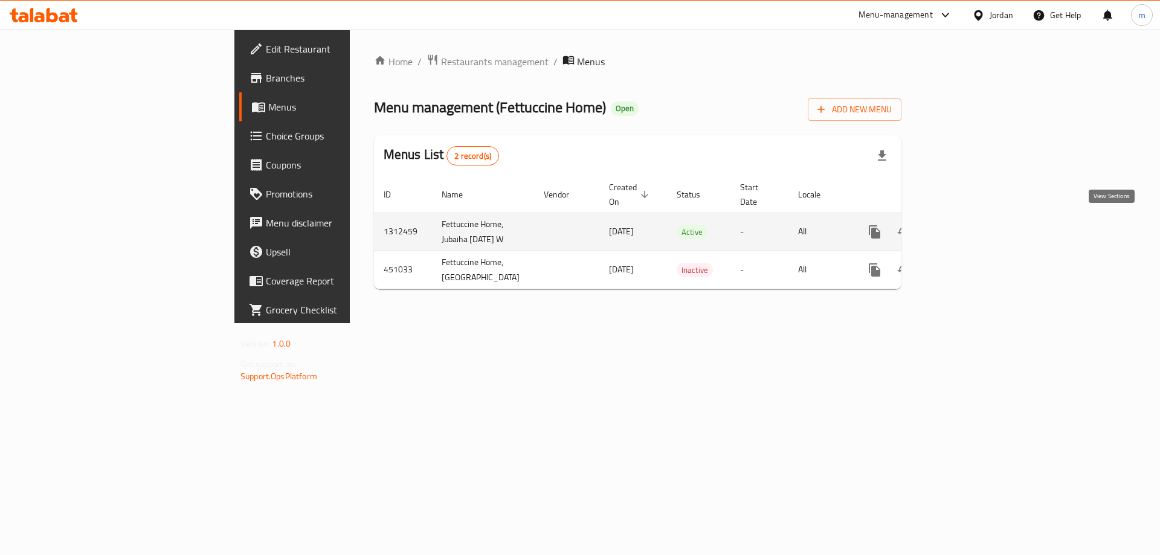
click at [969, 232] on icon "enhanced table" at bounding box center [961, 232] width 14 height 14
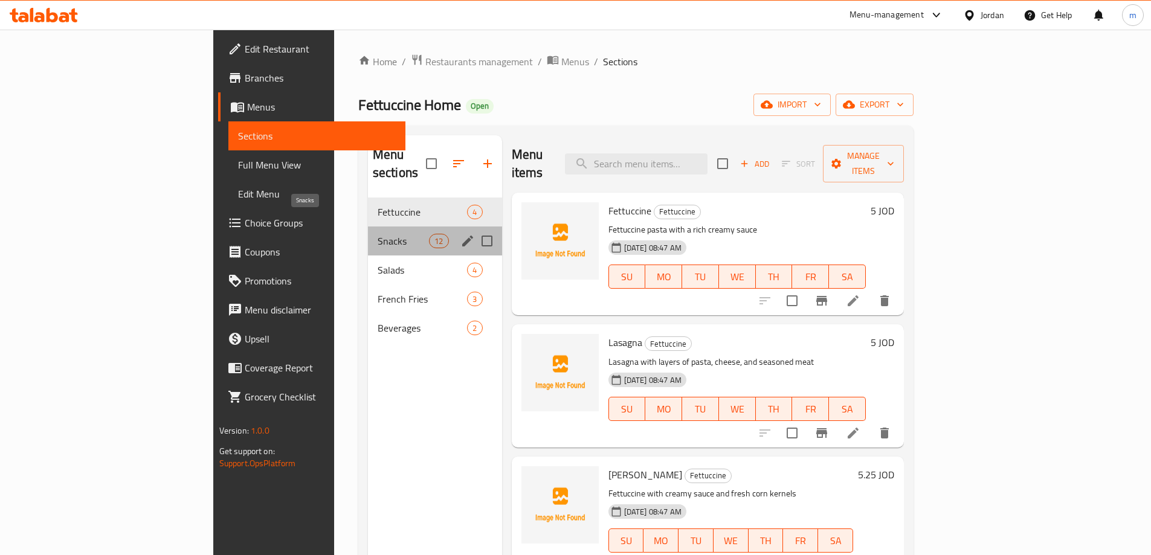
click at [377, 234] on span "Snacks" at bounding box center [402, 241] width 51 height 14
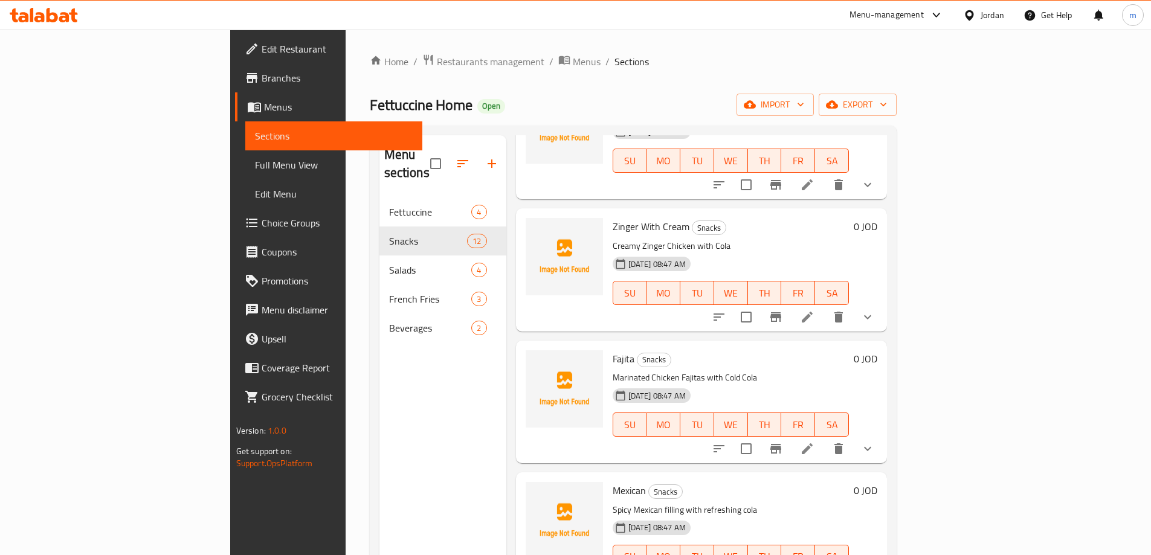
scroll to position [121, 0]
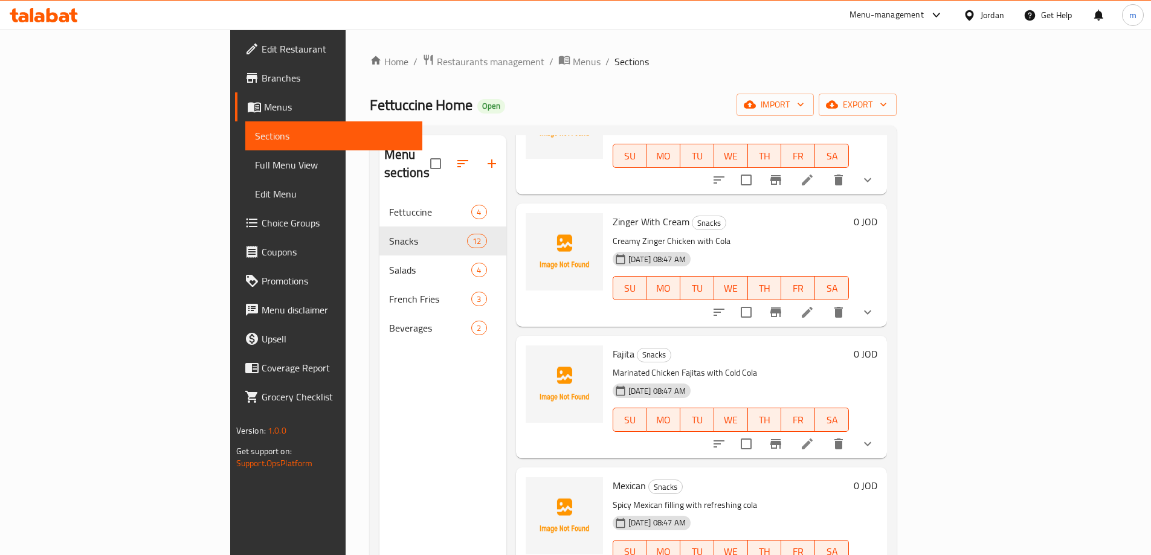
click at [882, 298] on button "show more" at bounding box center [867, 312] width 29 height 29
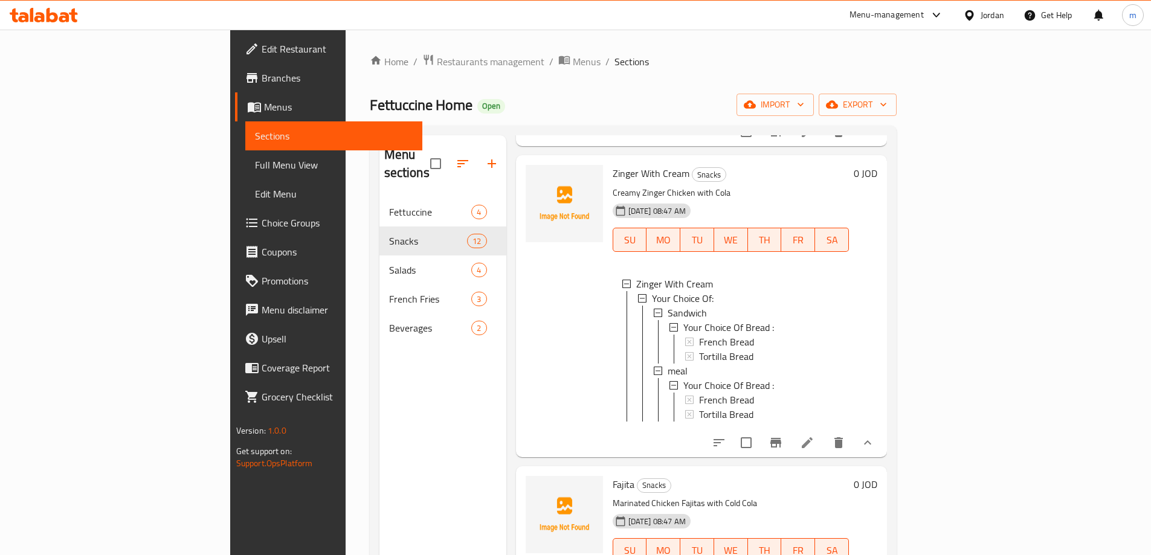
scroll to position [181, 0]
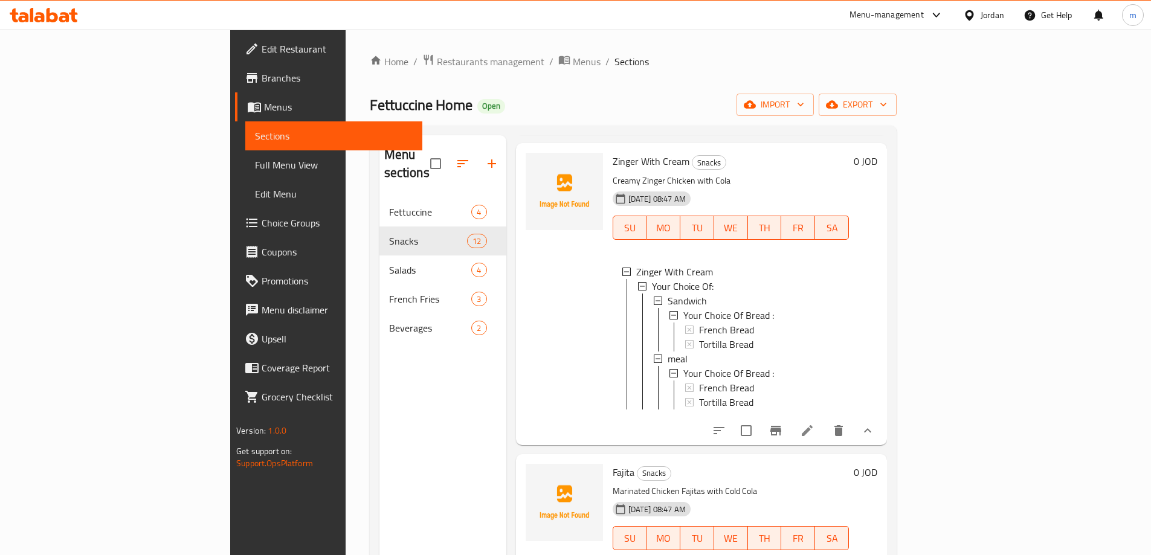
click at [255, 164] on span "Full Menu View" at bounding box center [334, 165] width 158 height 14
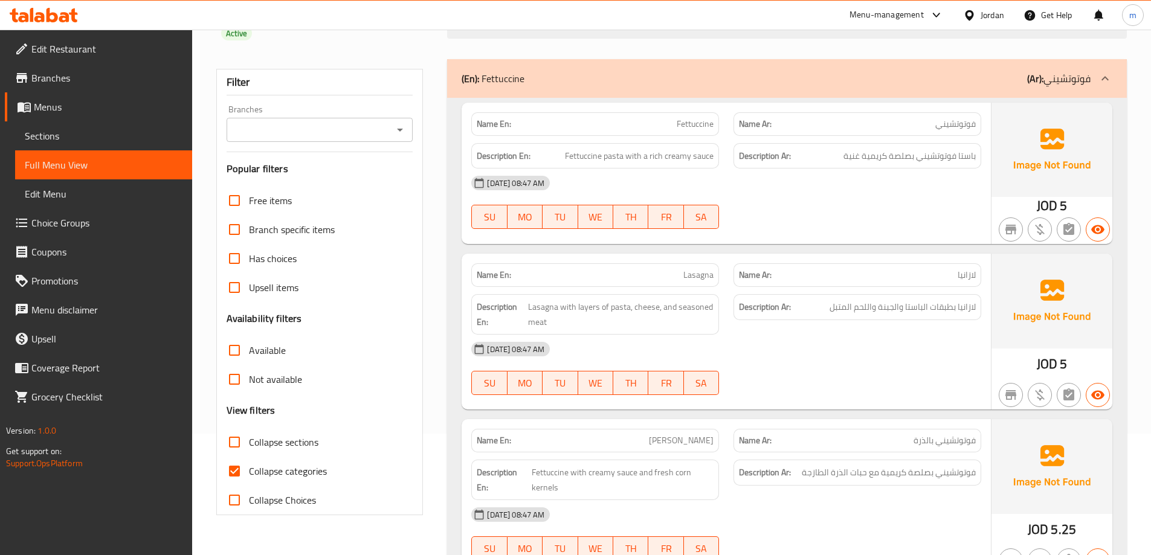
scroll to position [242, 0]
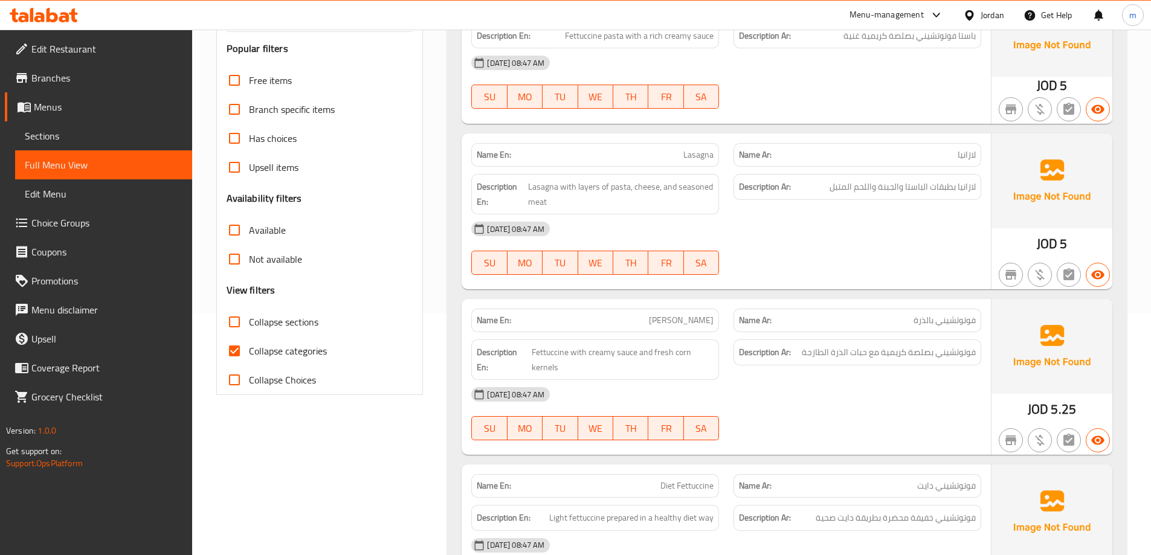
click at [333, 349] on div "Collapse categories" at bounding box center [319, 350] width 187 height 29
click at [306, 356] on span "Collapse categories" at bounding box center [288, 351] width 78 height 14
click at [249, 356] on input "Collapse categories" at bounding box center [234, 350] width 29 height 29
checkbox input "false"
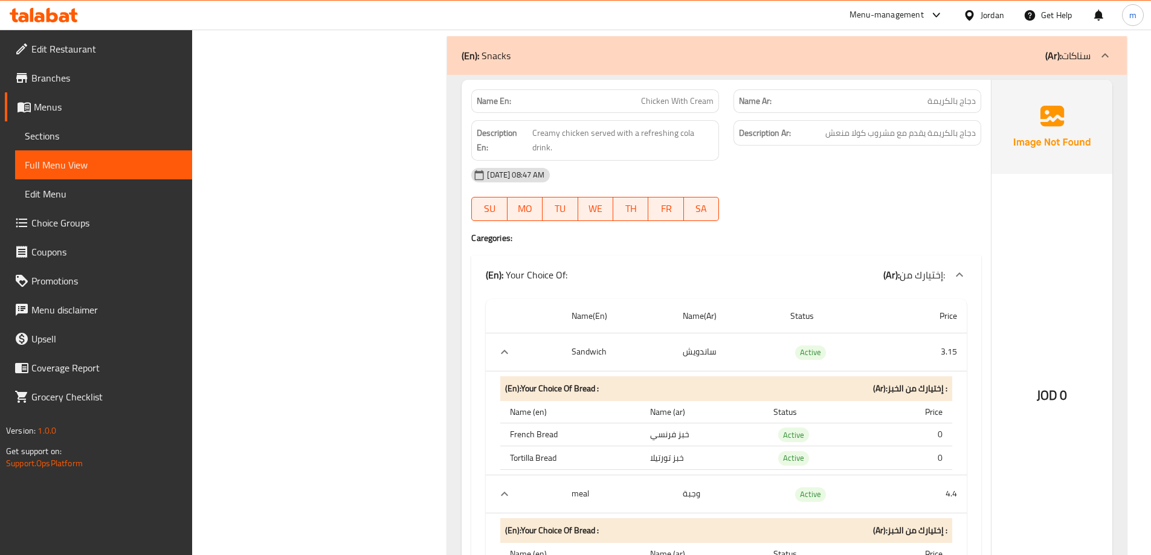
scroll to position [966, 0]
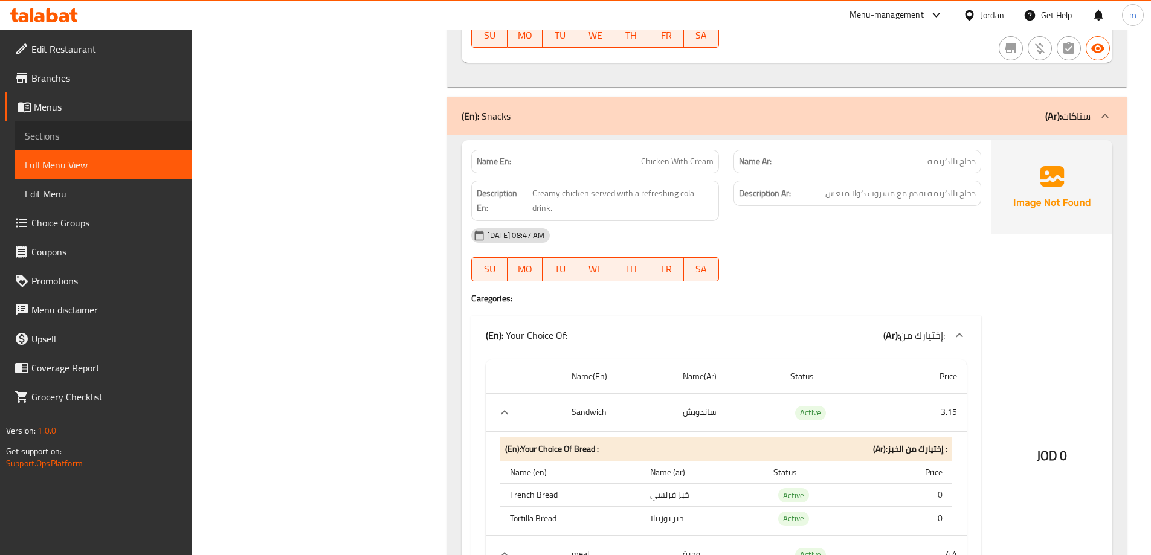
click at [101, 128] on link "Sections" at bounding box center [103, 135] width 177 height 29
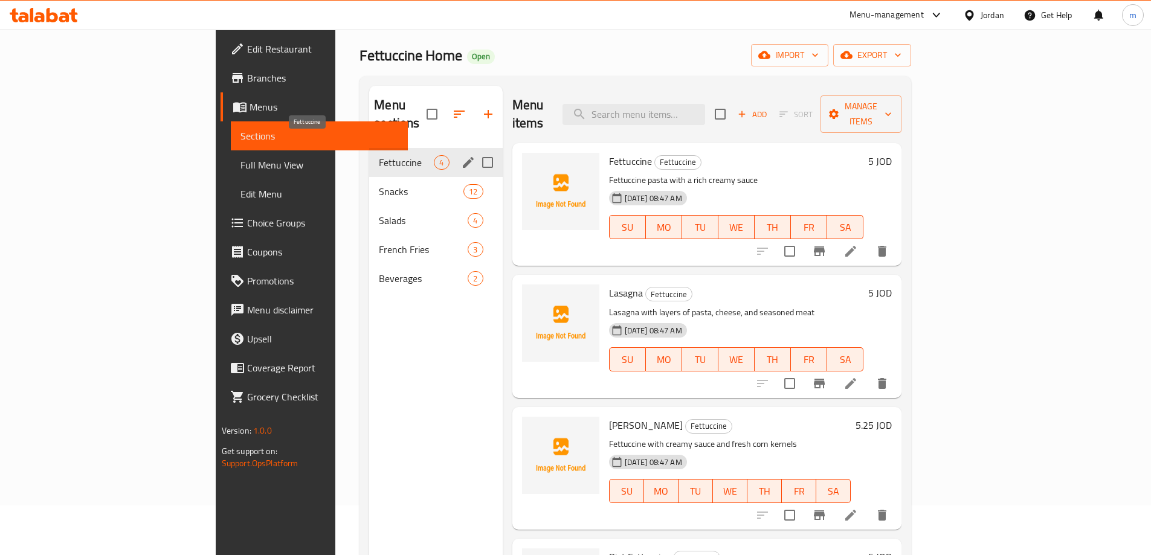
scroll to position [48, 0]
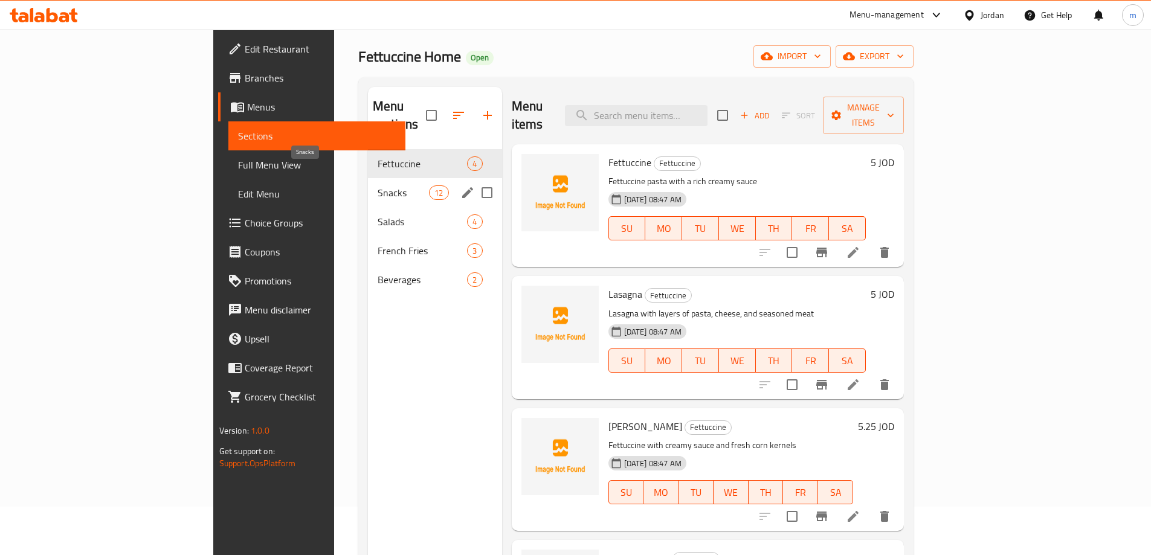
click at [377, 185] on span "Snacks" at bounding box center [402, 192] width 51 height 14
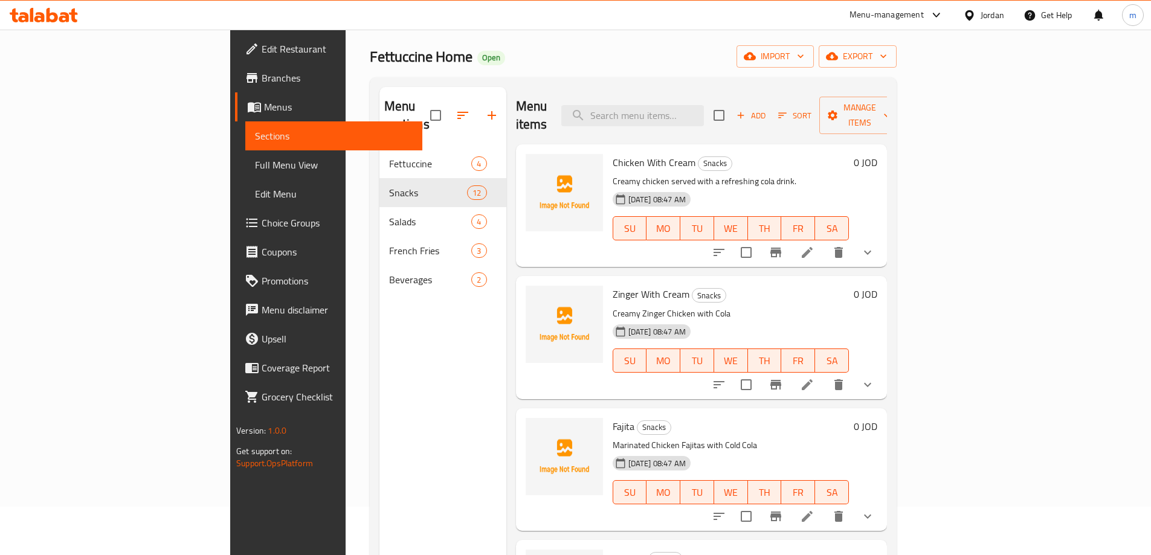
click at [853, 187] on div "17-09-2025 08:47 AM SU MO TU WE TH FR SA" at bounding box center [731, 219] width 246 height 65
click at [875, 245] on icon "show more" at bounding box center [867, 252] width 14 height 14
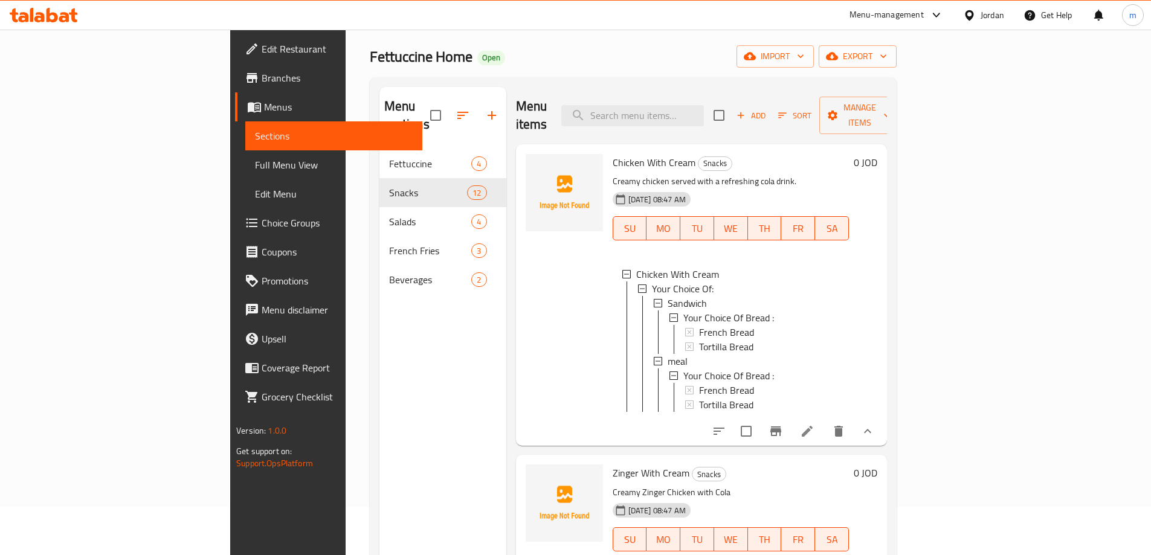
click at [814, 424] on icon at bounding box center [807, 431] width 14 height 14
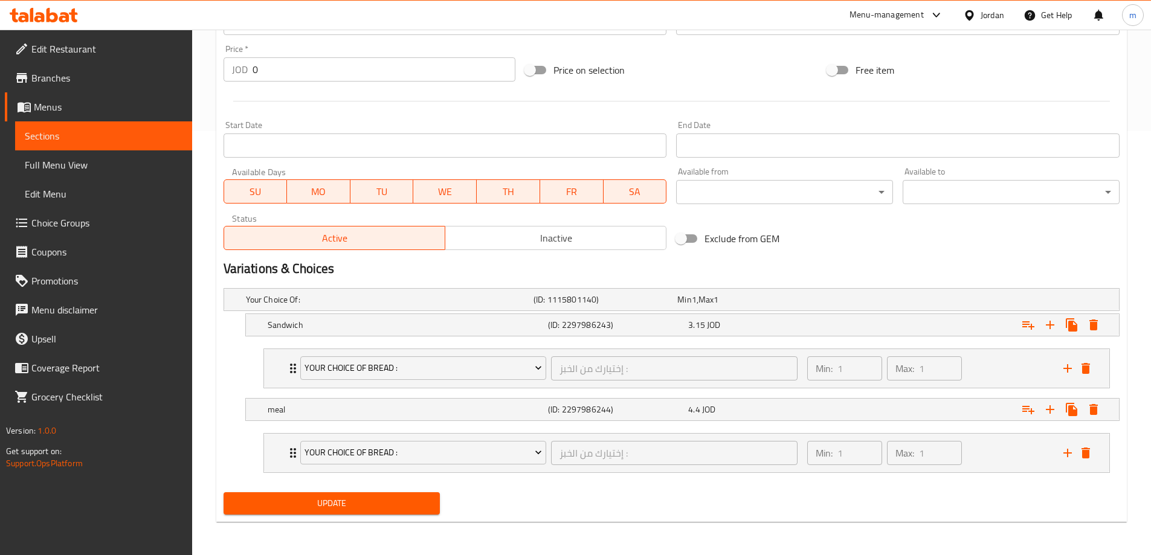
scroll to position [425, 0]
click at [291, 367] on icon "Expand" at bounding box center [293, 368] width 6 height 10
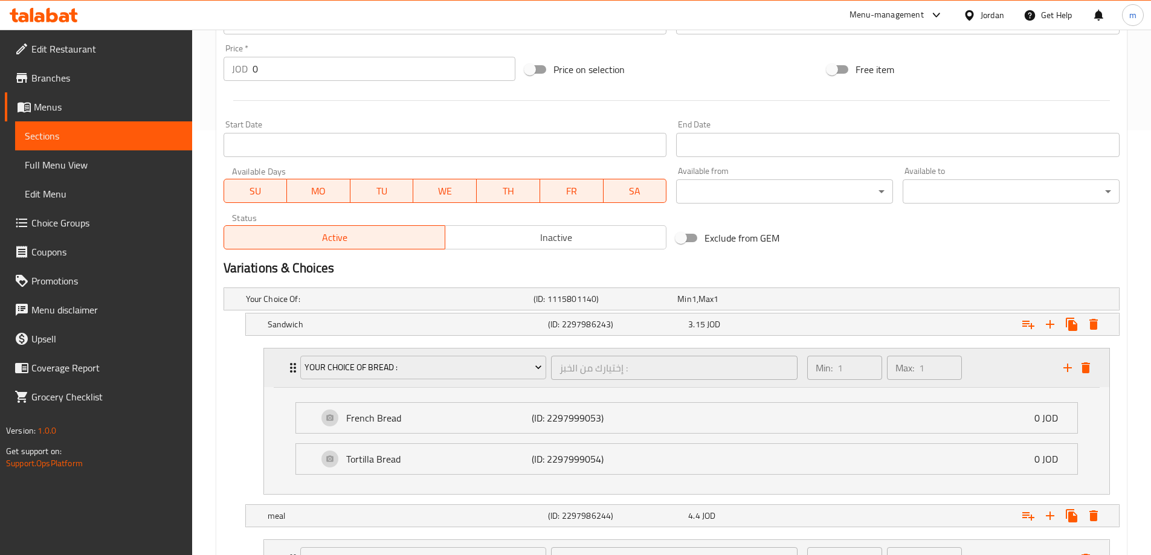
click at [291, 371] on icon "Expand" at bounding box center [293, 368] width 6 height 10
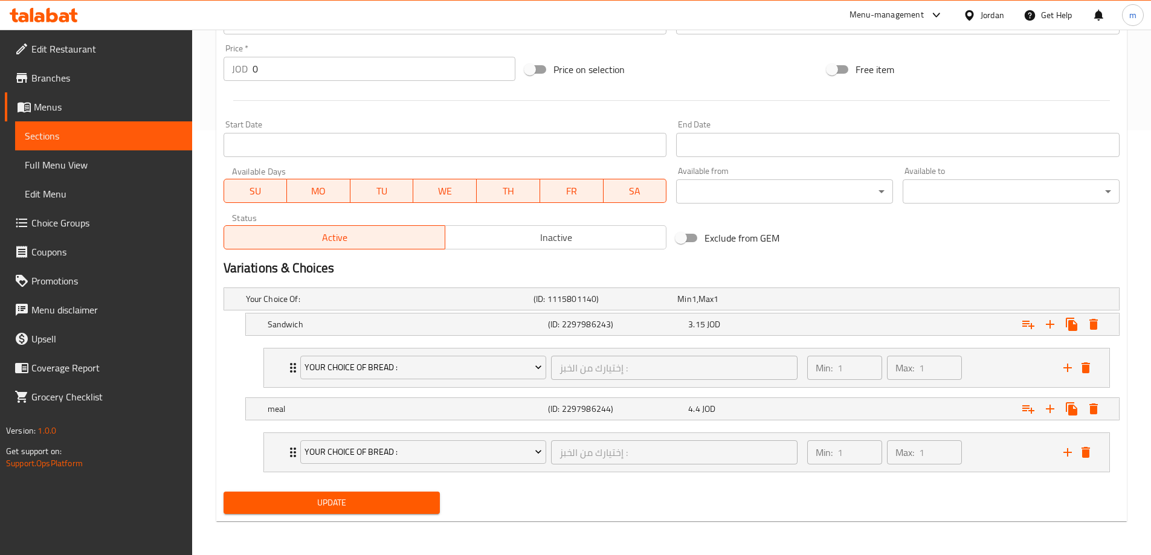
click at [133, 166] on span "Full Menu View" at bounding box center [104, 165] width 158 height 14
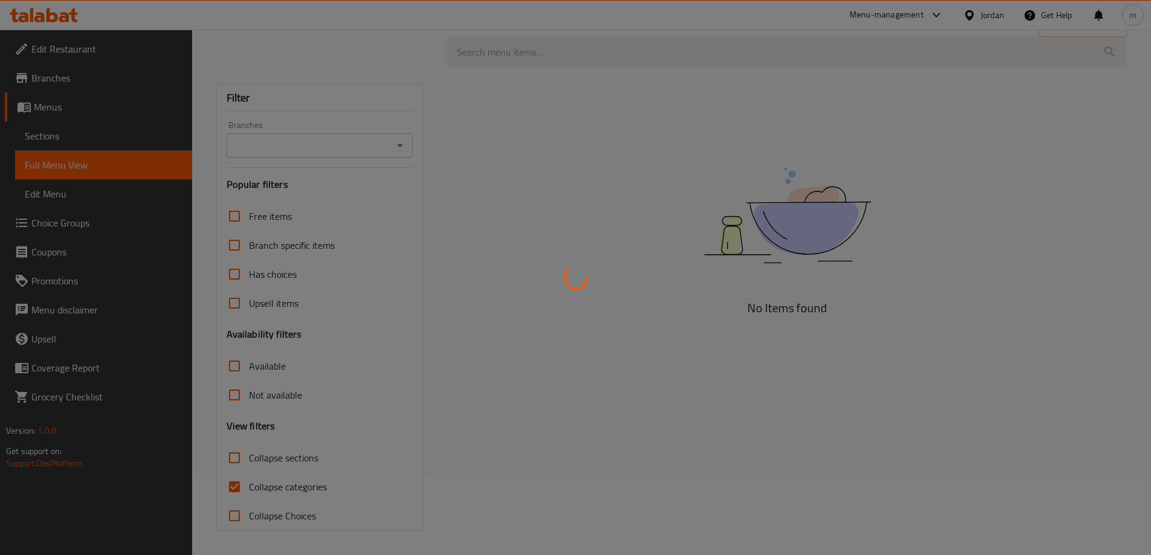
scroll to position [79, 0]
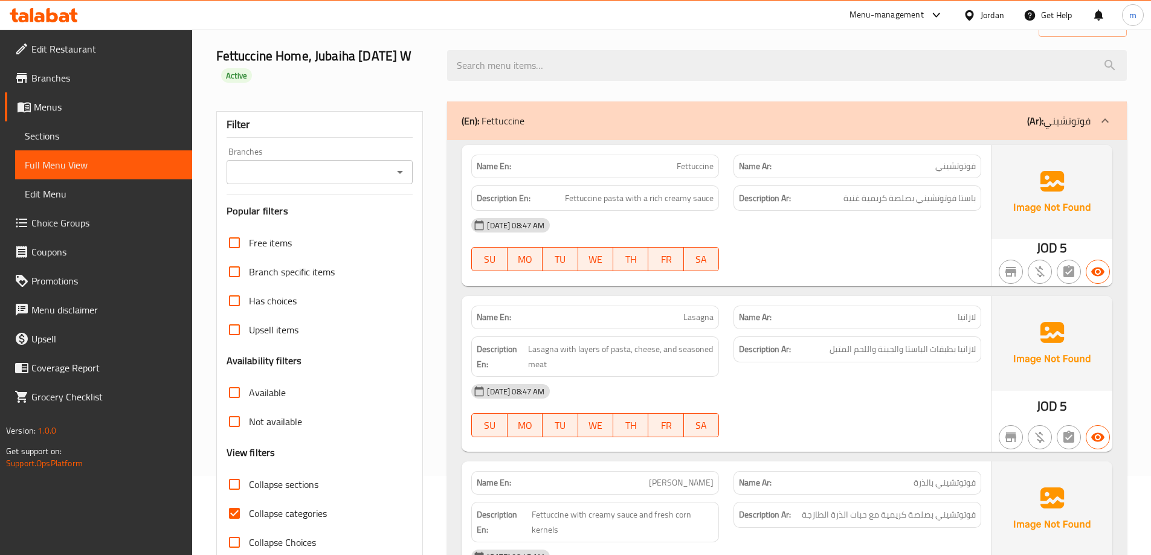
click at [240, 521] on input "Collapse categories" at bounding box center [234, 513] width 29 height 29
checkbox input "false"
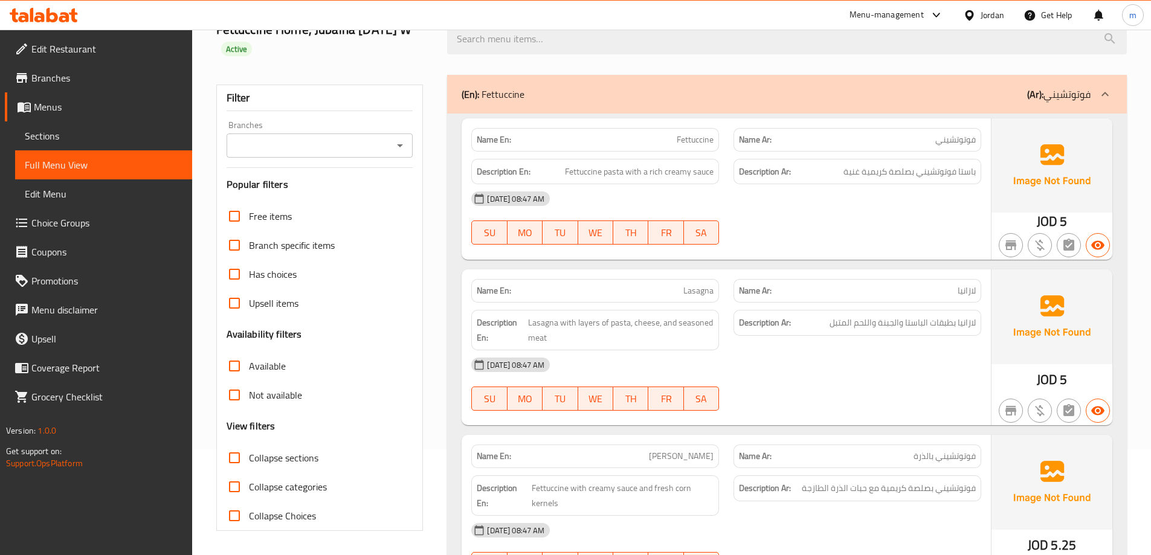
scroll to position [0, 0]
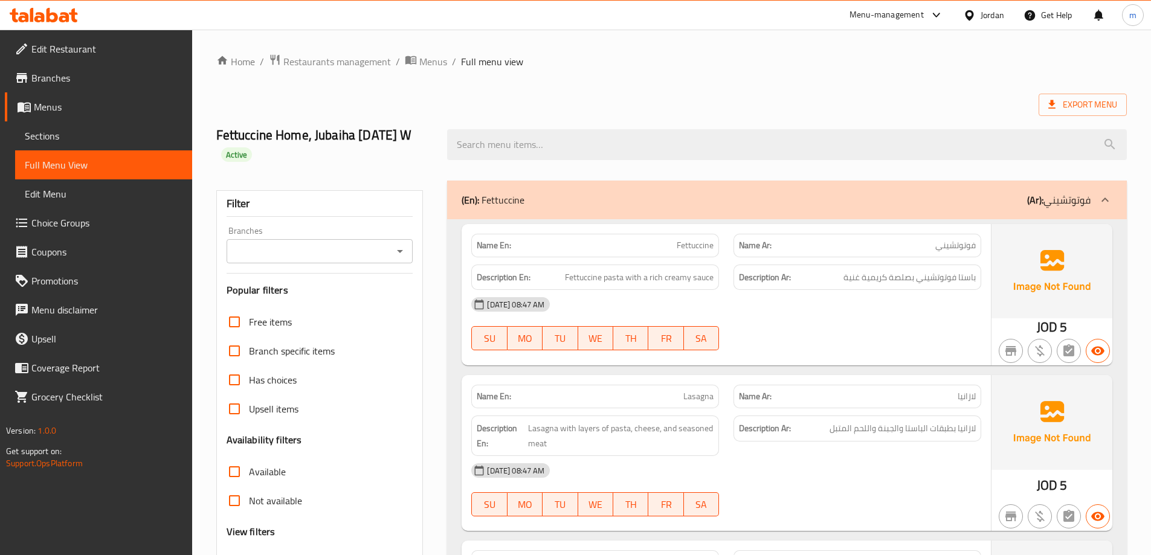
click at [111, 133] on span "Sections" at bounding box center [104, 136] width 158 height 14
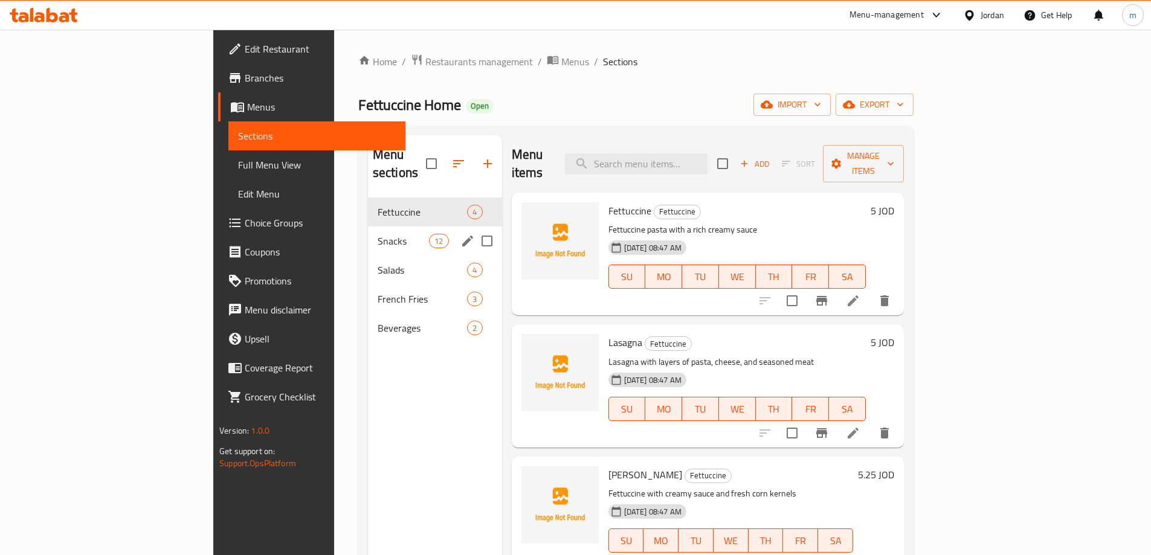
click at [368, 233] on div "Snacks 12" at bounding box center [435, 240] width 134 height 29
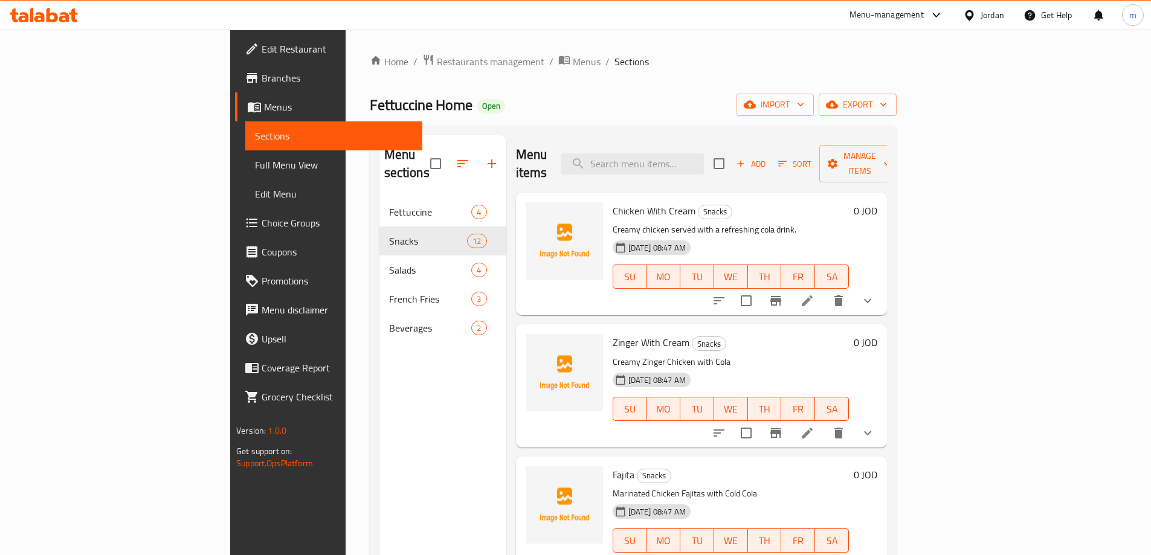
click at [812, 295] on icon at bounding box center [806, 300] width 11 height 11
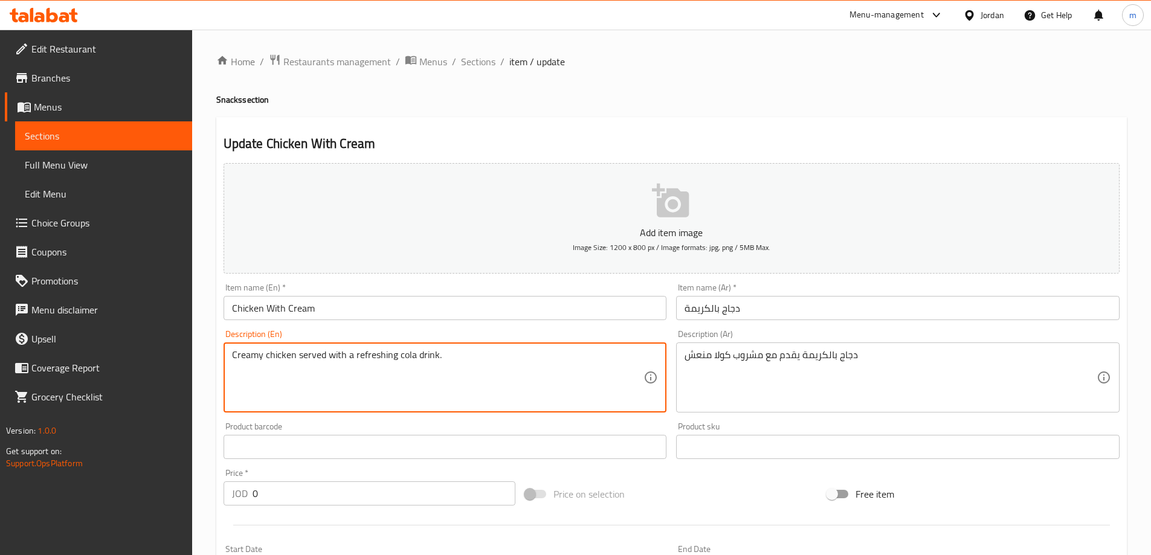
drag, startPoint x: 295, startPoint y: 357, endPoint x: 223, endPoint y: 358, distance: 71.3
type textarea "served with a refreshing cola drink."
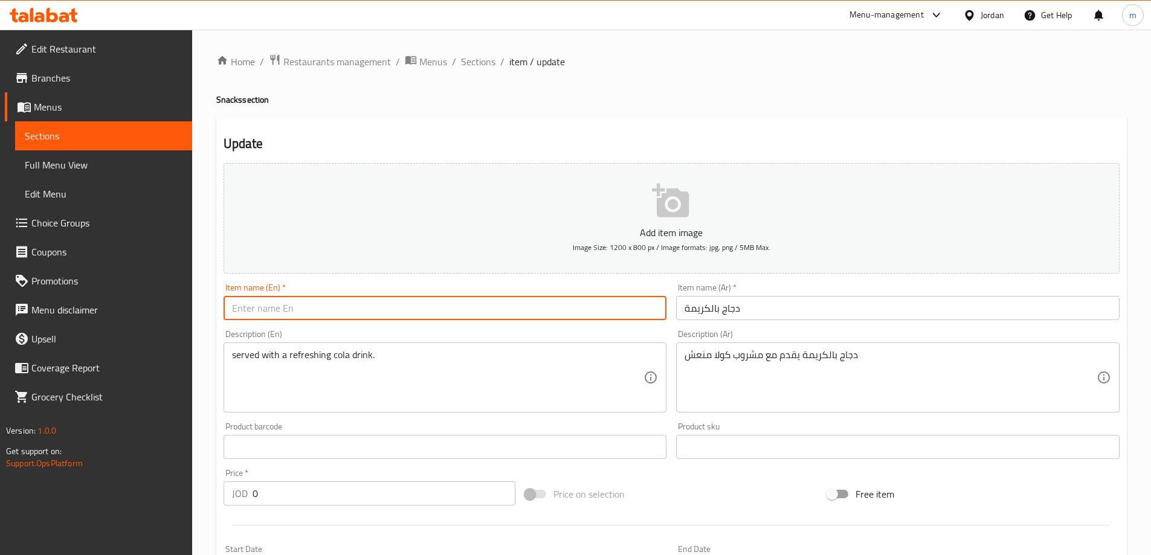
type input "Chicken With Cream"
drag, startPoint x: 336, startPoint y: 310, endPoint x: 213, endPoint y: 309, distance: 123.8
click at [213, 309] on div "Home / Restaurants management / Menus / Sections / item / update Snacks section…" at bounding box center [671, 505] width 958 height 950
drag, startPoint x: 351, startPoint y: 310, endPoint x: 199, endPoint y: 312, distance: 151.6
click at [199, 312] on div "Home / Restaurants management / Menus / Sections / item / update Snacks section…" at bounding box center [671, 505] width 958 height 950
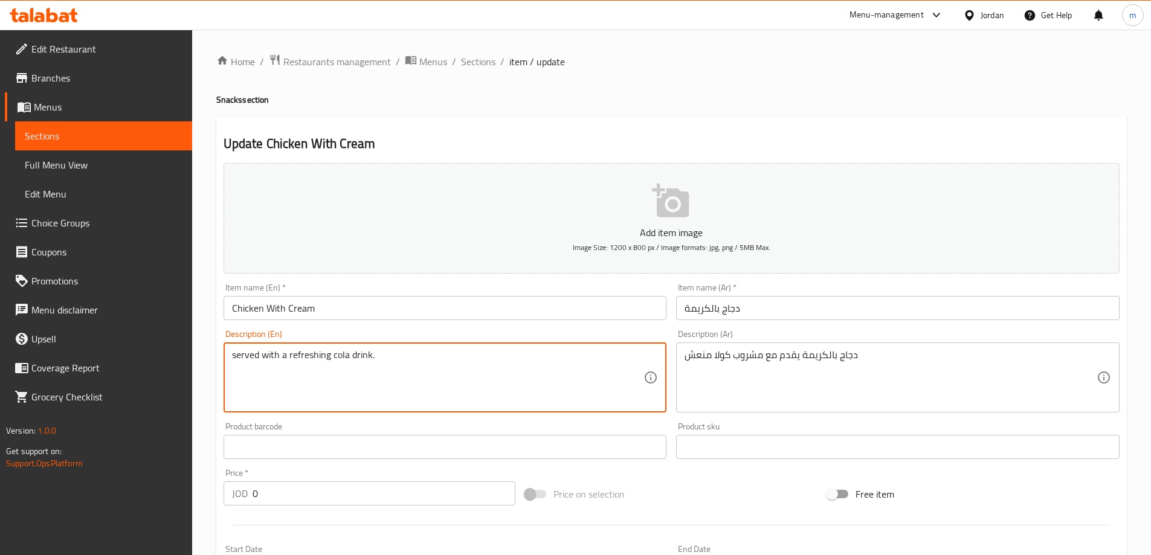
paste textarea "Chicken With Cream"
click at [289, 354] on textarea "Chicken With Cream served with a refreshing cola drink." at bounding box center [438, 377] width 412 height 57
click at [270, 357] on textarea "Chicken With cream served with a refreshing cola drink." at bounding box center [438, 377] width 412 height 57
click at [320, 374] on textarea "Chicken with cream served with a refreshing cola drink." at bounding box center [438, 377] width 412 height 57
click at [405, 365] on textarea "Chicken with cream served with a refreshing cola drink." at bounding box center [438, 377] width 412 height 57
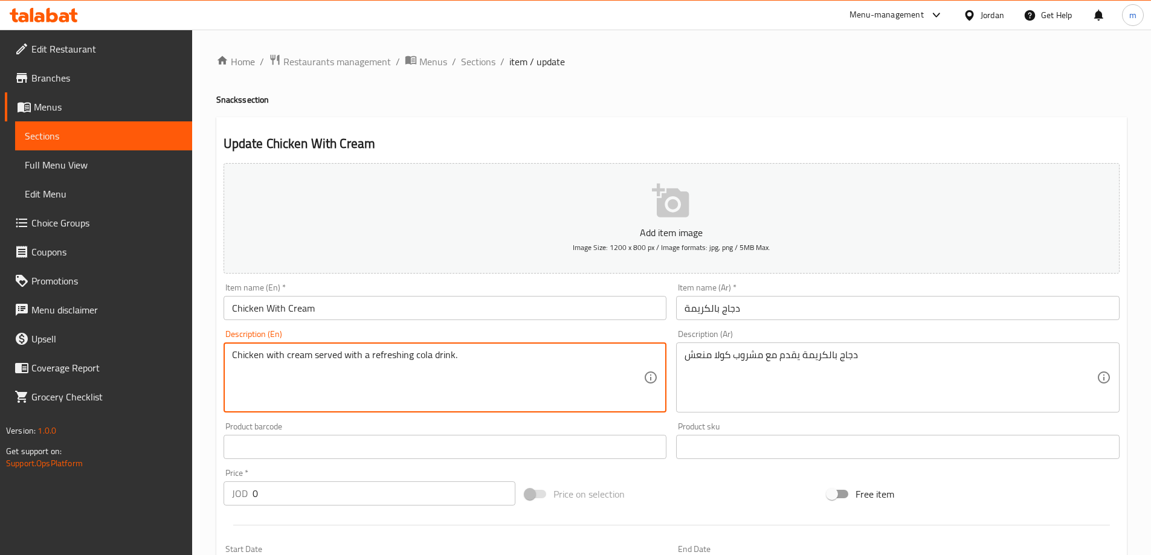
click at [469, 353] on textarea "Chicken with cream served with a refreshing cola drink." at bounding box center [438, 377] width 412 height 57
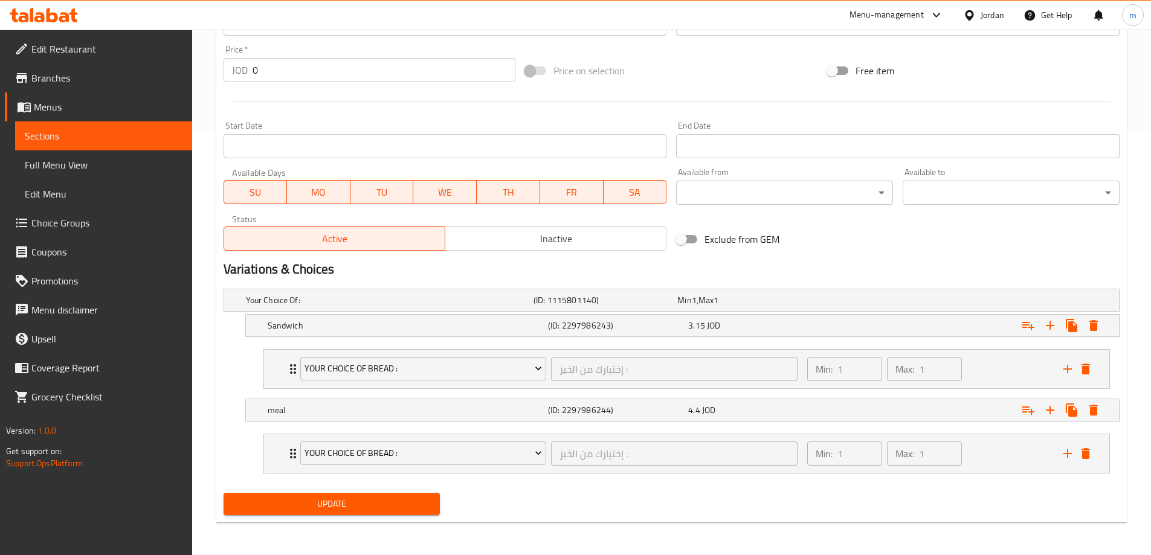
scroll to position [425, 0]
type textarea "Chicken with cream served with a refreshing cola drink."
click at [415, 495] on span "Update" at bounding box center [331, 502] width 197 height 15
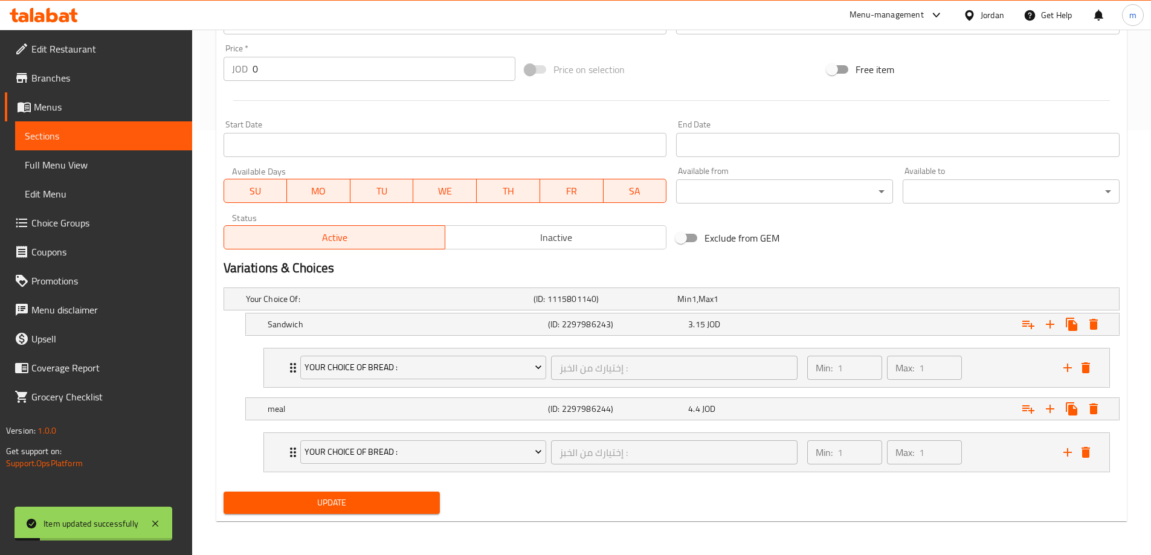
click at [114, 142] on span "Sections" at bounding box center [104, 136] width 158 height 14
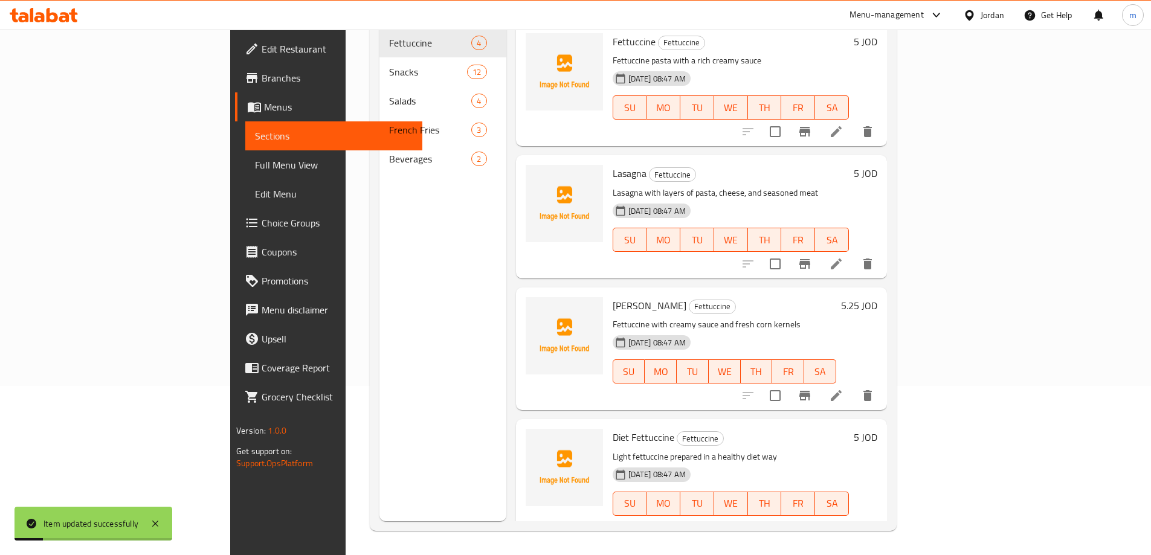
scroll to position [169, 0]
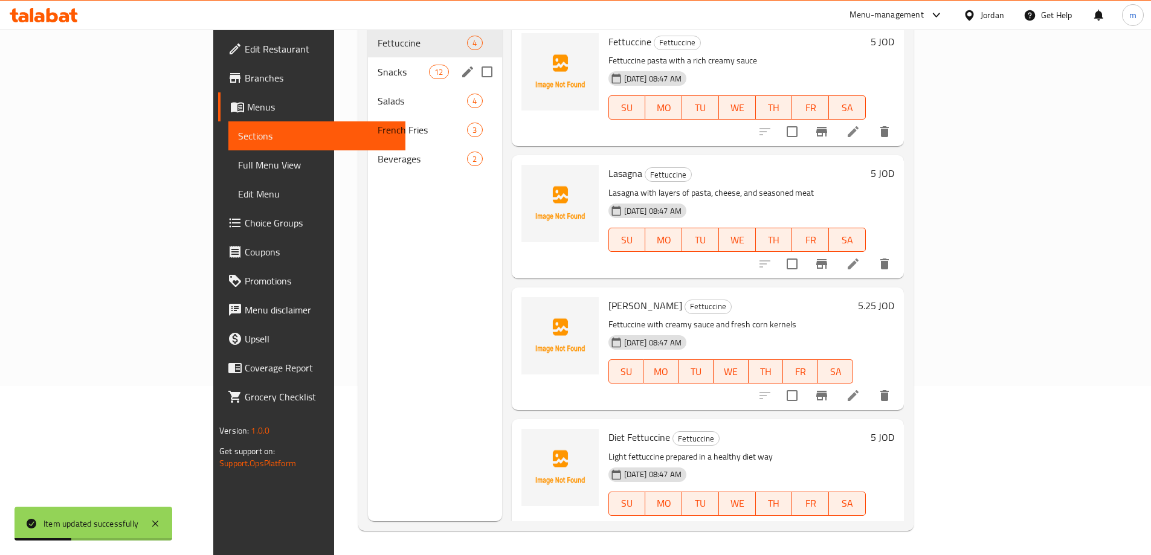
click at [368, 67] on div "Snacks 12" at bounding box center [435, 71] width 134 height 29
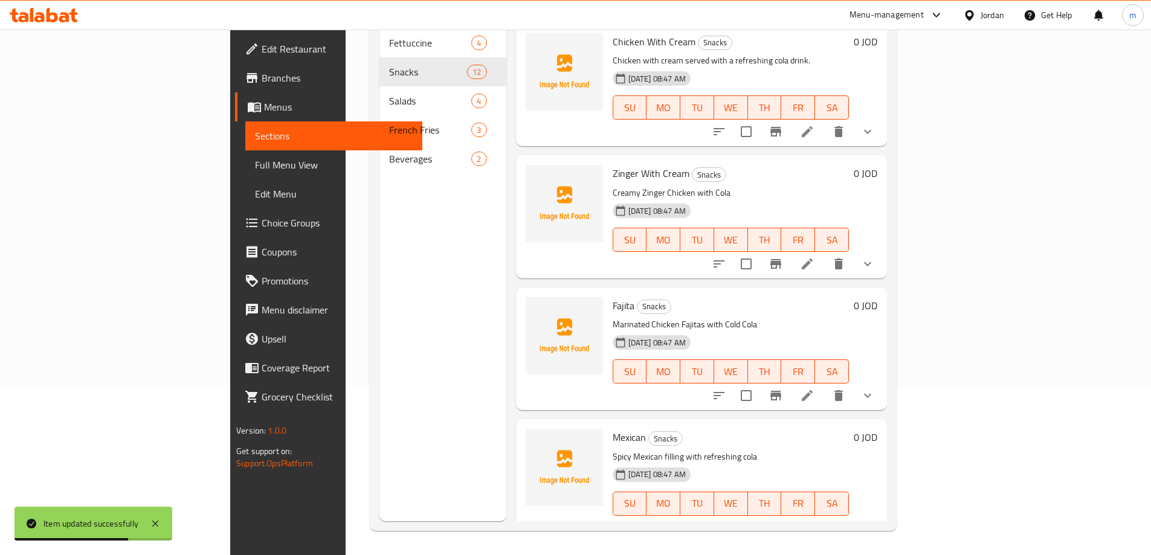
click at [812, 258] on icon at bounding box center [806, 263] width 11 height 11
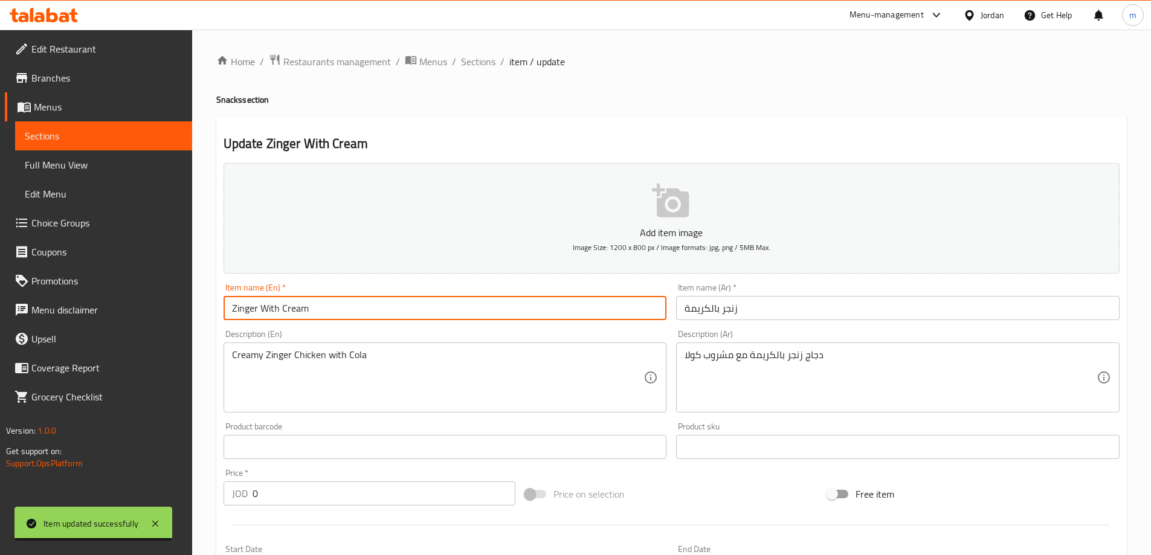
drag, startPoint x: 323, startPoint y: 307, endPoint x: 213, endPoint y: 307, distance: 109.9
click at [213, 307] on div "Home / Restaurants management / Menus / Sections / item / update Snacks section…" at bounding box center [671, 505] width 958 height 950
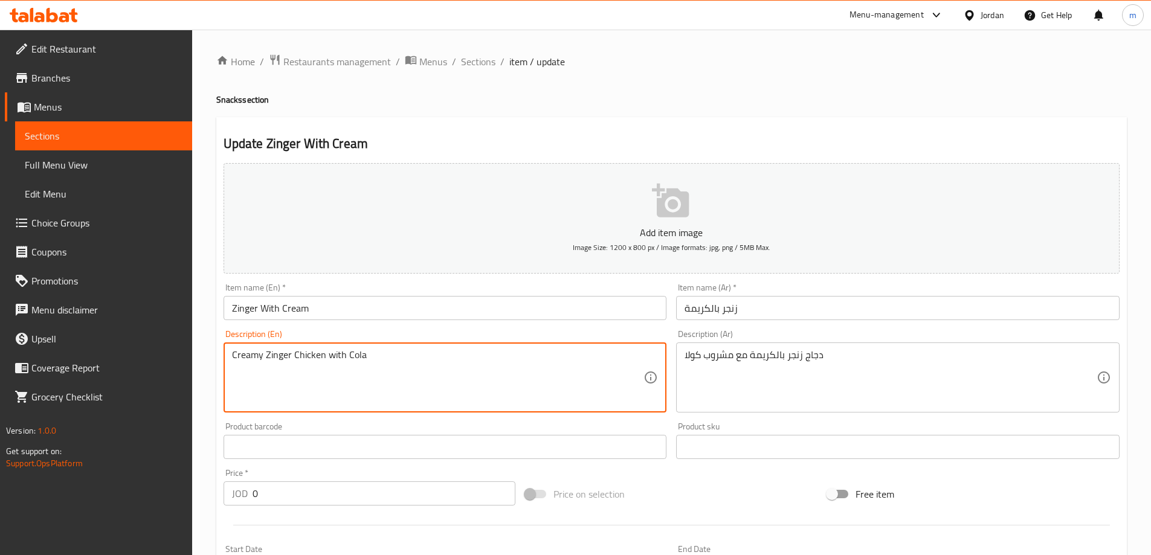
paste textarea "Zinger With Cream"
drag, startPoint x: 321, startPoint y: 354, endPoint x: 223, endPoint y: 356, distance: 98.5
click at [270, 354] on textarea "Chicken Zinger With Cream with Cola" at bounding box center [438, 377] width 412 height 57
drag, startPoint x: 388, startPoint y: 354, endPoint x: 388, endPoint y: 371, distance: 17.5
click at [388, 365] on textarea "Chicken zinger With Cream with Cola" at bounding box center [438, 377] width 412 height 57
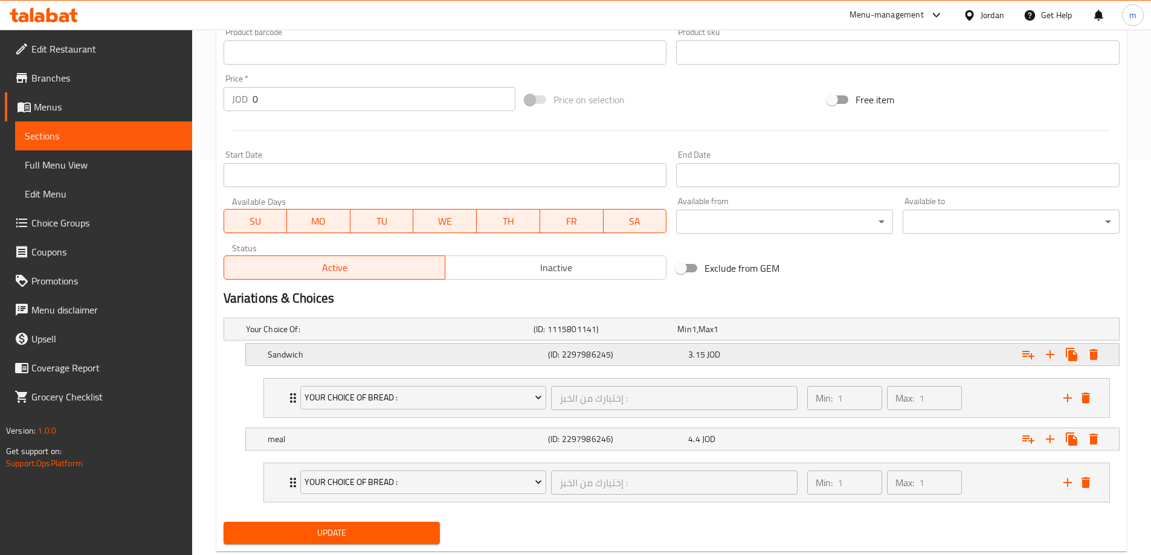
scroll to position [425, 0]
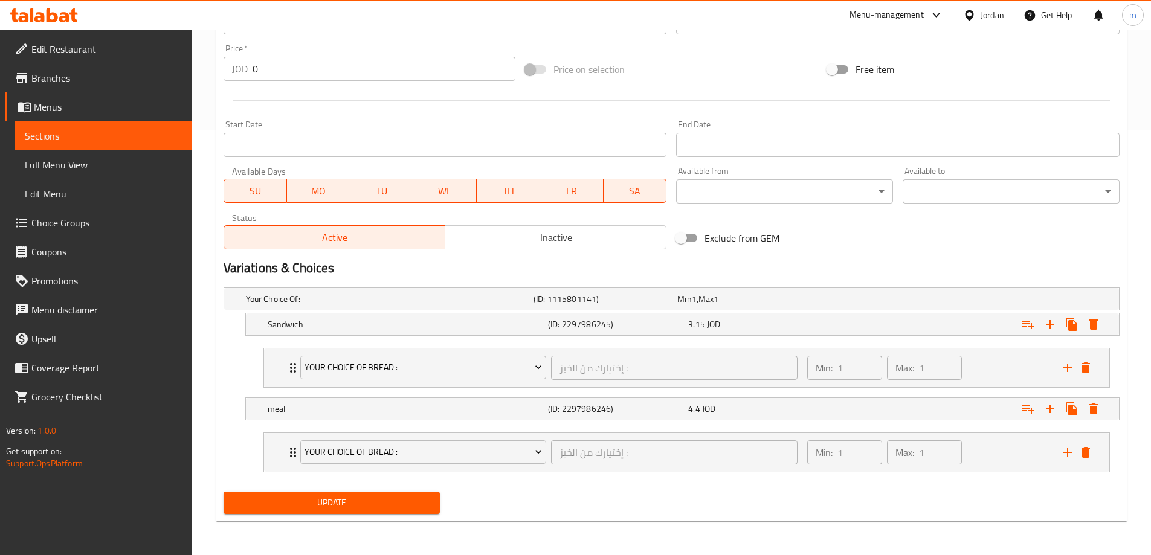
type textarea "Chicken zinger With Cream with Cola drink"
click at [413, 495] on span "Update" at bounding box center [331, 502] width 197 height 15
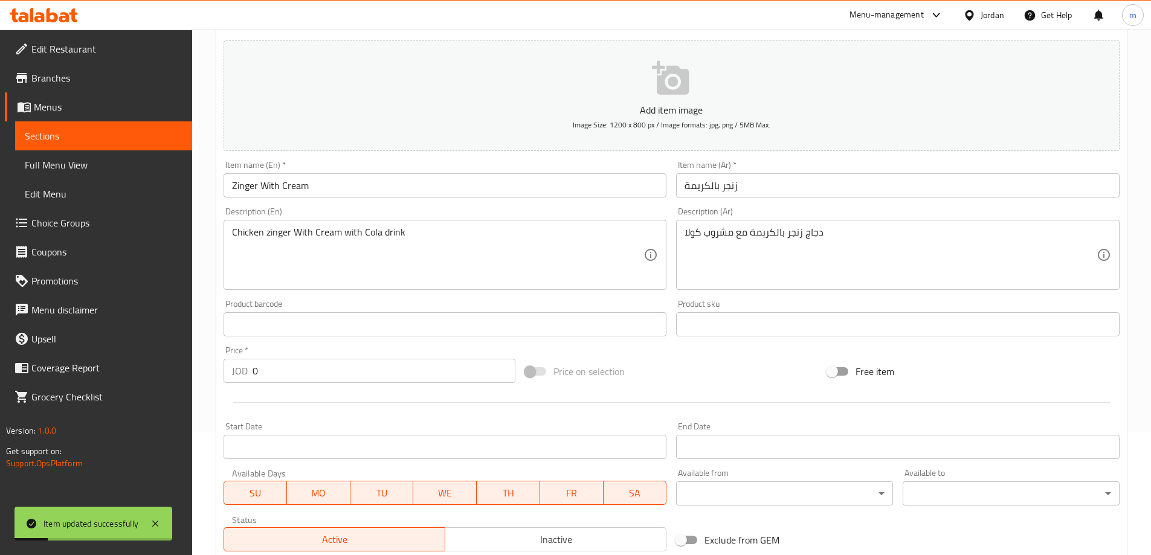
scroll to position [0, 0]
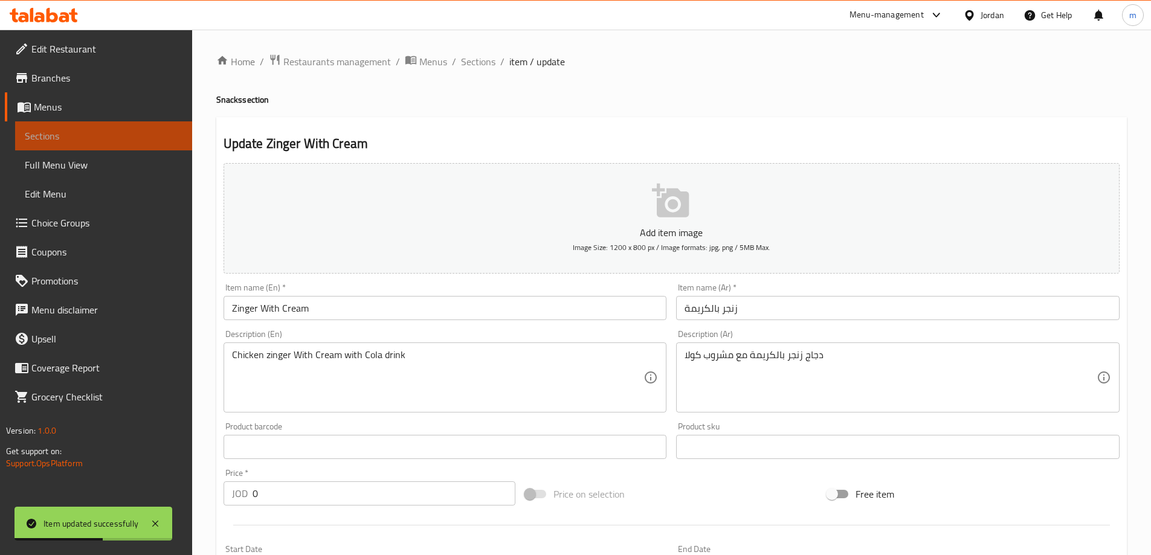
click at [95, 147] on link "Sections" at bounding box center [103, 135] width 177 height 29
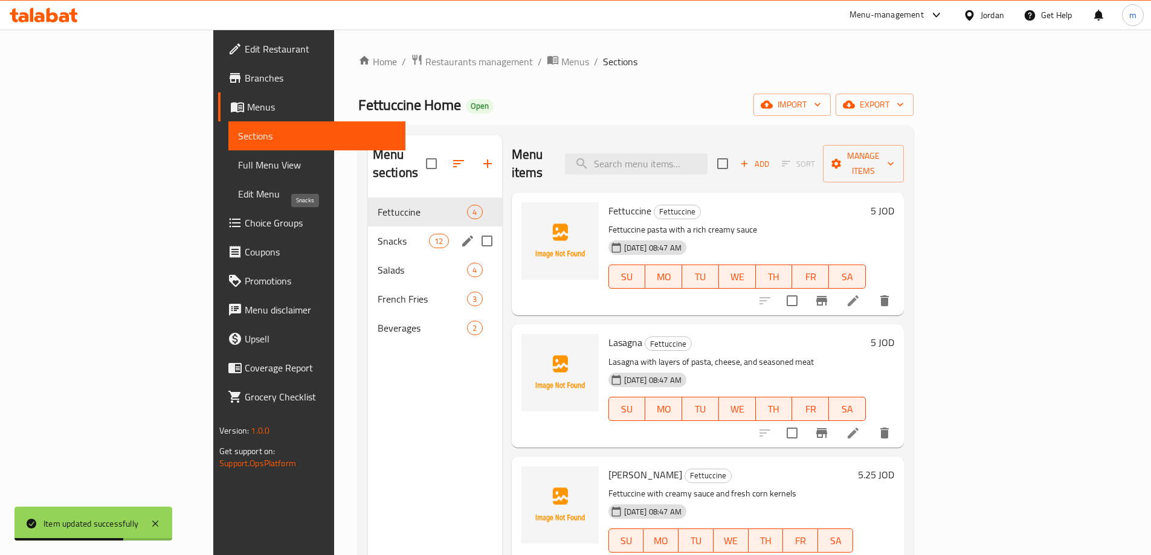
click at [377, 234] on span "Snacks" at bounding box center [402, 241] width 51 height 14
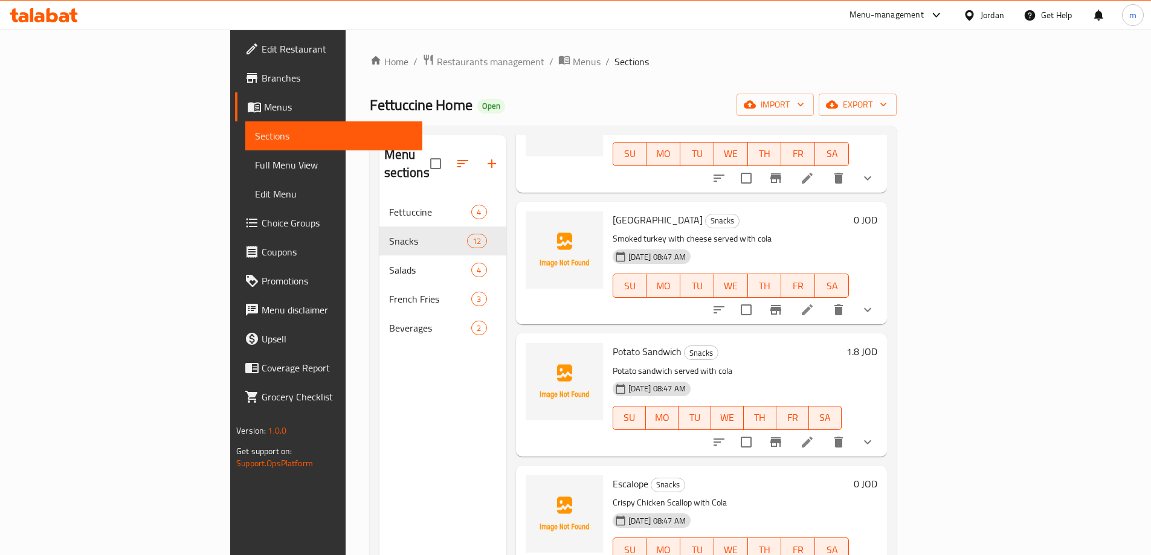
scroll to position [1058, 0]
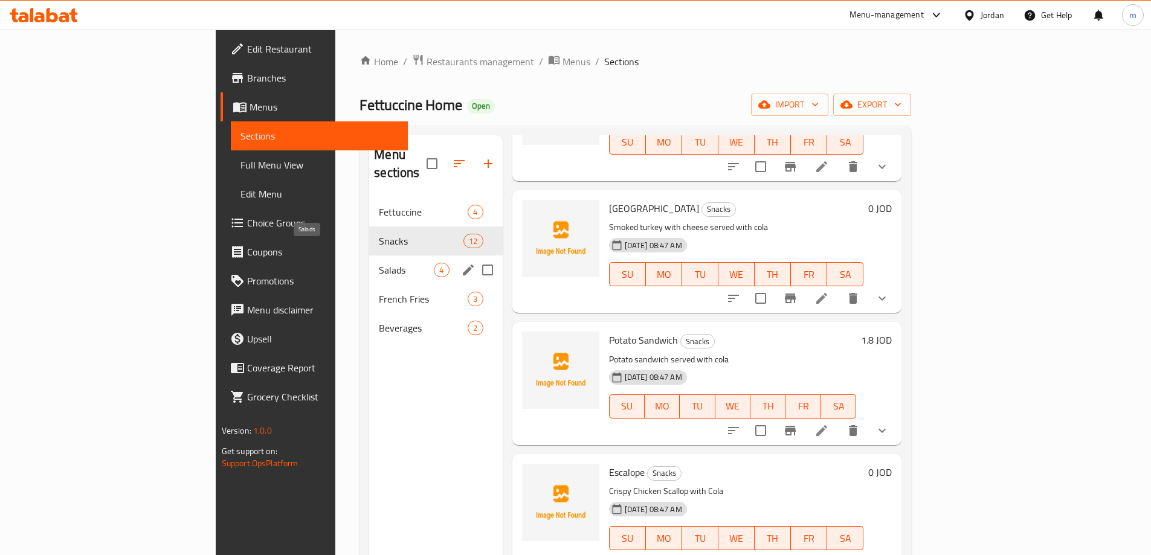
click at [379, 263] on span "Salads" at bounding box center [406, 270] width 55 height 14
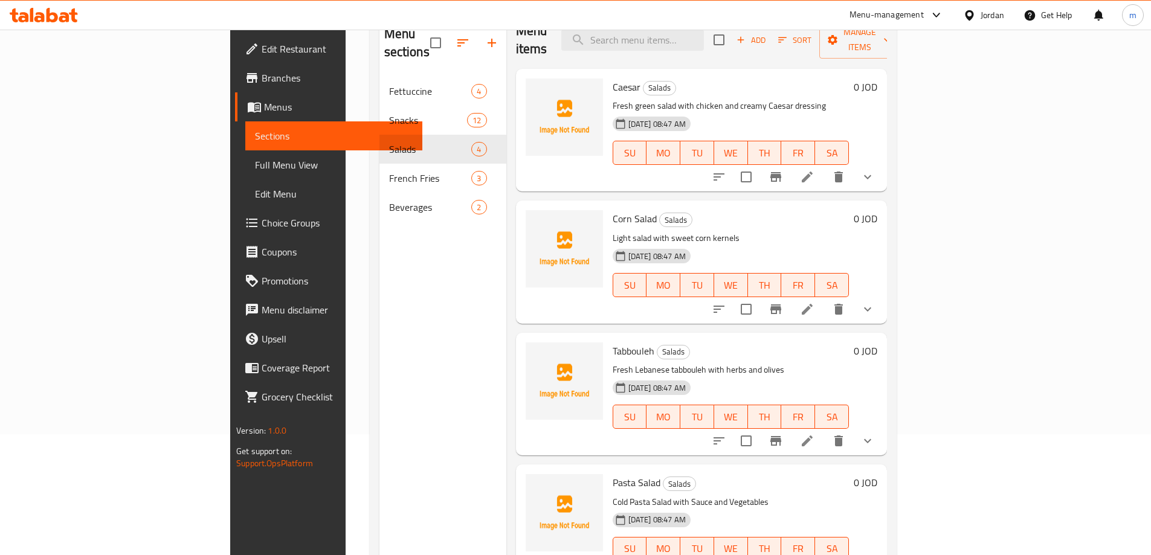
scroll to position [169, 0]
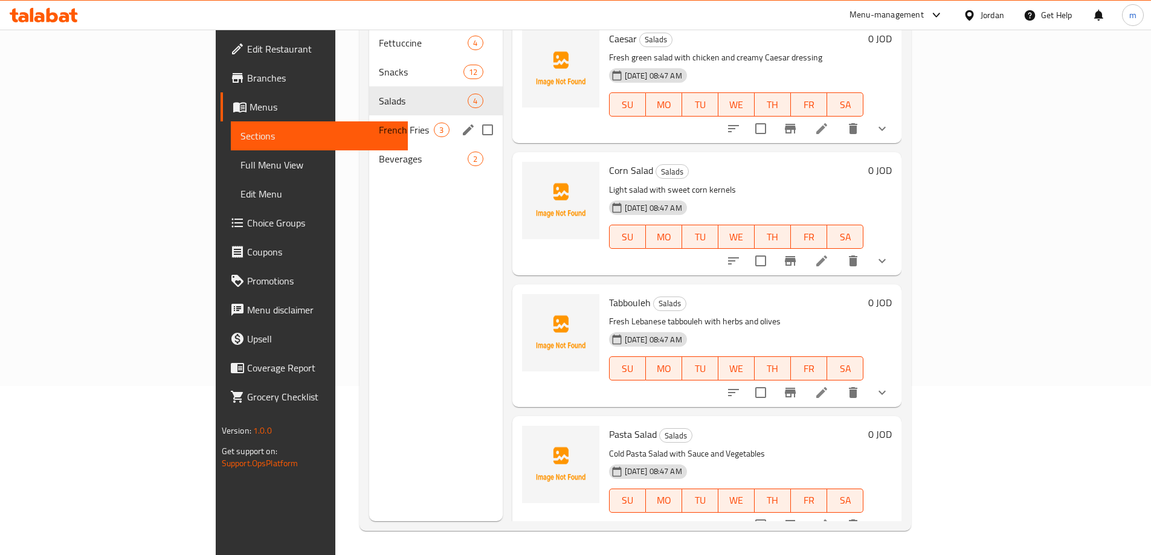
click at [369, 123] on div "French Fries 3" at bounding box center [435, 129] width 133 height 29
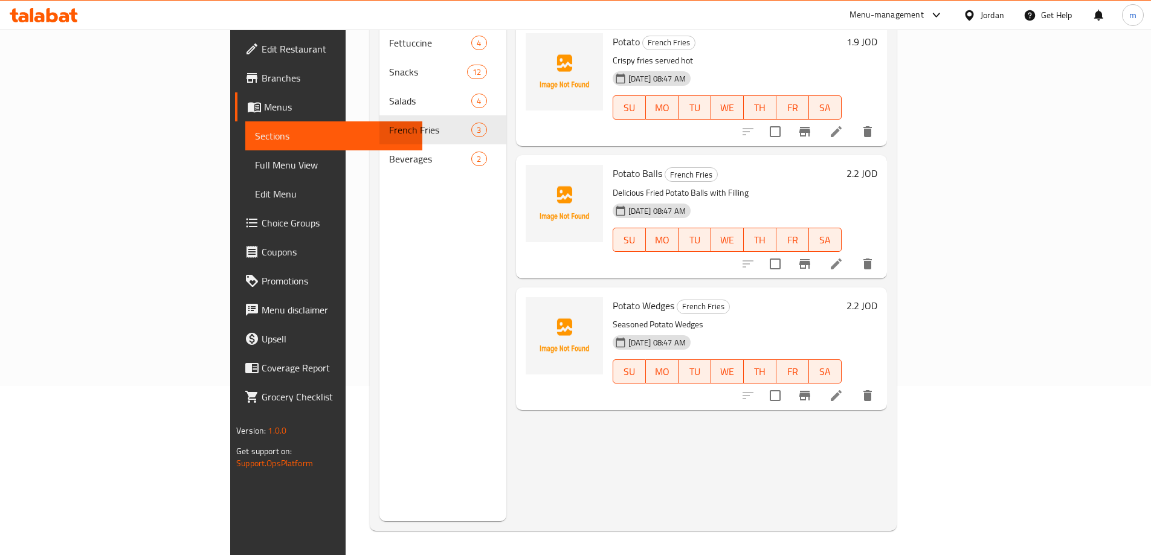
click at [853, 253] on li at bounding box center [836, 264] width 34 height 22
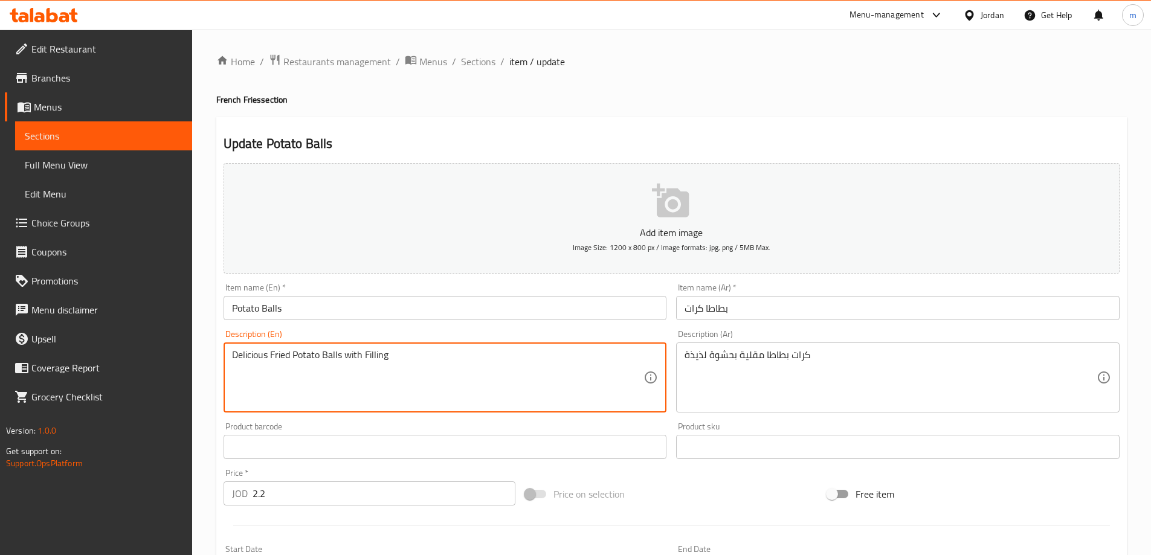
drag, startPoint x: 269, startPoint y: 354, endPoint x: 208, endPoint y: 352, distance: 61.0
click at [326, 354] on textarea "Fried Potato Balls with Filling" at bounding box center [438, 377] width 412 height 57
paste textarea "Delicious"
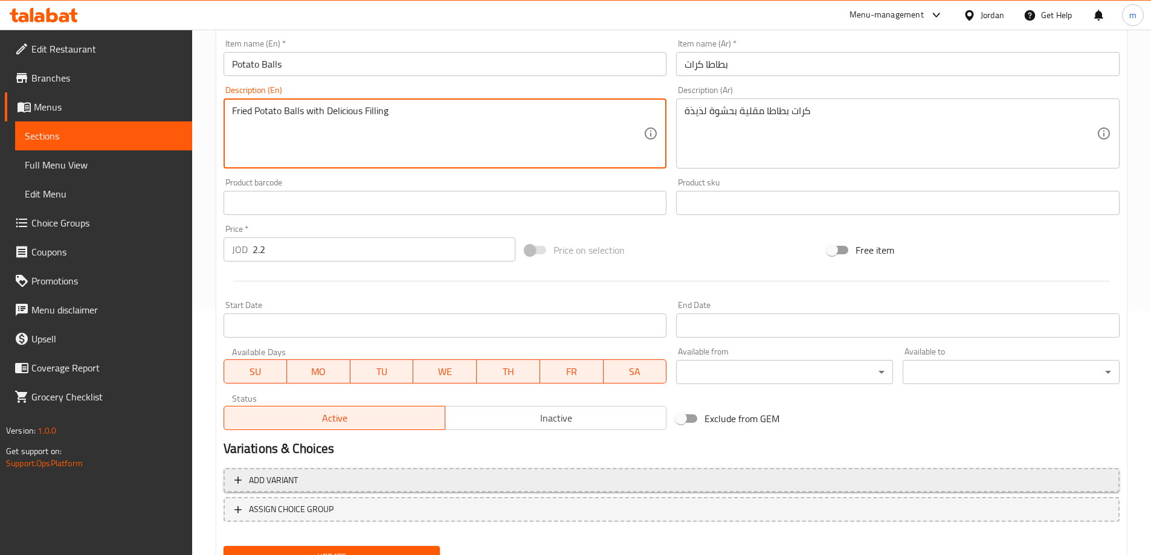
scroll to position [298, 0]
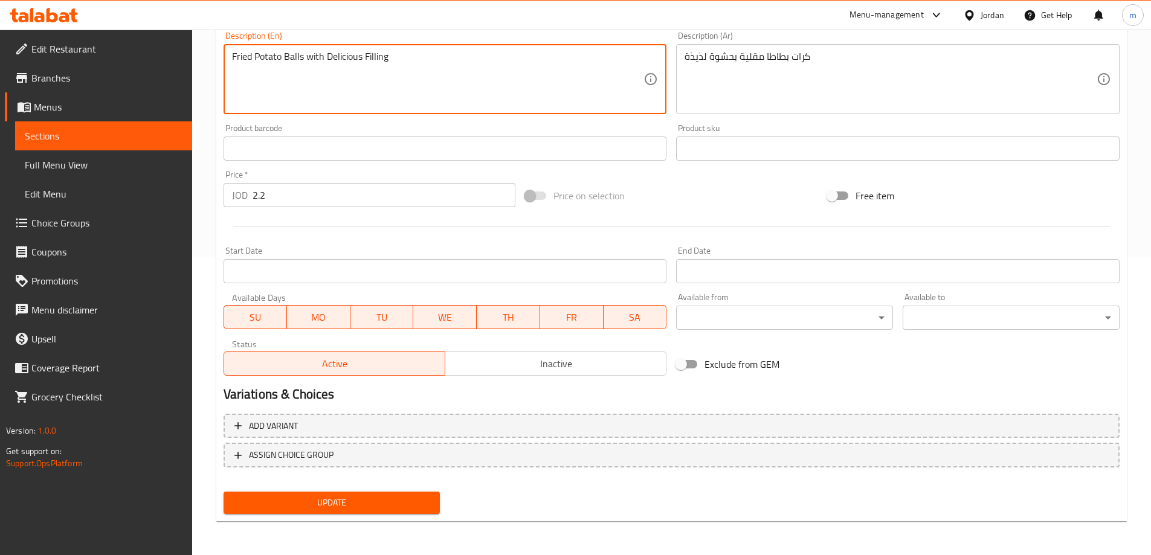
type textarea "Fried Potato Balls with Delicious Filling"
click at [378, 505] on span "Update" at bounding box center [331, 502] width 197 height 15
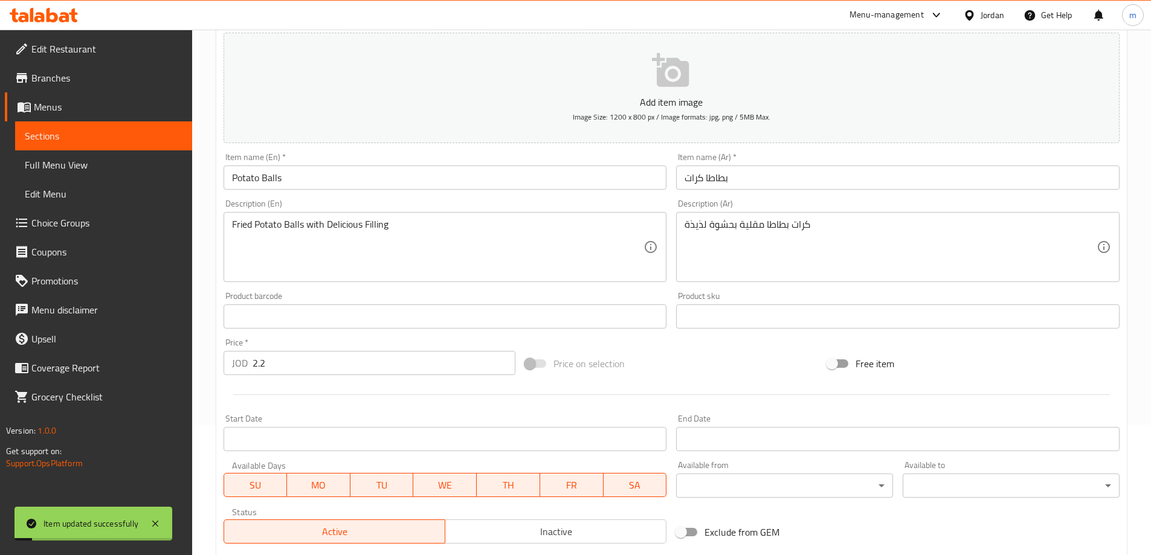
scroll to position [0, 0]
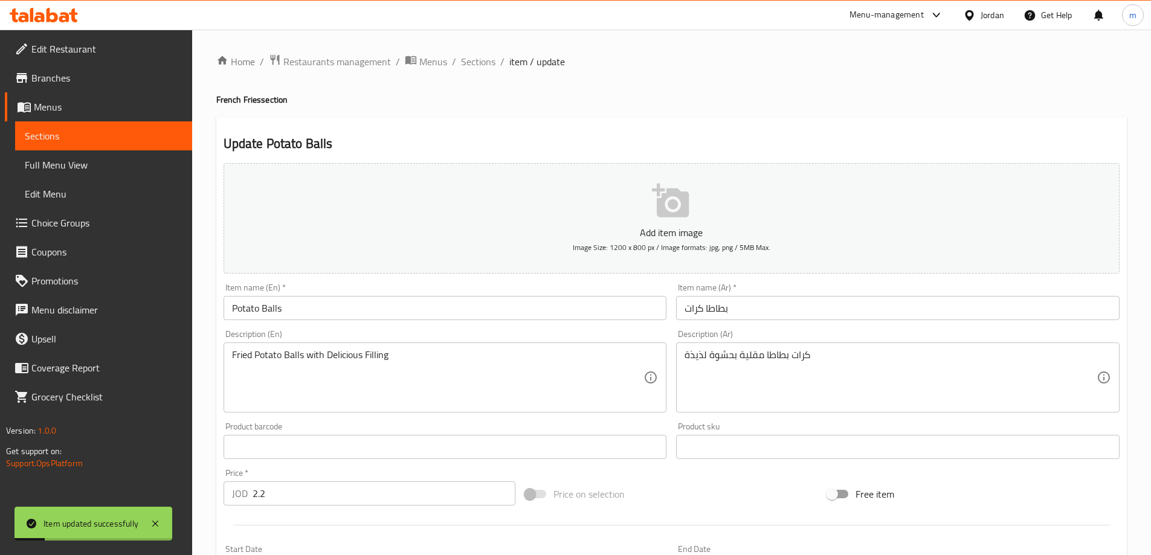
click at [70, 144] on link "Sections" at bounding box center [103, 135] width 177 height 29
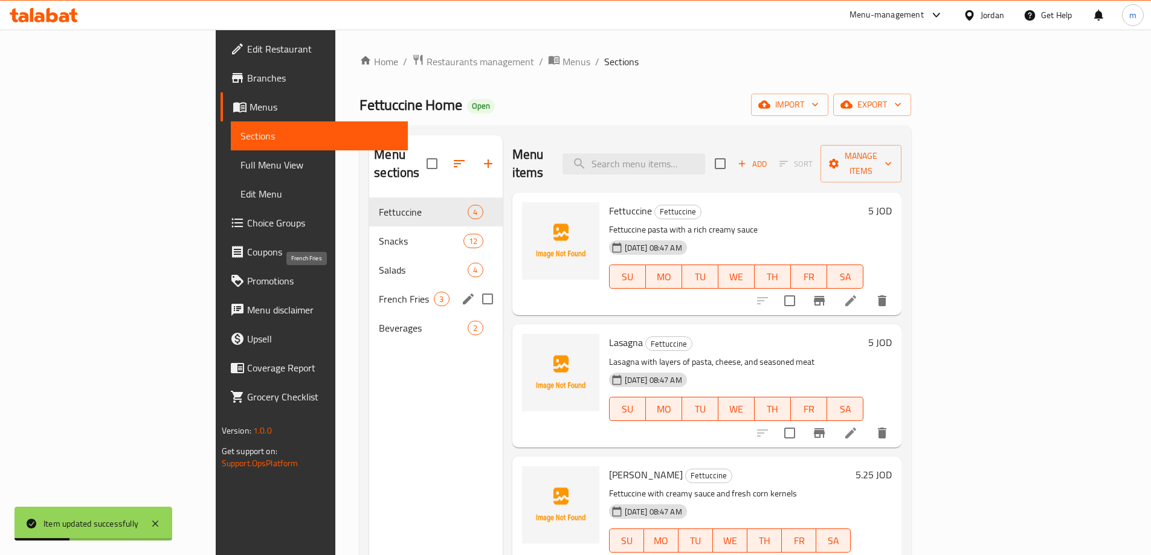
click at [379, 292] on span "French Fries" at bounding box center [406, 299] width 55 height 14
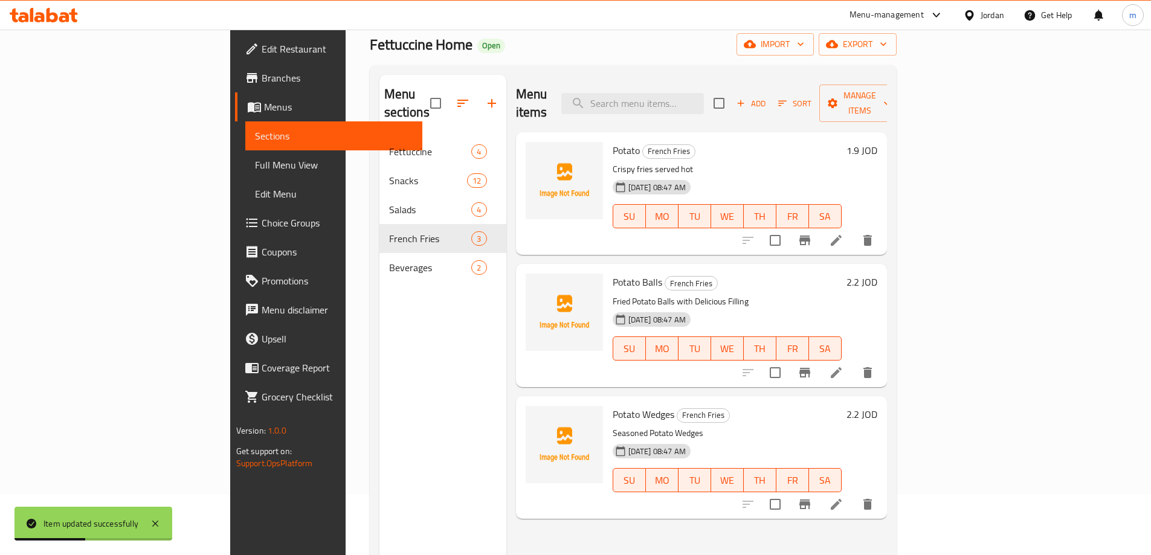
scroll to position [121, 0]
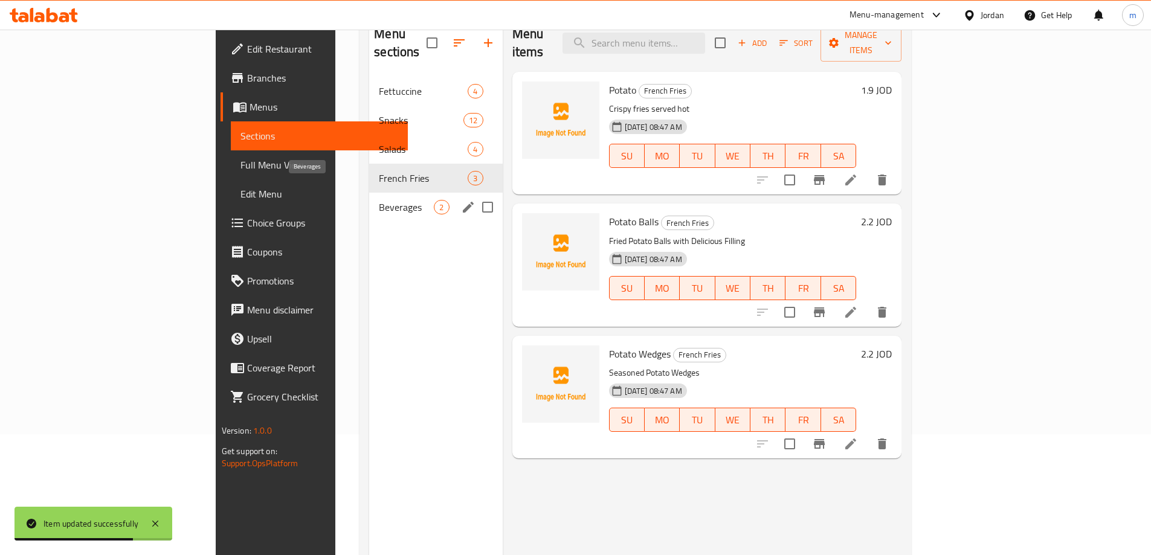
click at [379, 200] on span "Beverages" at bounding box center [406, 207] width 55 height 14
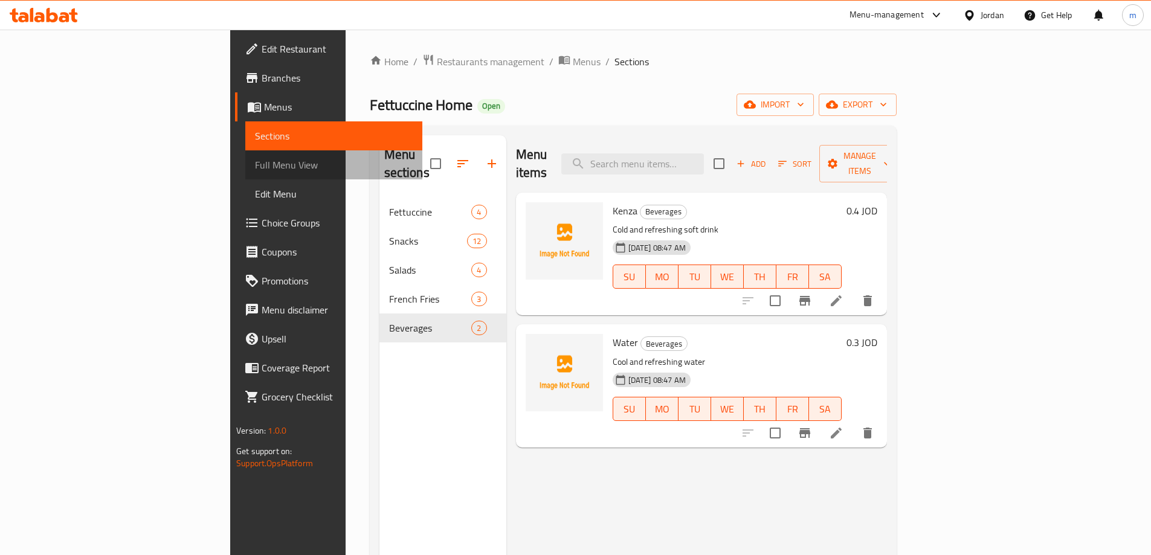
click at [255, 167] on span "Full Menu View" at bounding box center [334, 165] width 158 height 14
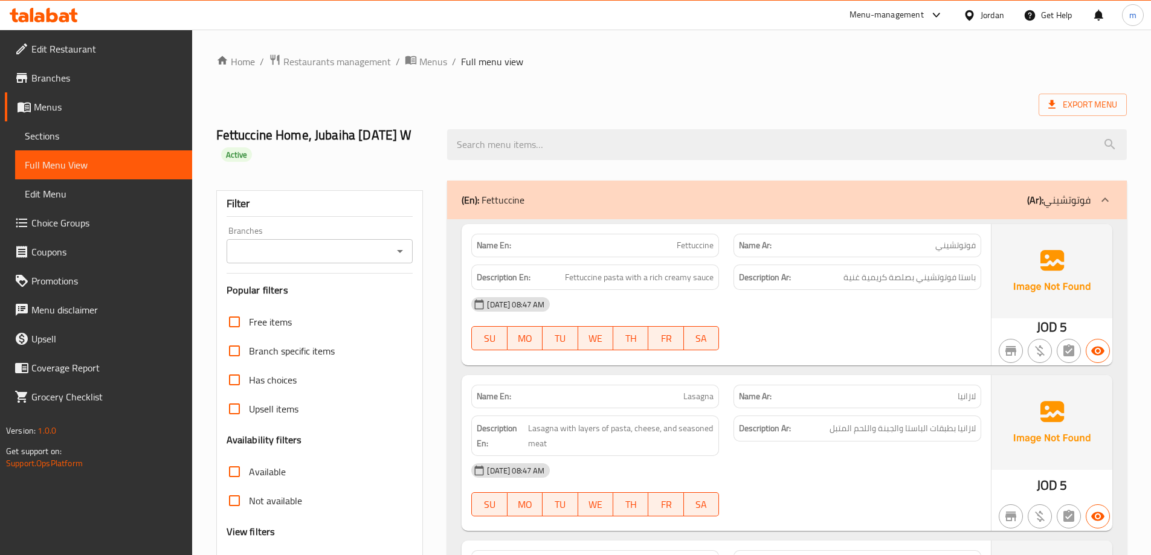
click at [161, 162] on span "Full Menu View" at bounding box center [104, 165] width 158 height 14
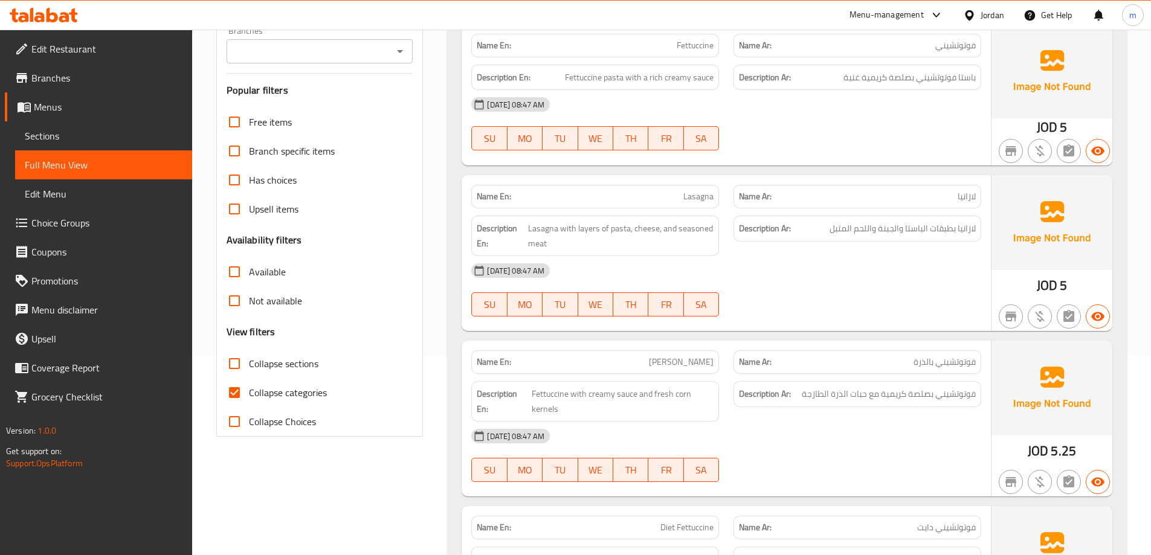
scroll to position [181, 0]
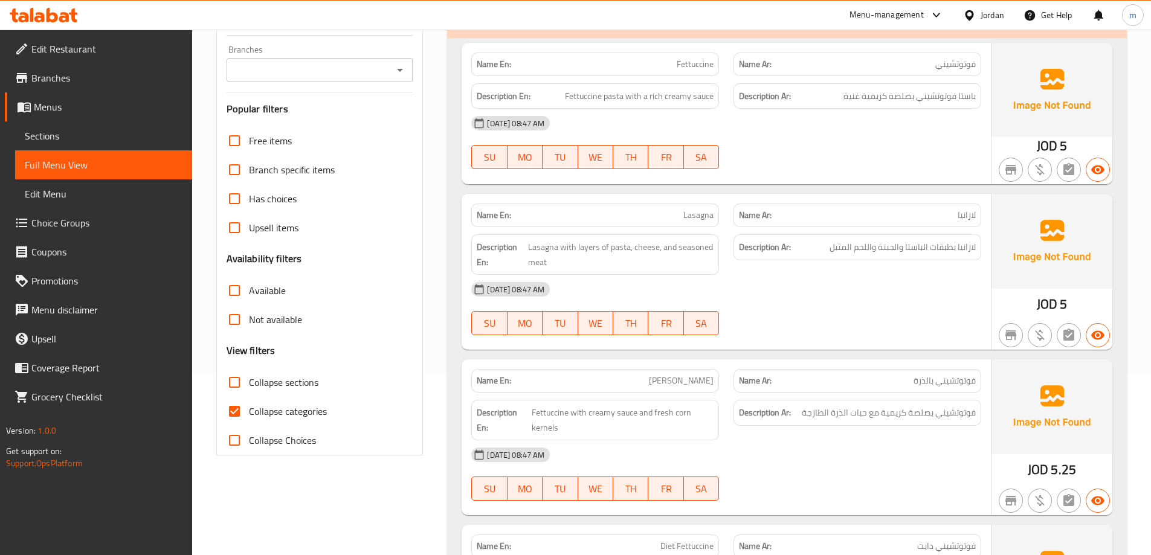
click at [283, 404] on span "Collapse categories" at bounding box center [288, 411] width 78 height 14
click at [249, 402] on input "Collapse categories" at bounding box center [234, 411] width 29 height 29
checkbox input "false"
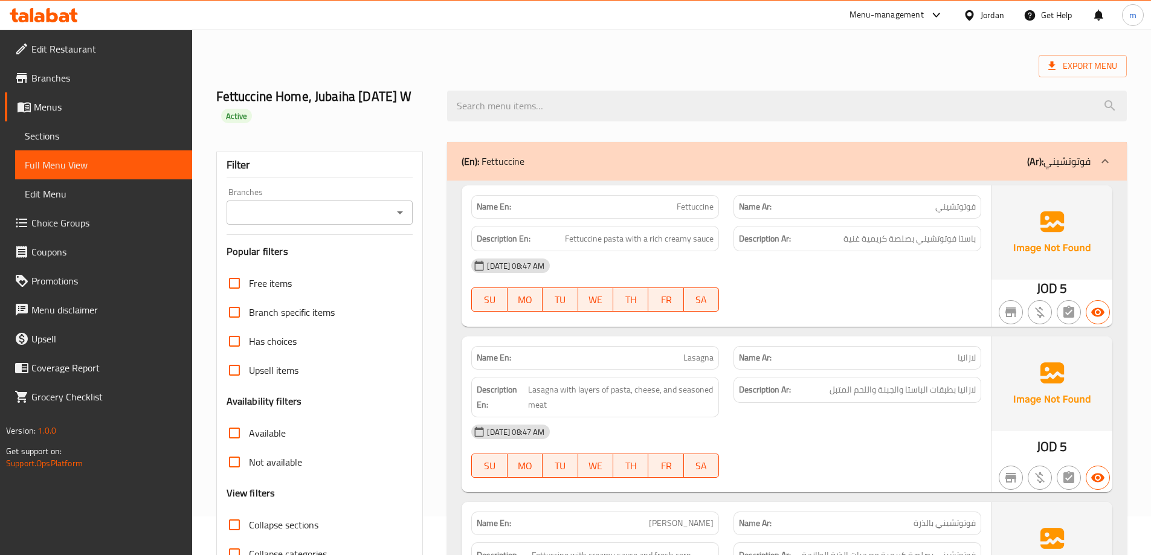
scroll to position [0, 0]
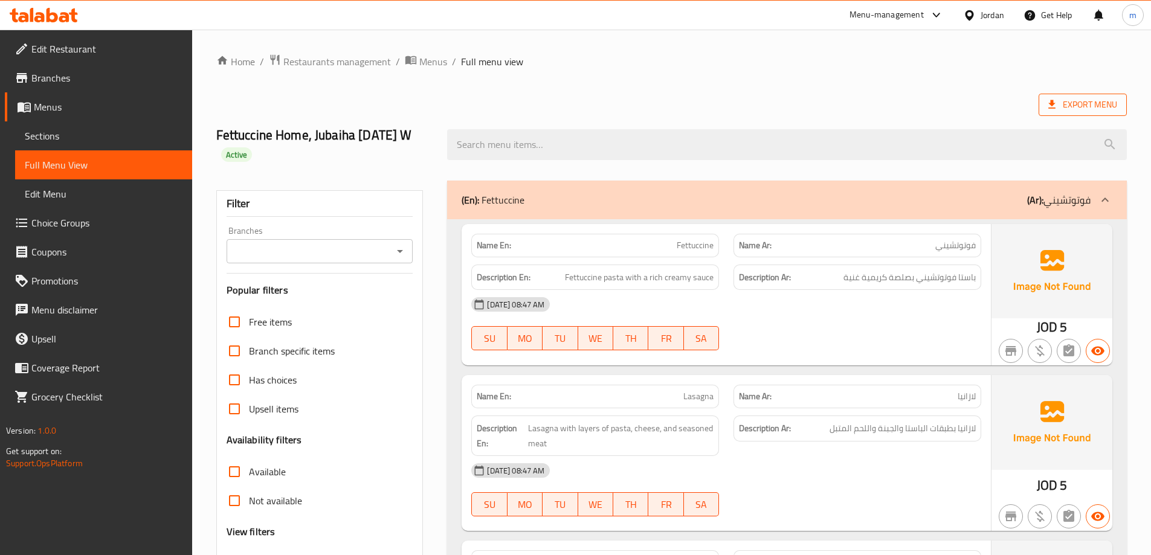
click at [1082, 104] on span "Export Menu" at bounding box center [1082, 104] width 69 height 15
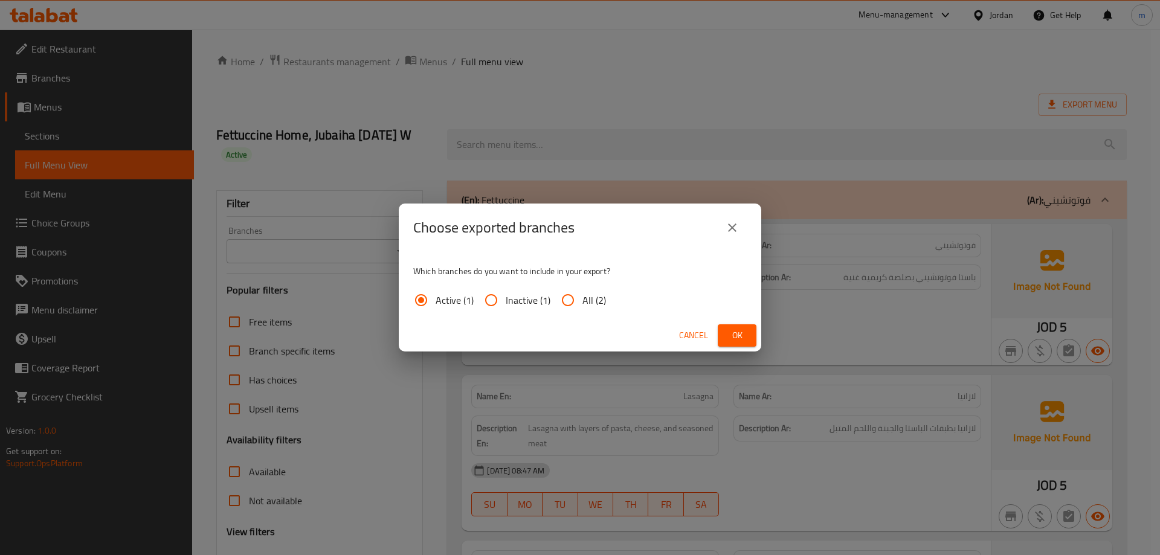
click at [740, 340] on span "Ok" at bounding box center [736, 335] width 19 height 15
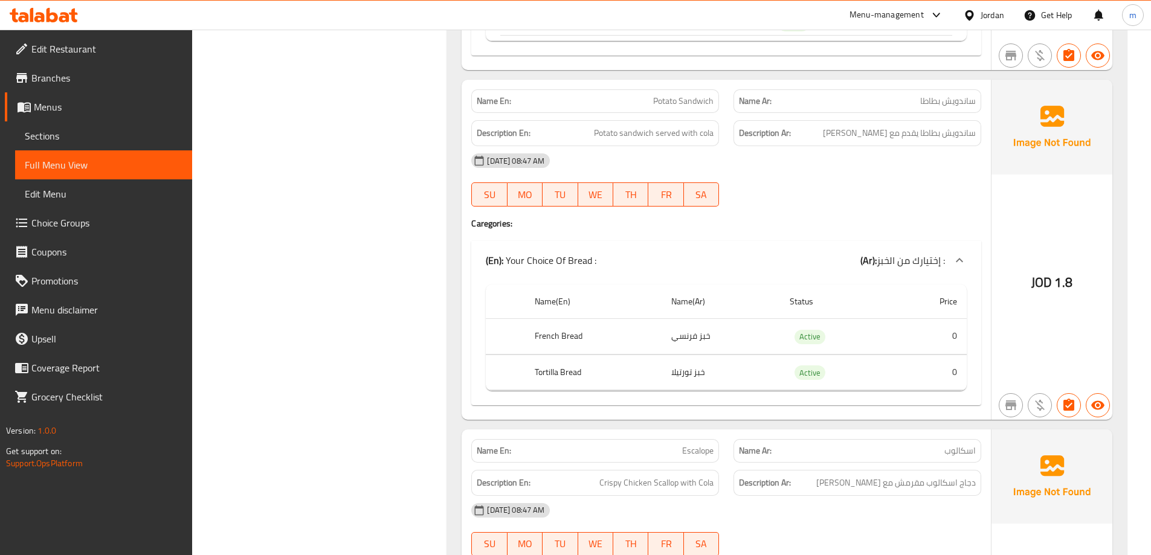
scroll to position [5919, 0]
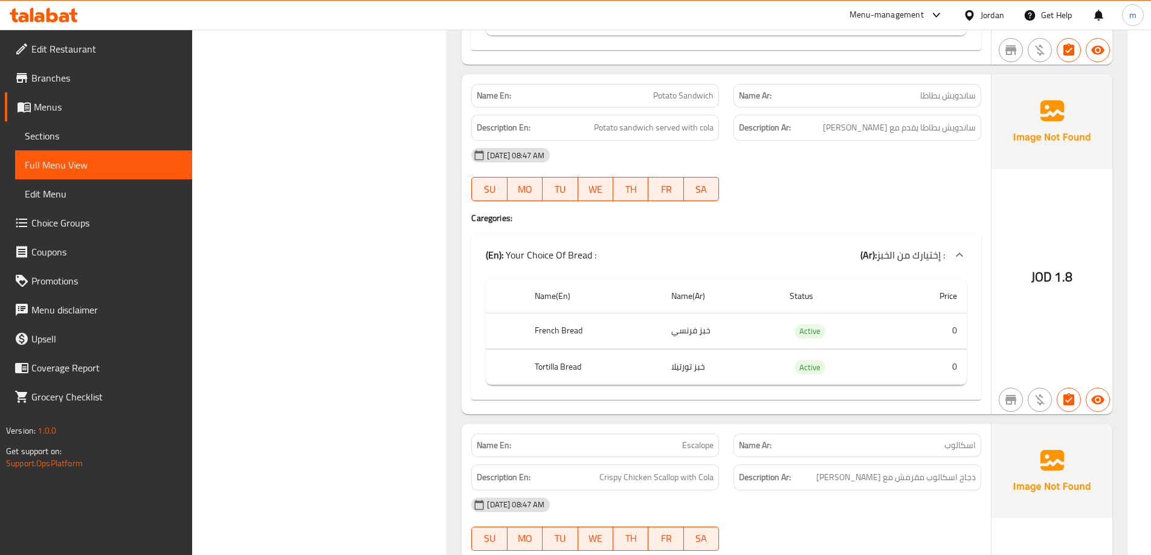
click at [79, 83] on span "Branches" at bounding box center [106, 78] width 151 height 14
